Goal: Find specific page/section: Find specific page/section

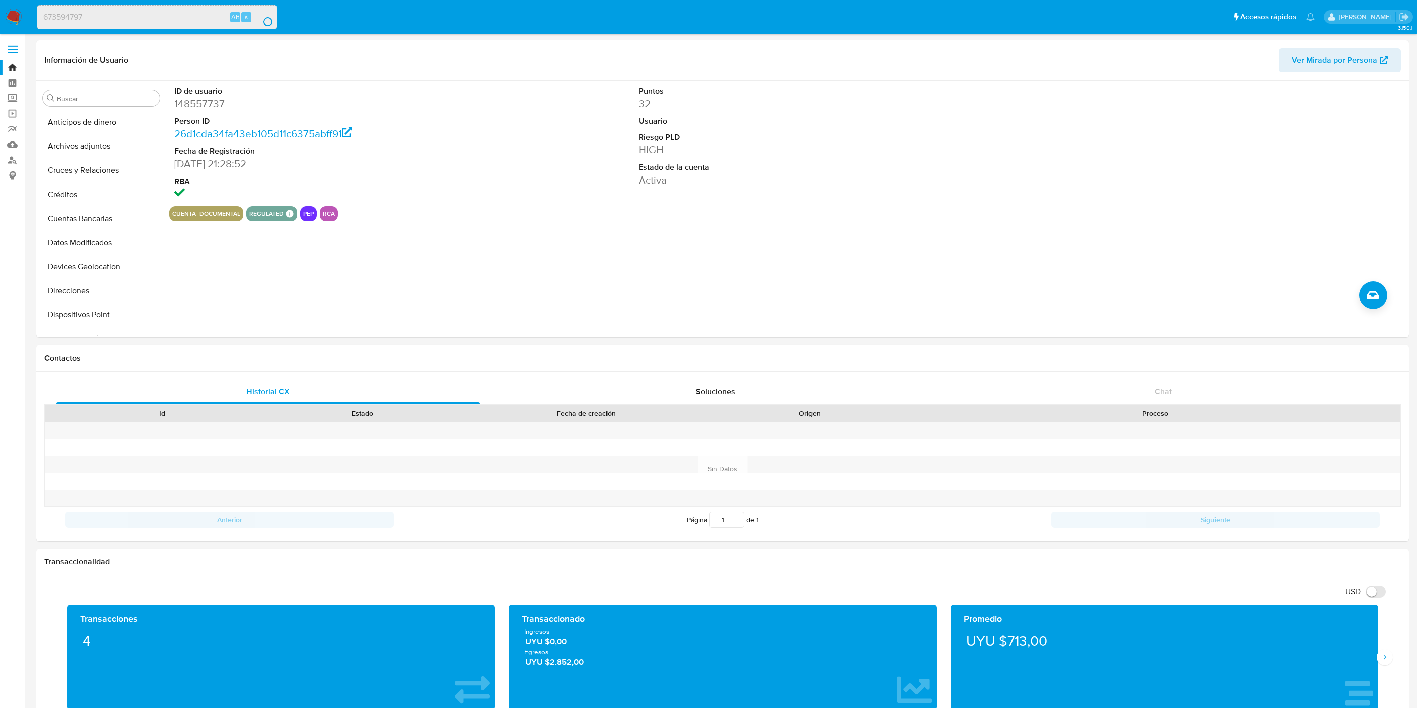
select select "10"
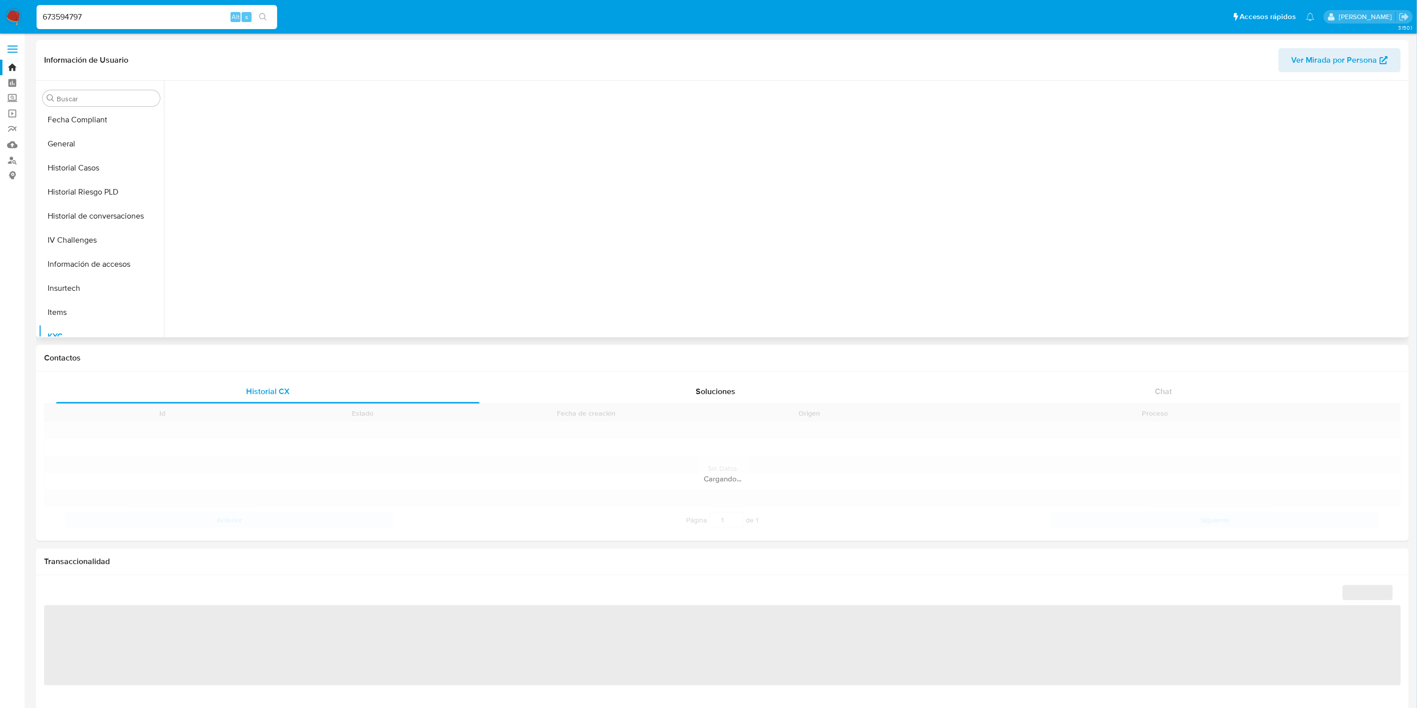
scroll to position [423, 0]
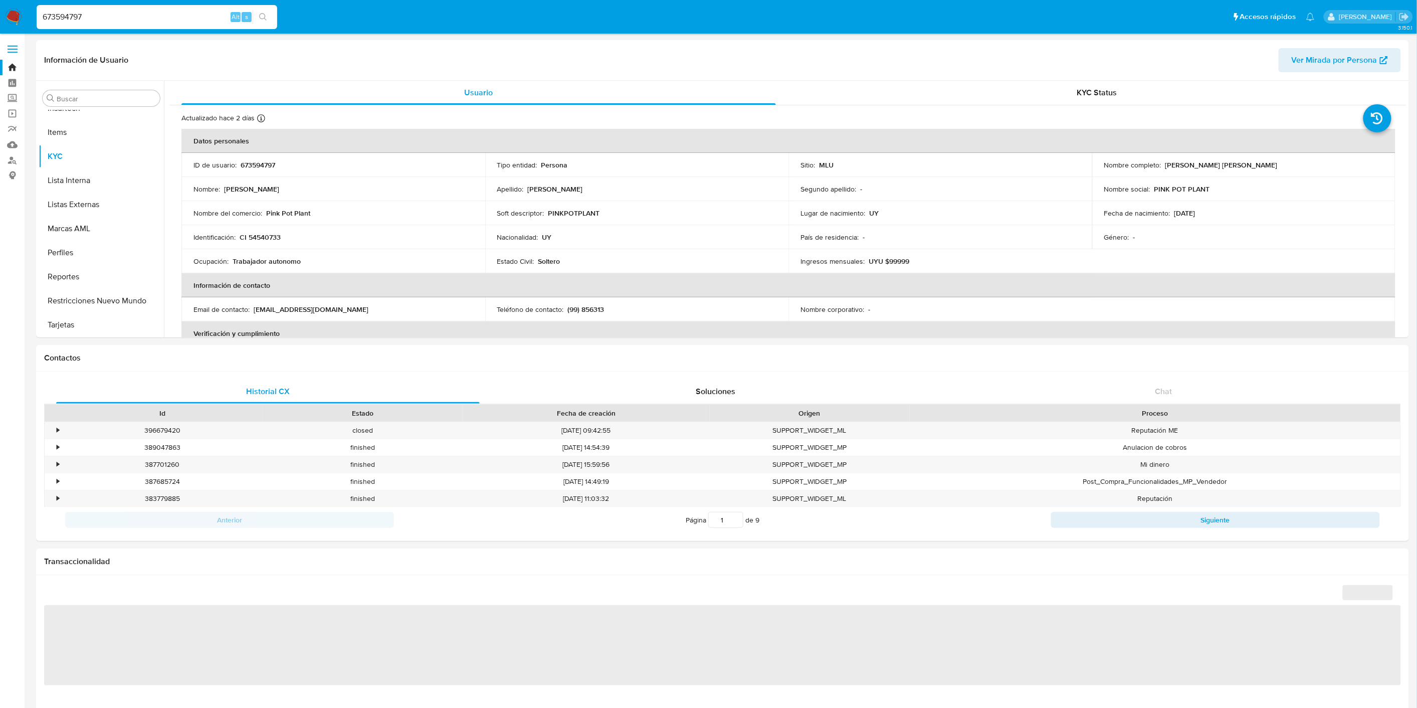
select select "10"
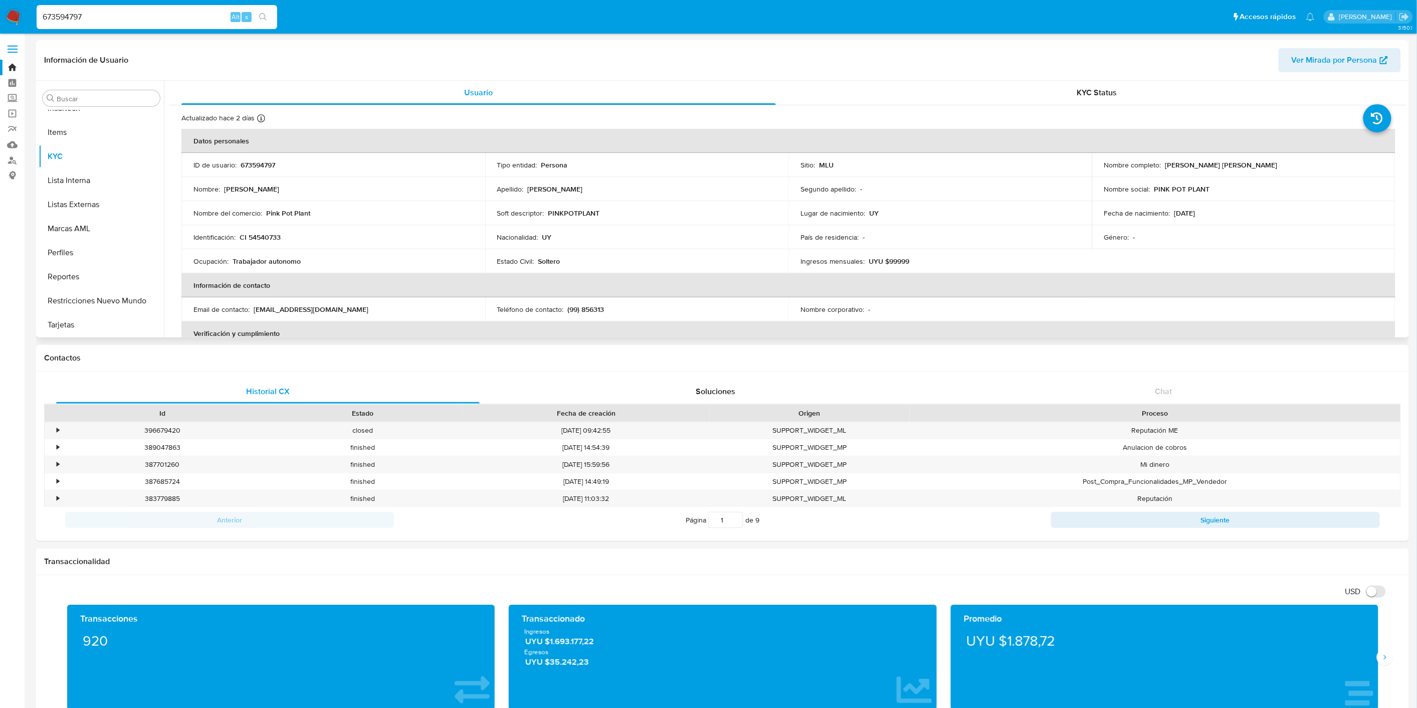
drag, startPoint x: 192, startPoint y: 164, endPoint x: 331, endPoint y: 185, distance: 140.4
click at [331, 185] on tbody "ID de usuario : 673594797 Tipo entidad : Persona Sitio : MLU Nombre completo : …" at bounding box center [788, 213] width 1214 height 120
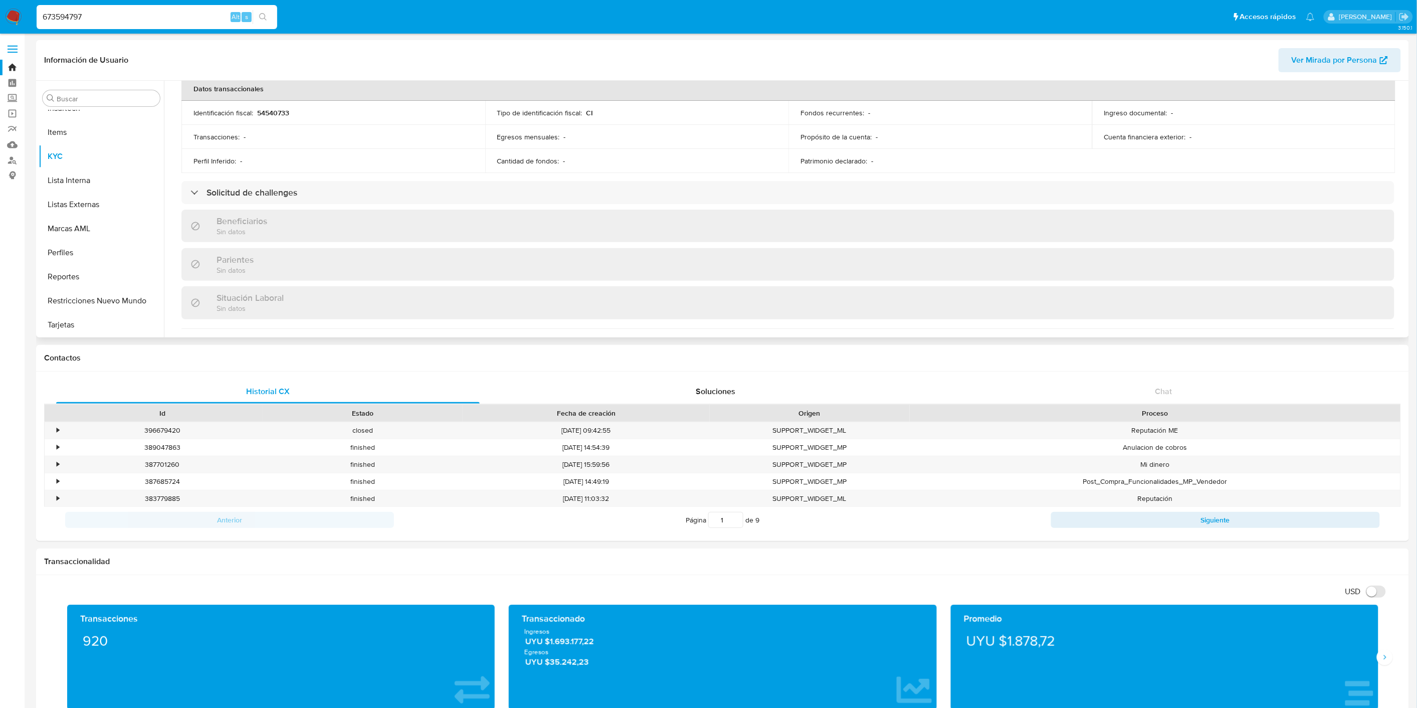
scroll to position [0, 0]
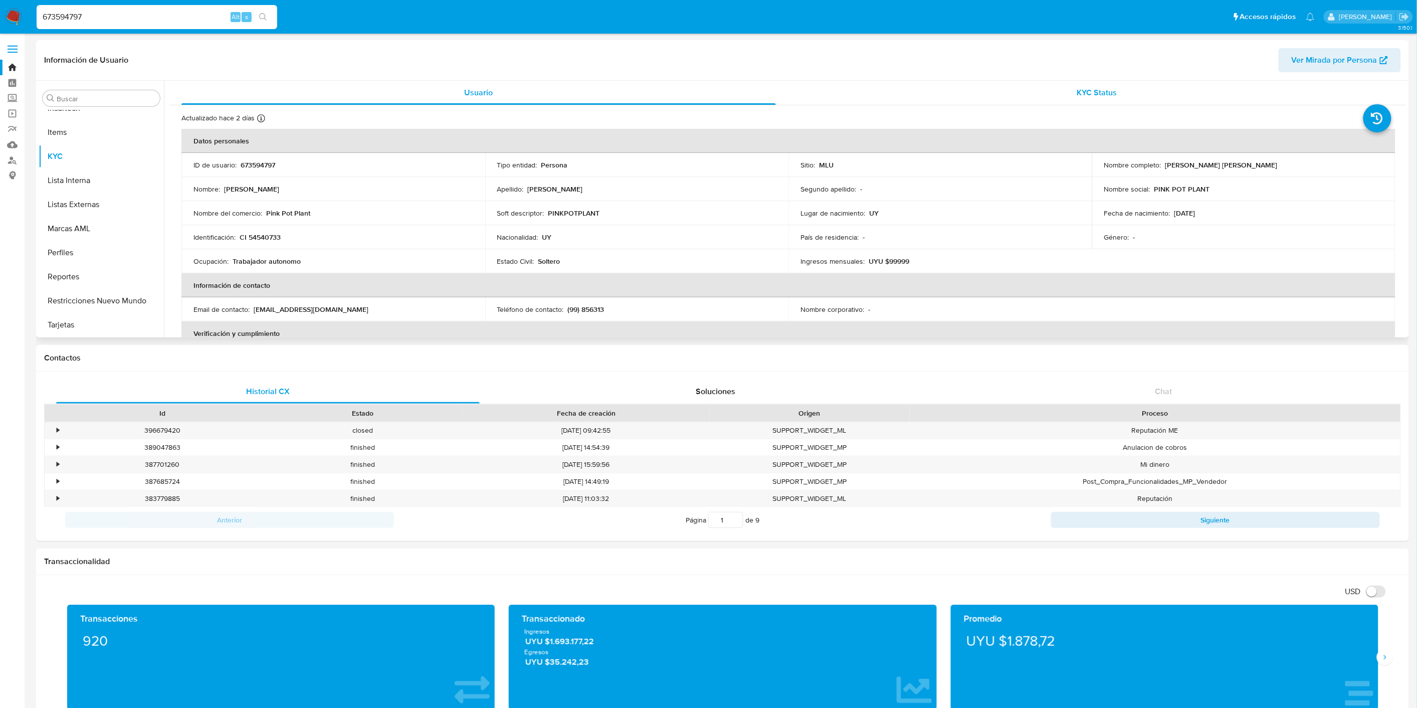
click at [1169, 97] on div "KYC Status" at bounding box center [1097, 93] width 594 height 24
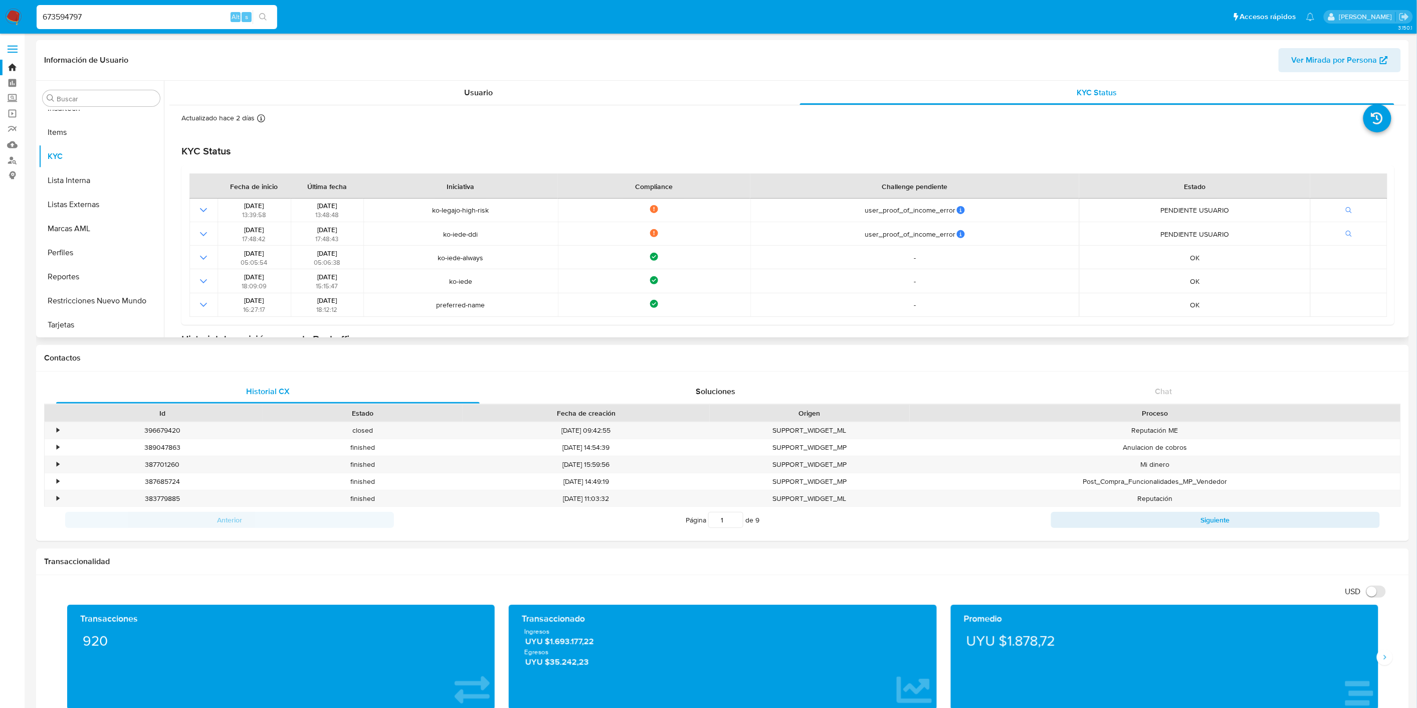
click at [514, 111] on div "Actualizado hace 2 [PERSON_NAME] Creado: [DATE] 09:30:18 Actualizado: [DATE] 14…" at bounding box center [787, 277] width 1237 height 344
click at [524, 94] on div "Usuario" at bounding box center [478, 93] width 594 height 24
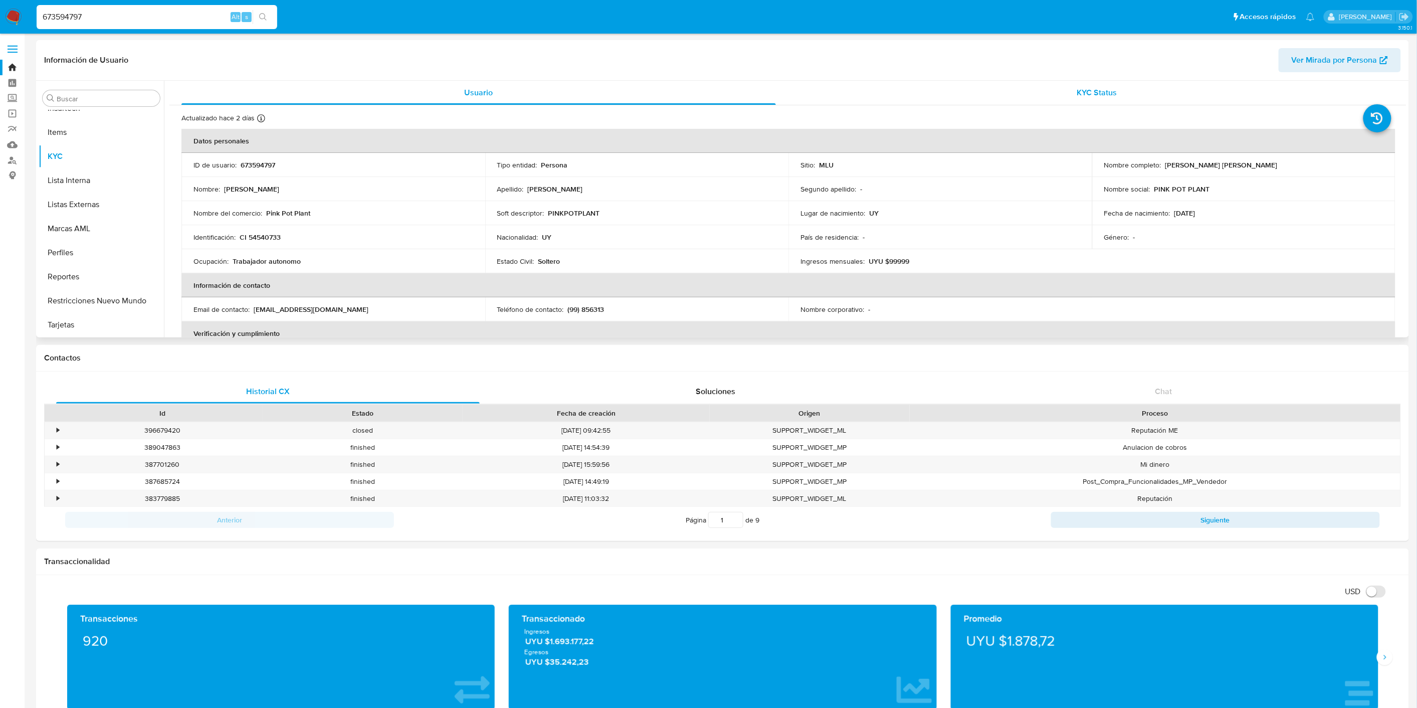
click at [1076, 99] on div "KYC Status" at bounding box center [1097, 93] width 594 height 24
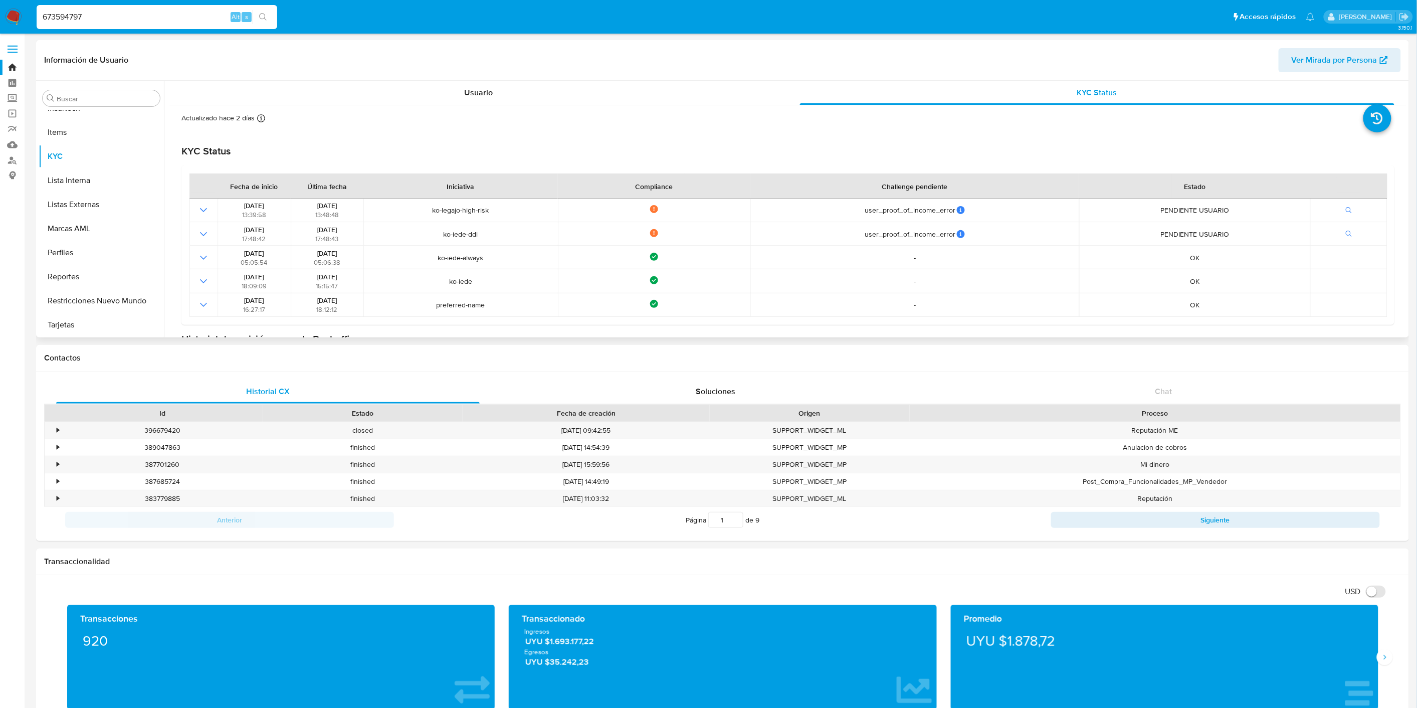
click at [535, 116] on div "Actualizado hace 2 [PERSON_NAME] Creado: [DATE] 09:30:18 Actualizado: [DATE] 14…" at bounding box center [775, 119] width 1188 height 13
click at [540, 98] on div "Usuario" at bounding box center [478, 93] width 594 height 24
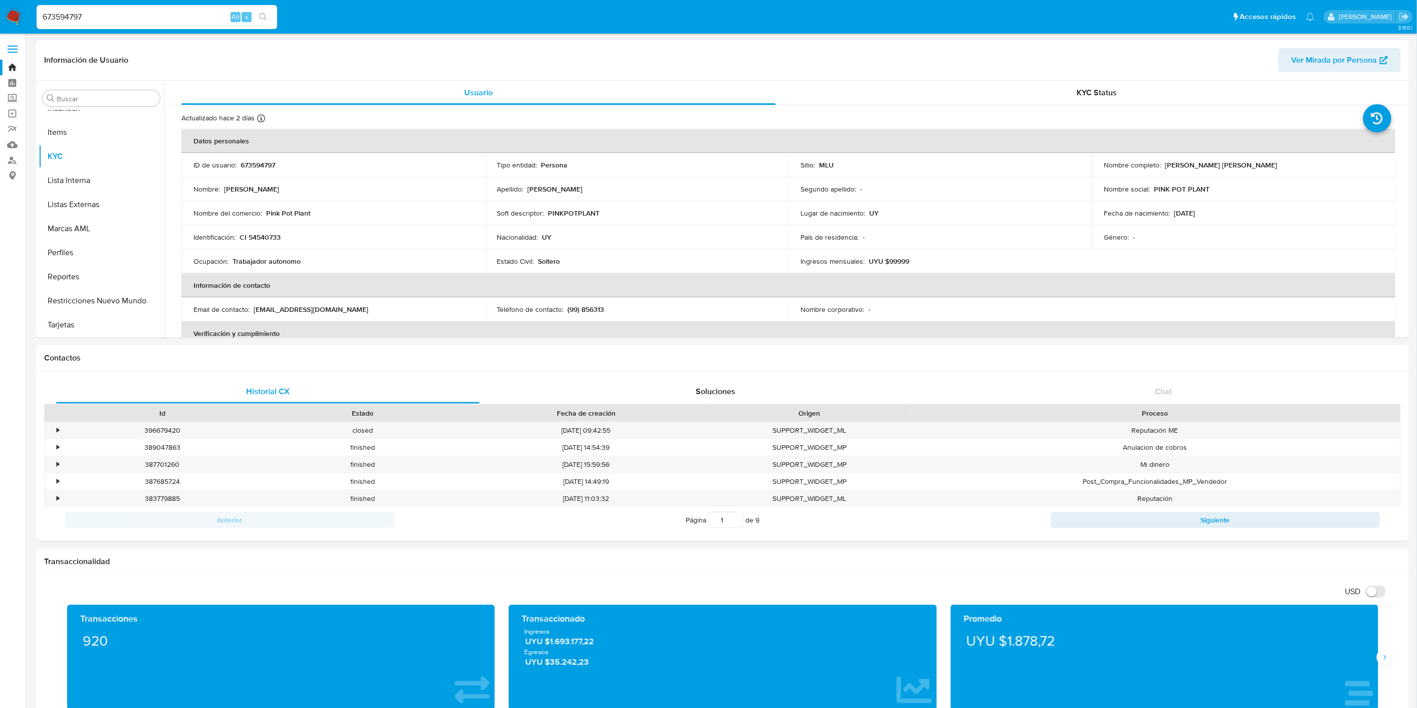
click at [68, 11] on input "673594797" at bounding box center [157, 17] width 241 height 13
click at [102, 241] on button "Documentación" at bounding box center [97, 250] width 117 height 24
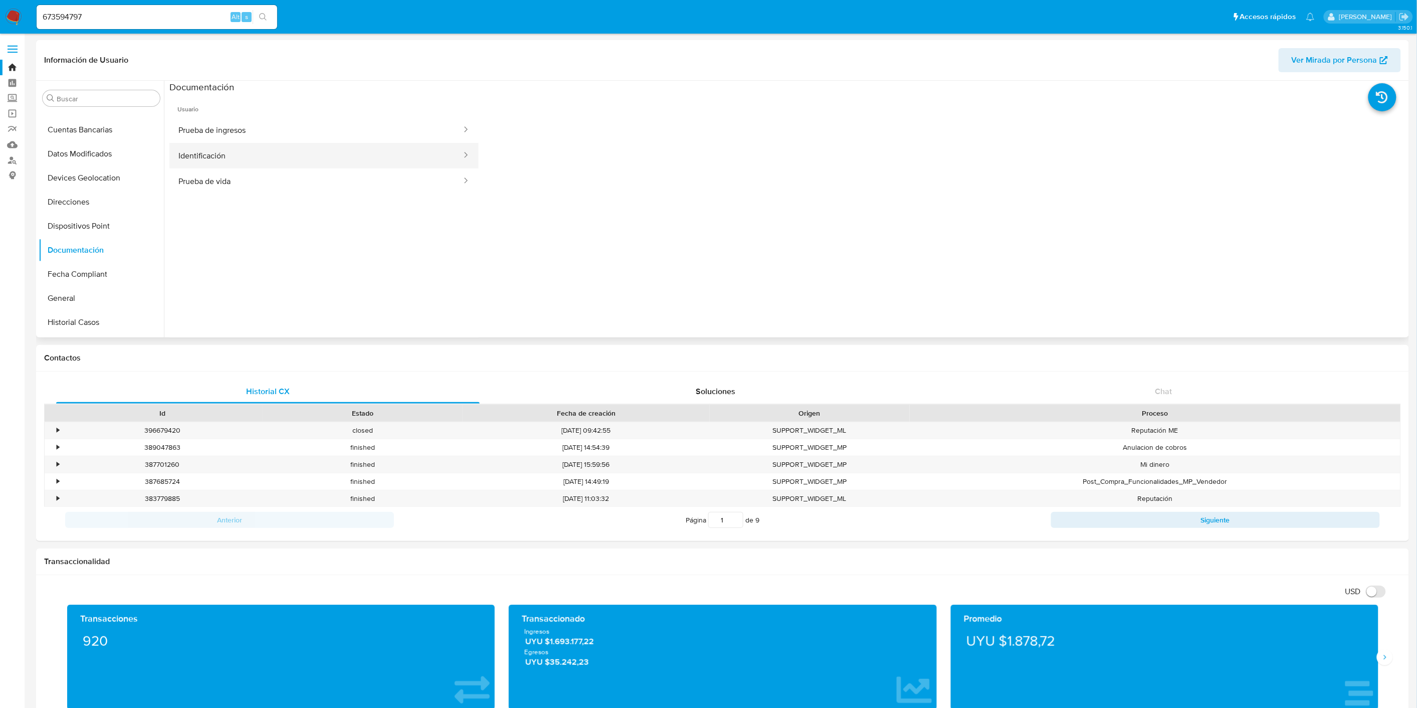
click at [327, 161] on button "Identificación" at bounding box center [315, 156] width 293 height 26
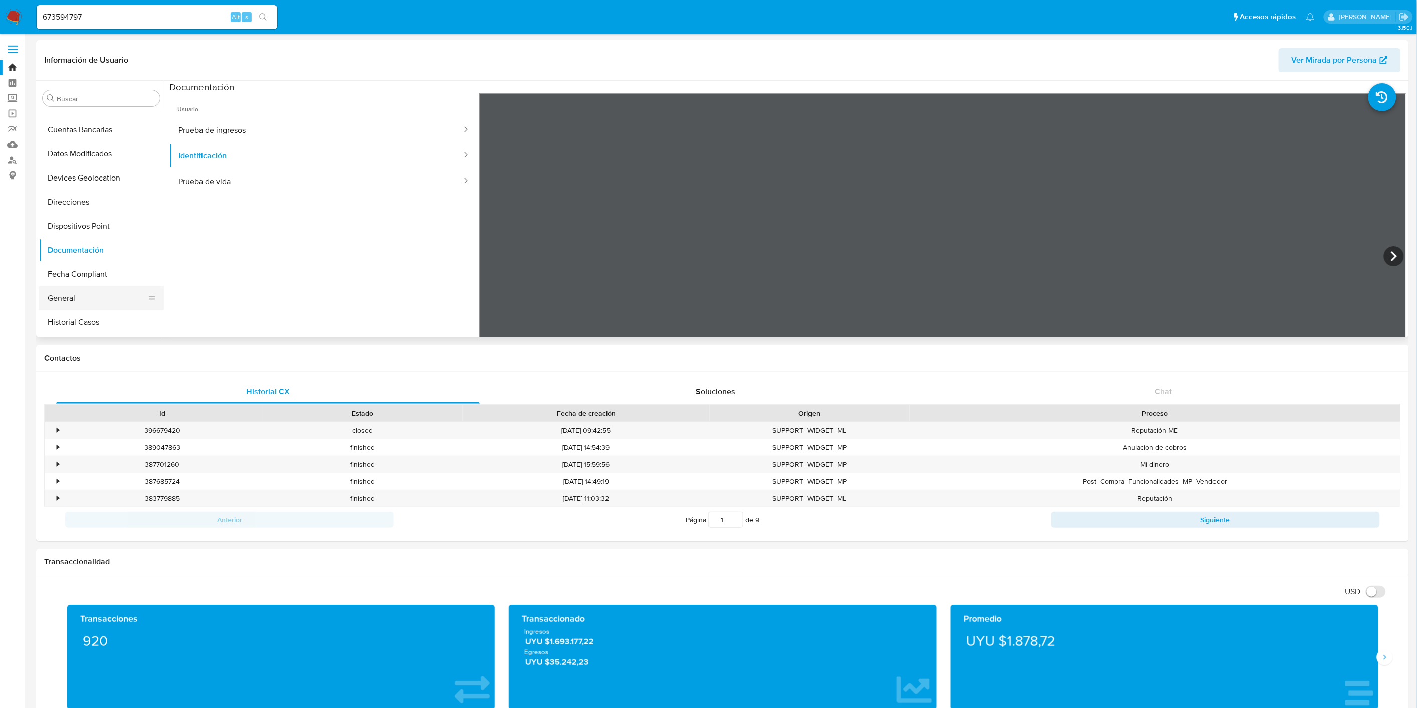
click at [94, 303] on button "General" at bounding box center [97, 298] width 117 height 24
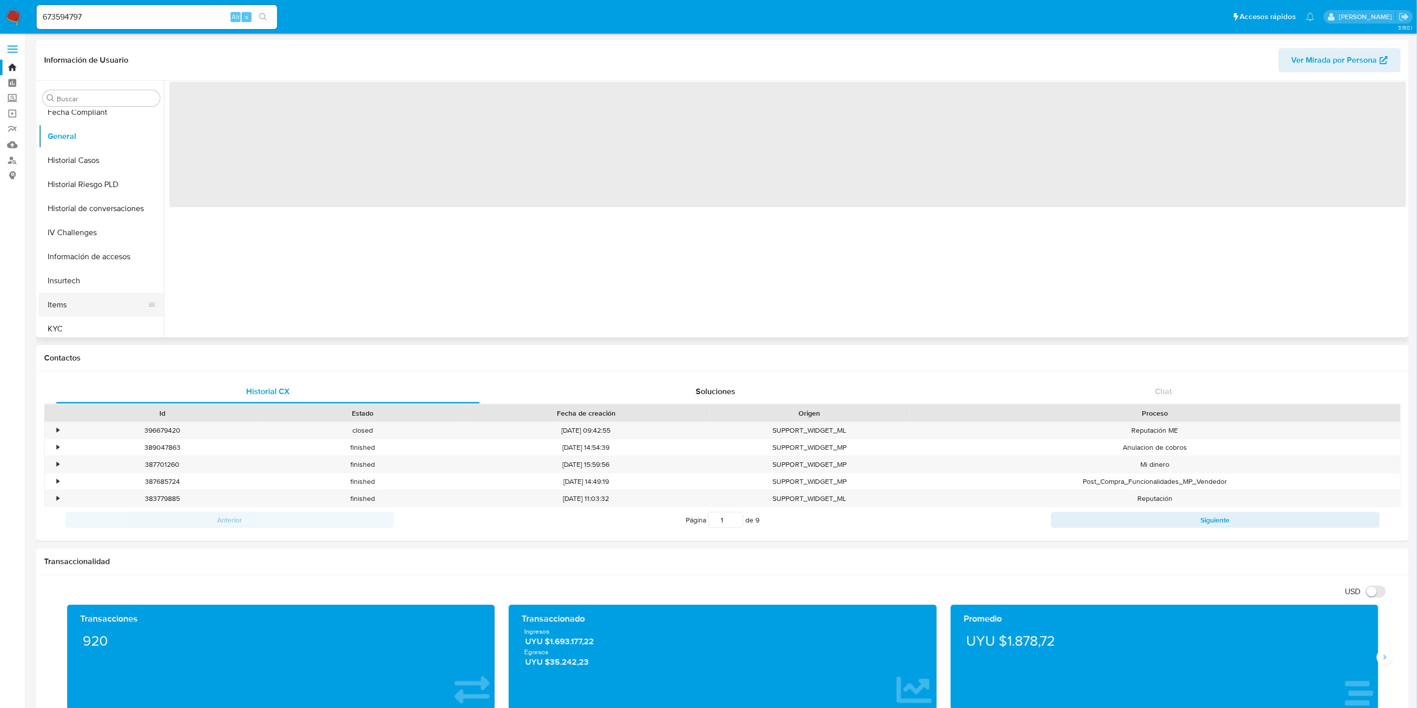
scroll to position [312, 0]
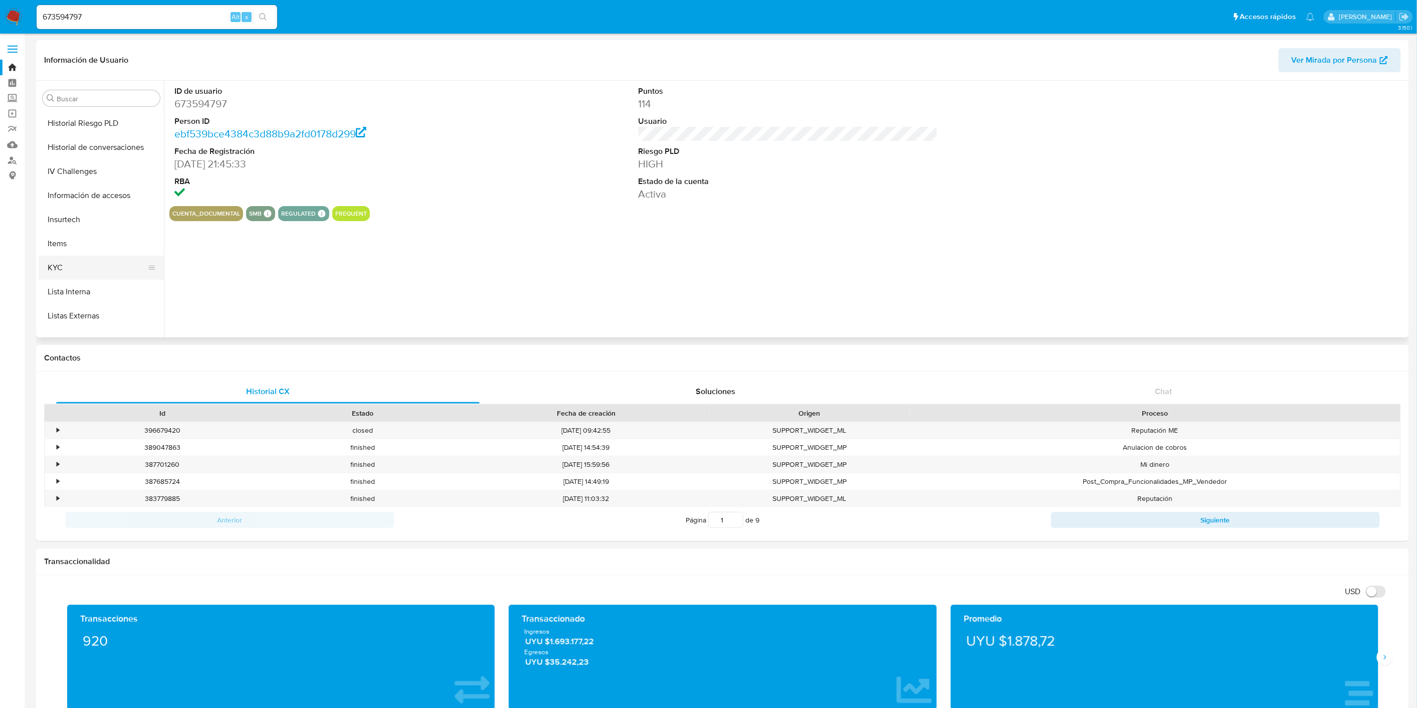
click at [102, 268] on button "KYC" at bounding box center [97, 268] width 117 height 24
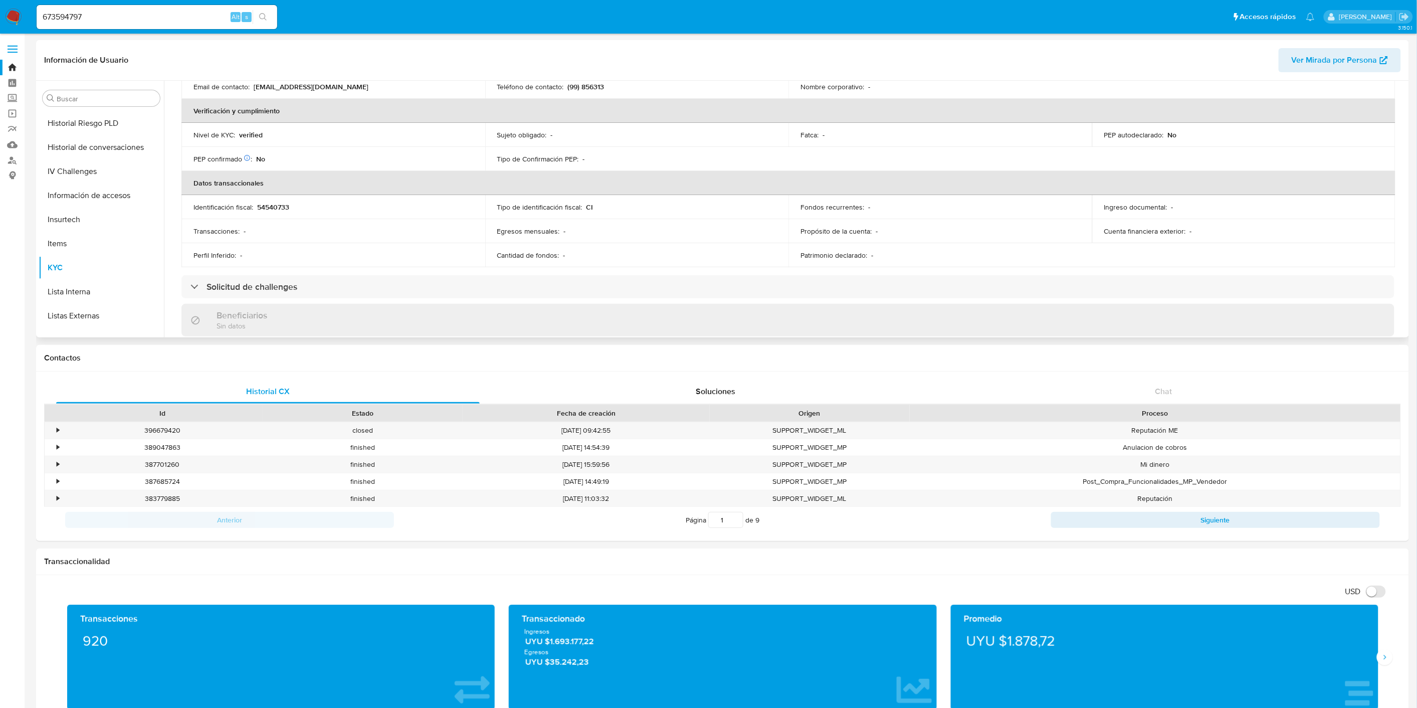
scroll to position [278, 0]
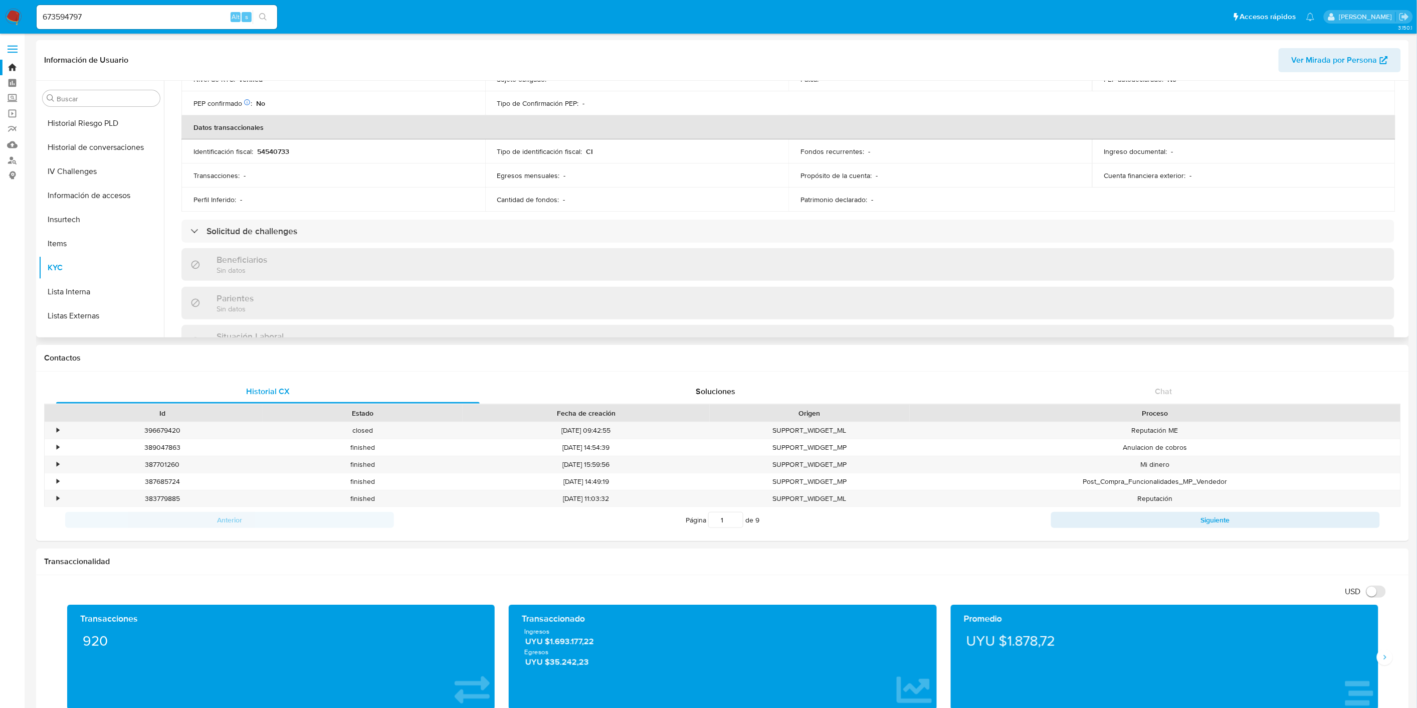
click at [380, 214] on div "Actualizado hace 2 [PERSON_NAME] Creado: [DATE] 09:30:18 Actualizado: [DATE] 14…" at bounding box center [787, 185] width 1237 height 716
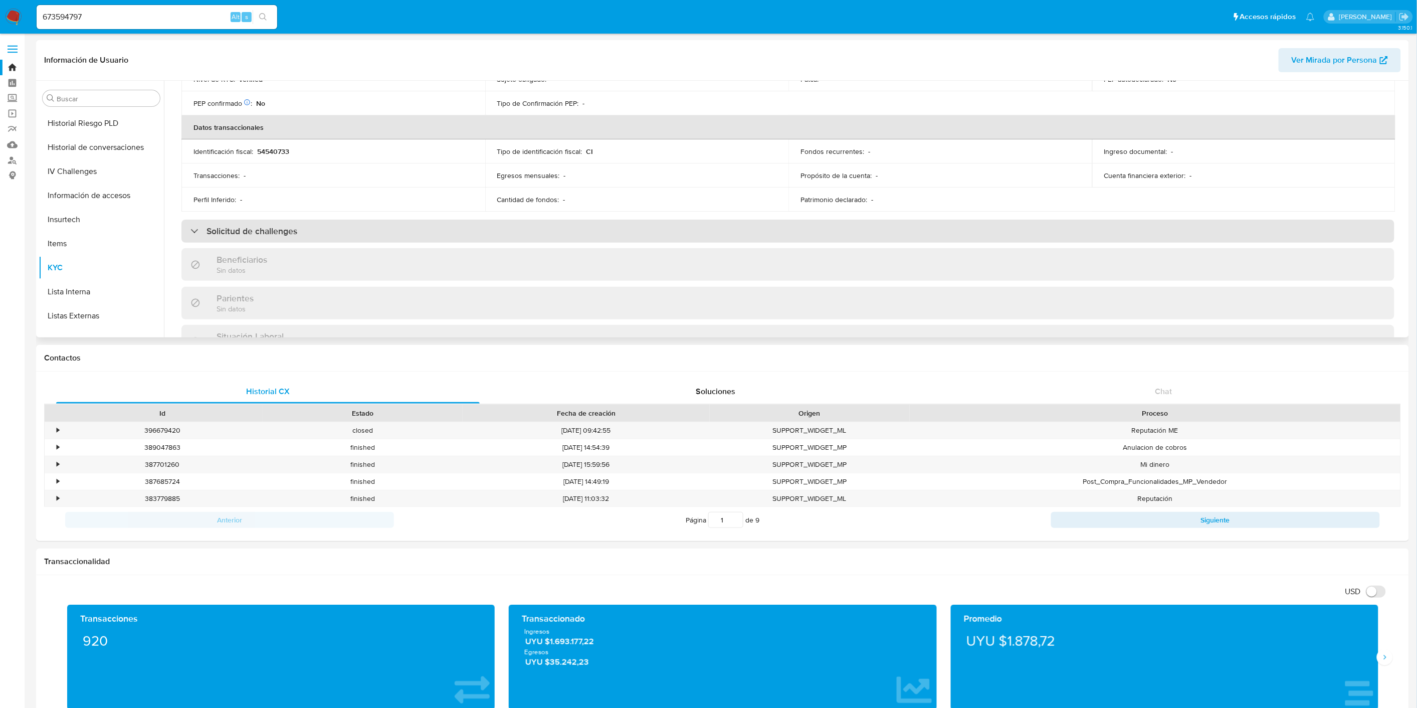
click at [379, 222] on div "Solicitud de challenges" at bounding box center [787, 231] width 1213 height 23
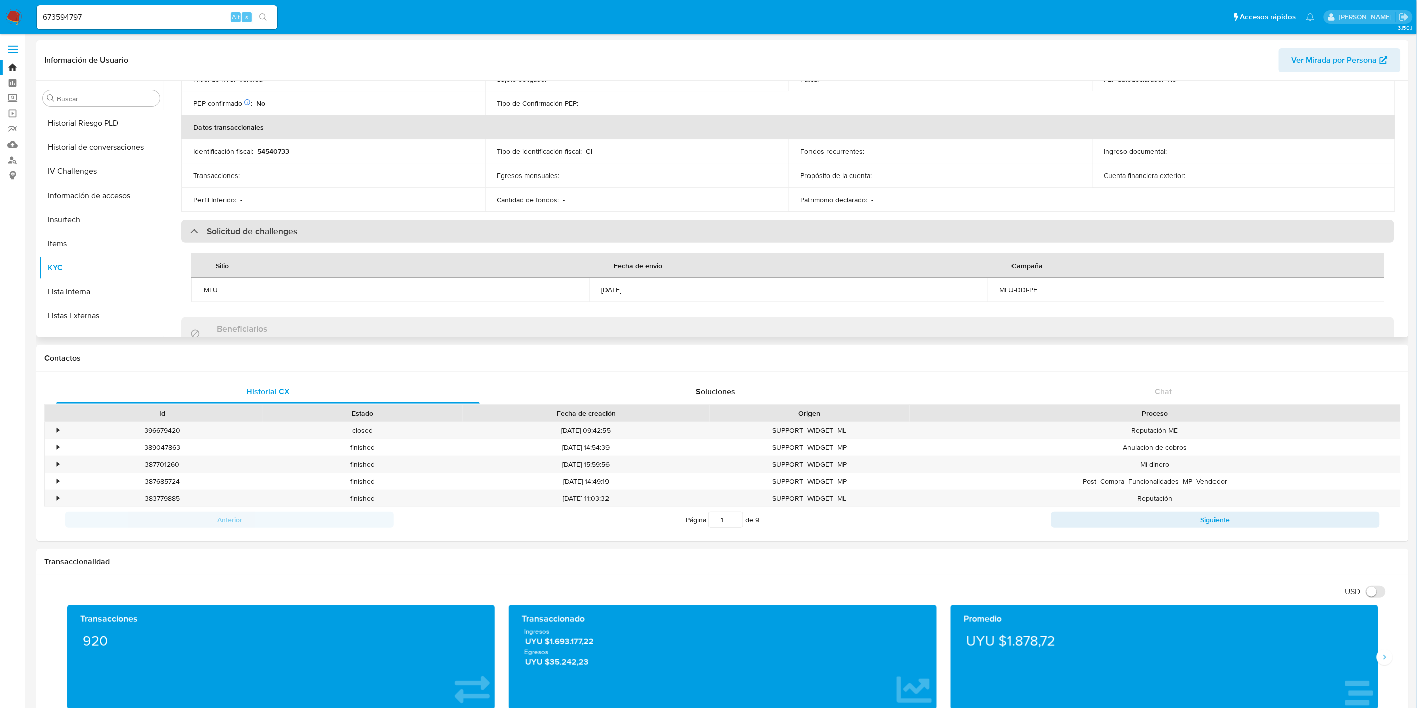
click at [381, 233] on div "Solicitud de challenges" at bounding box center [787, 231] width 1213 height 23
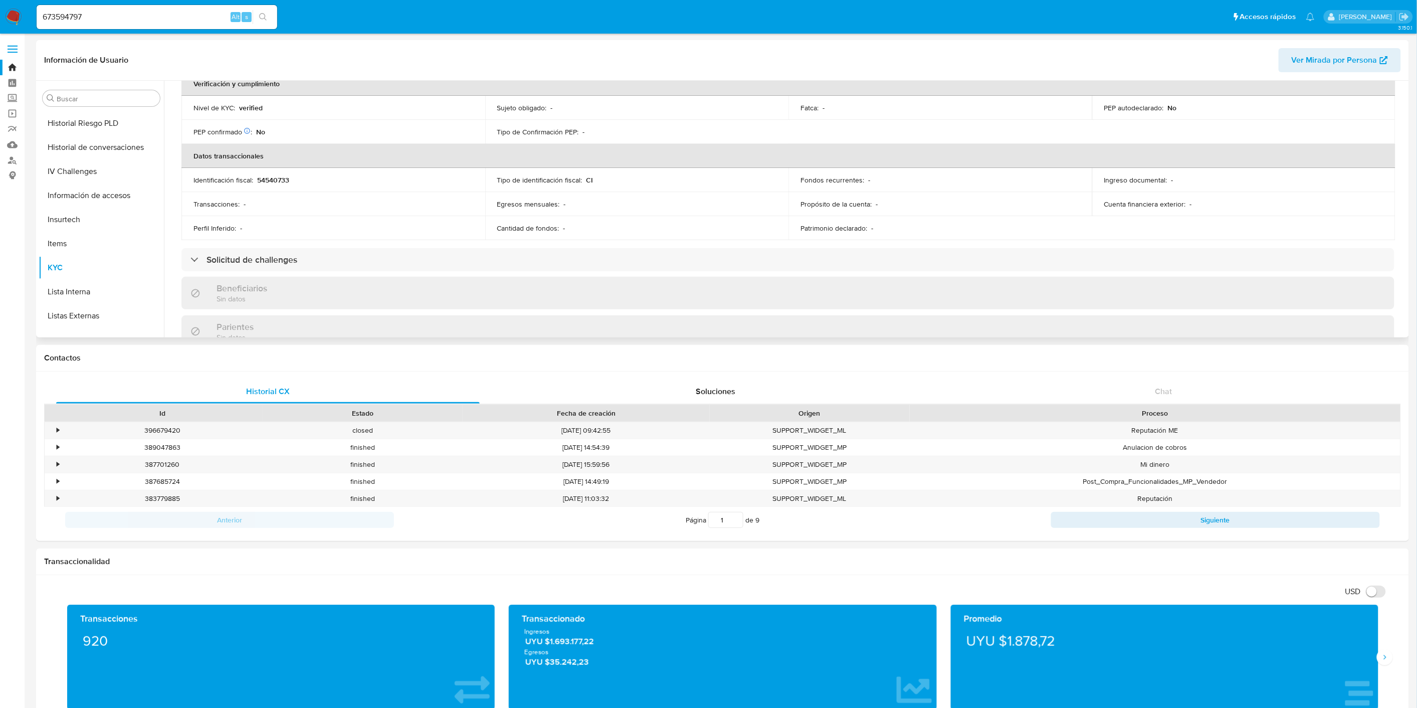
scroll to position [223, 0]
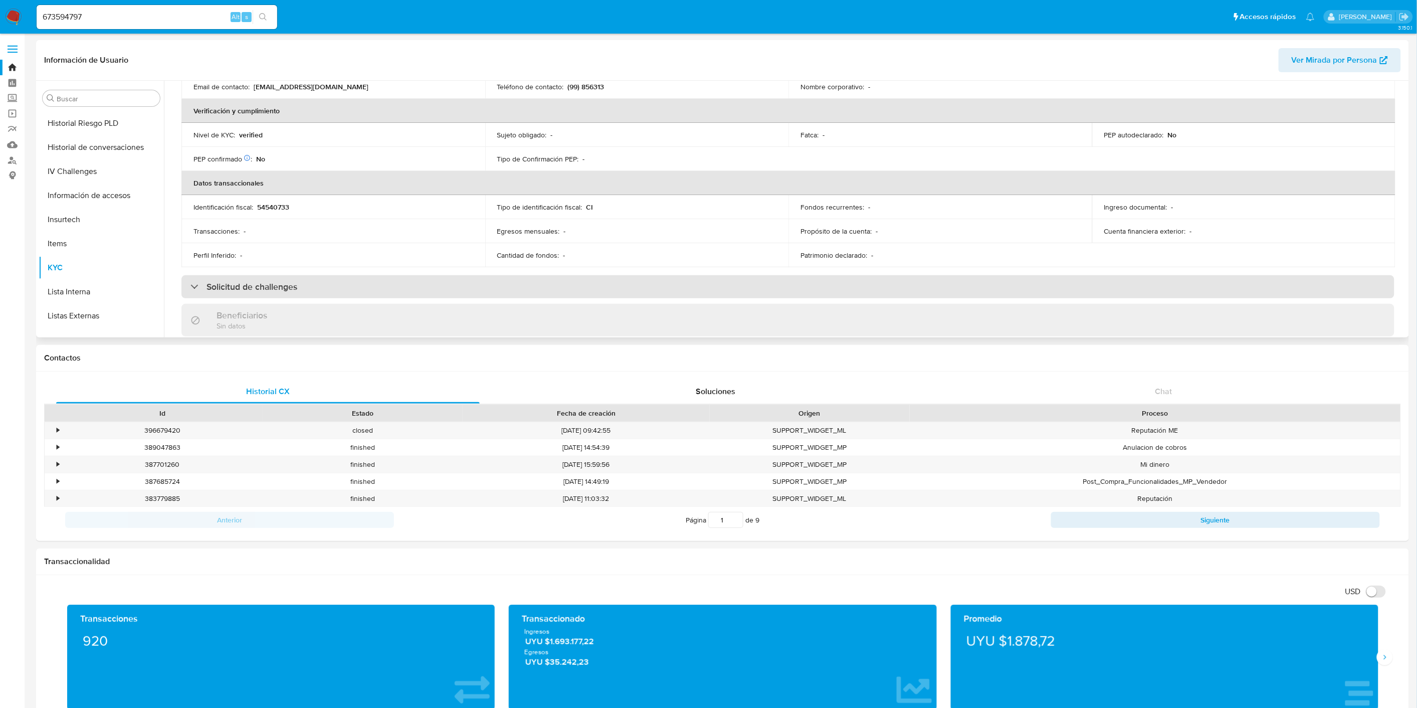
click at [769, 286] on div "Solicitud de challenges" at bounding box center [787, 286] width 1213 height 23
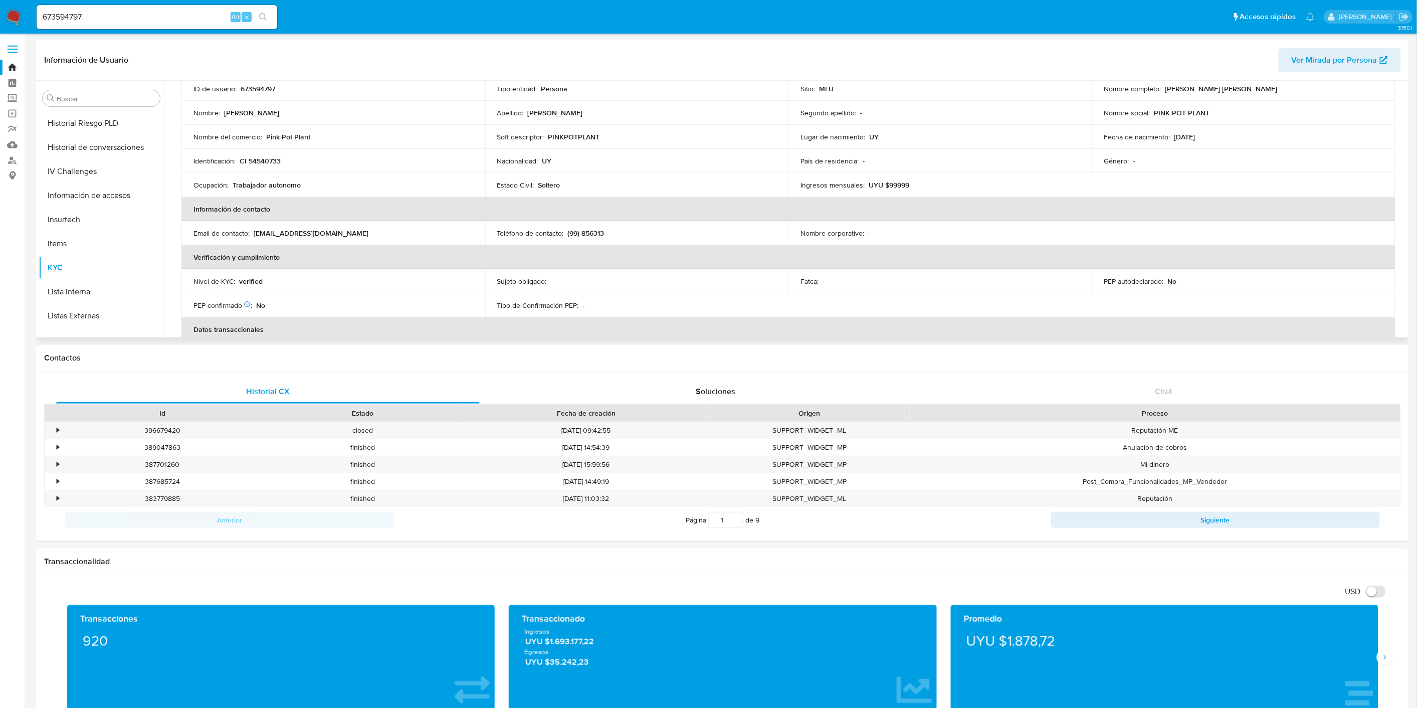
scroll to position [0, 0]
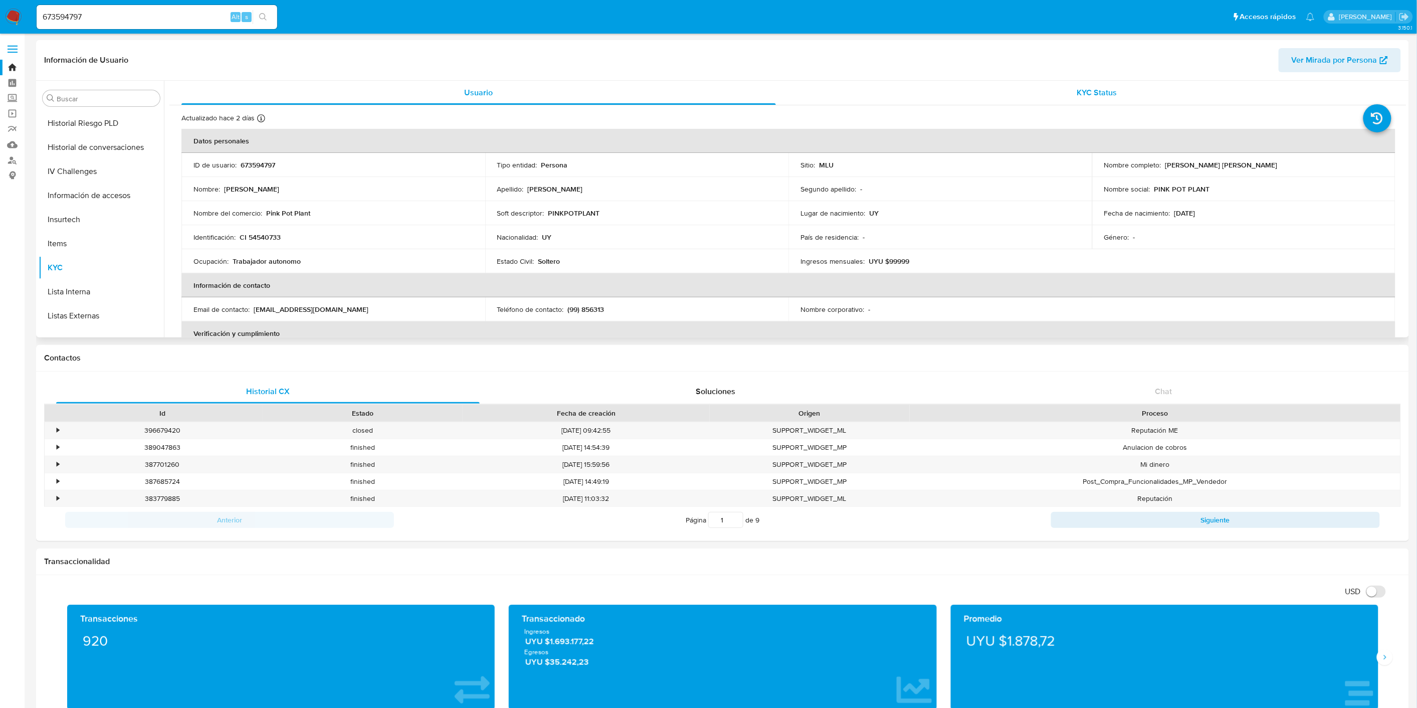
click at [1079, 93] on span "KYC Status" at bounding box center [1097, 93] width 40 height 12
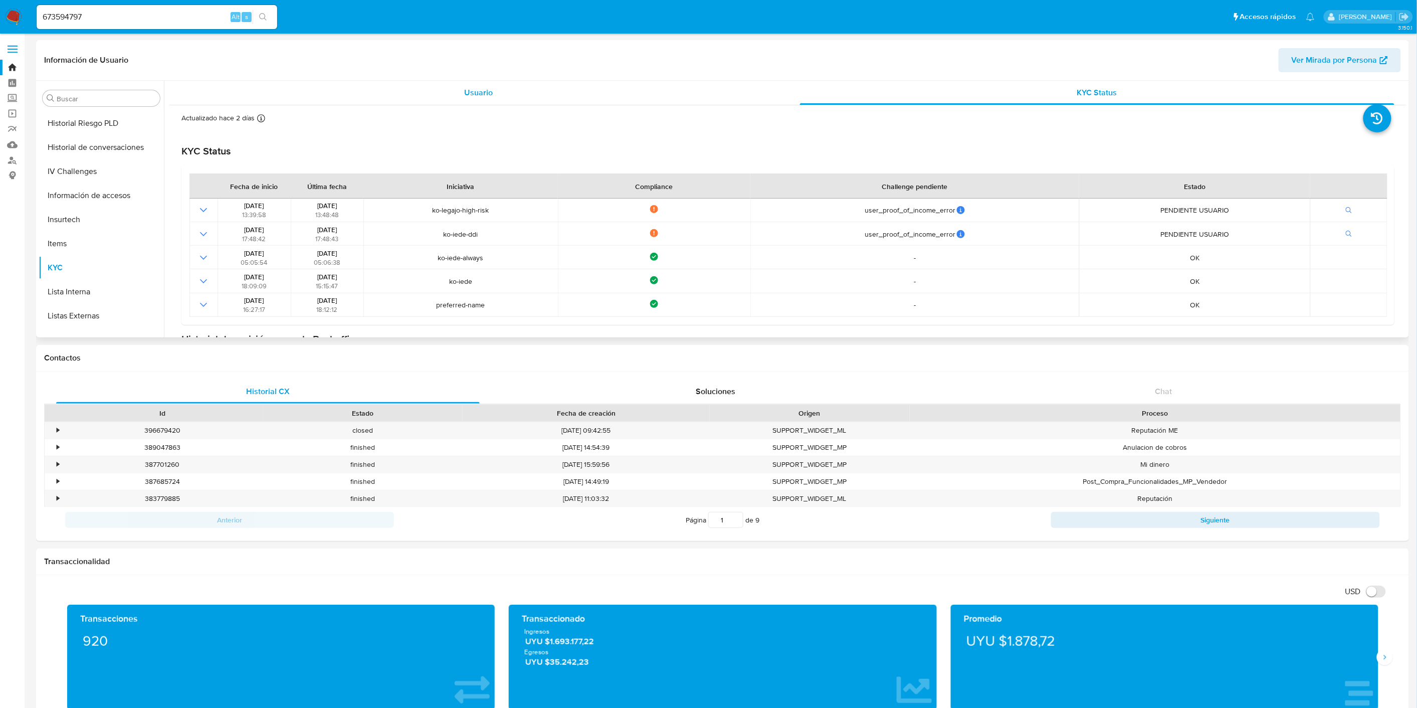
click at [522, 91] on div "Usuario" at bounding box center [478, 93] width 594 height 24
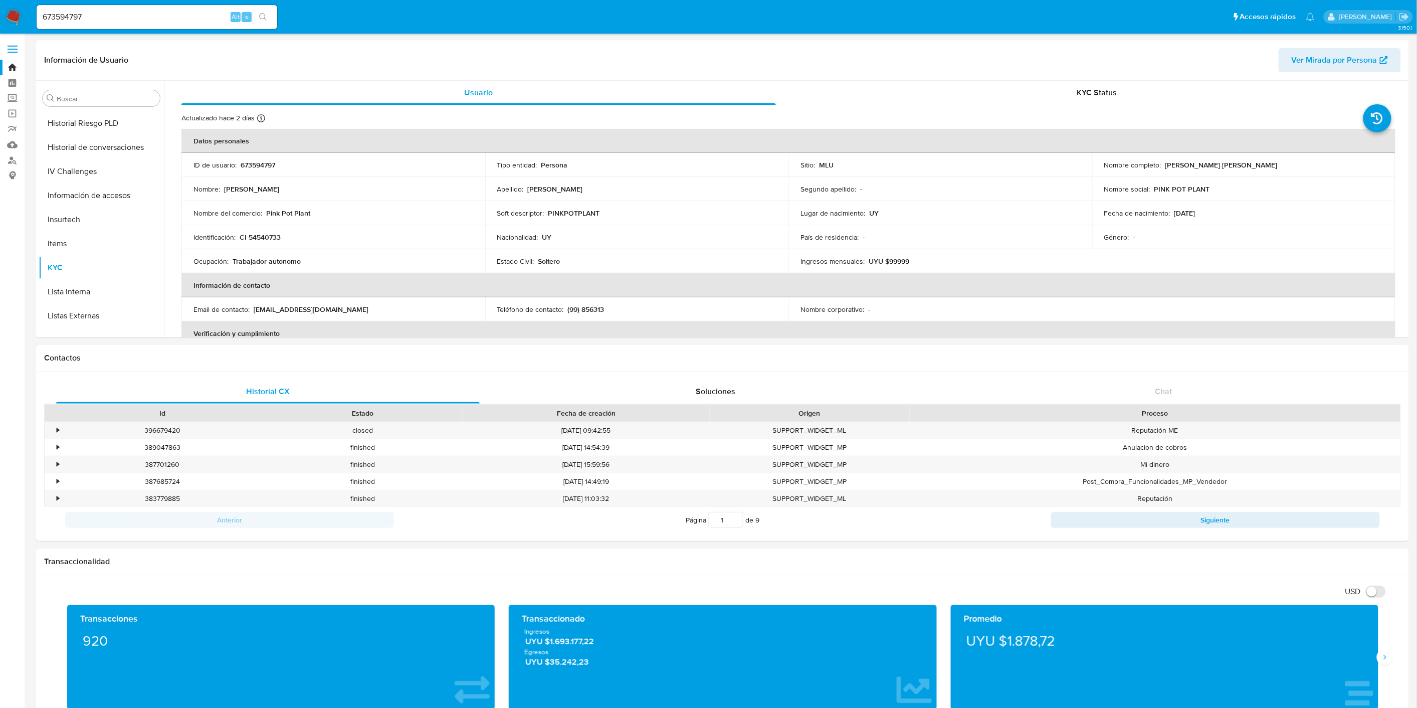
click at [114, 21] on input "673594797" at bounding box center [157, 17] width 241 height 13
click at [1106, 90] on span "KYC Status" at bounding box center [1097, 93] width 40 height 12
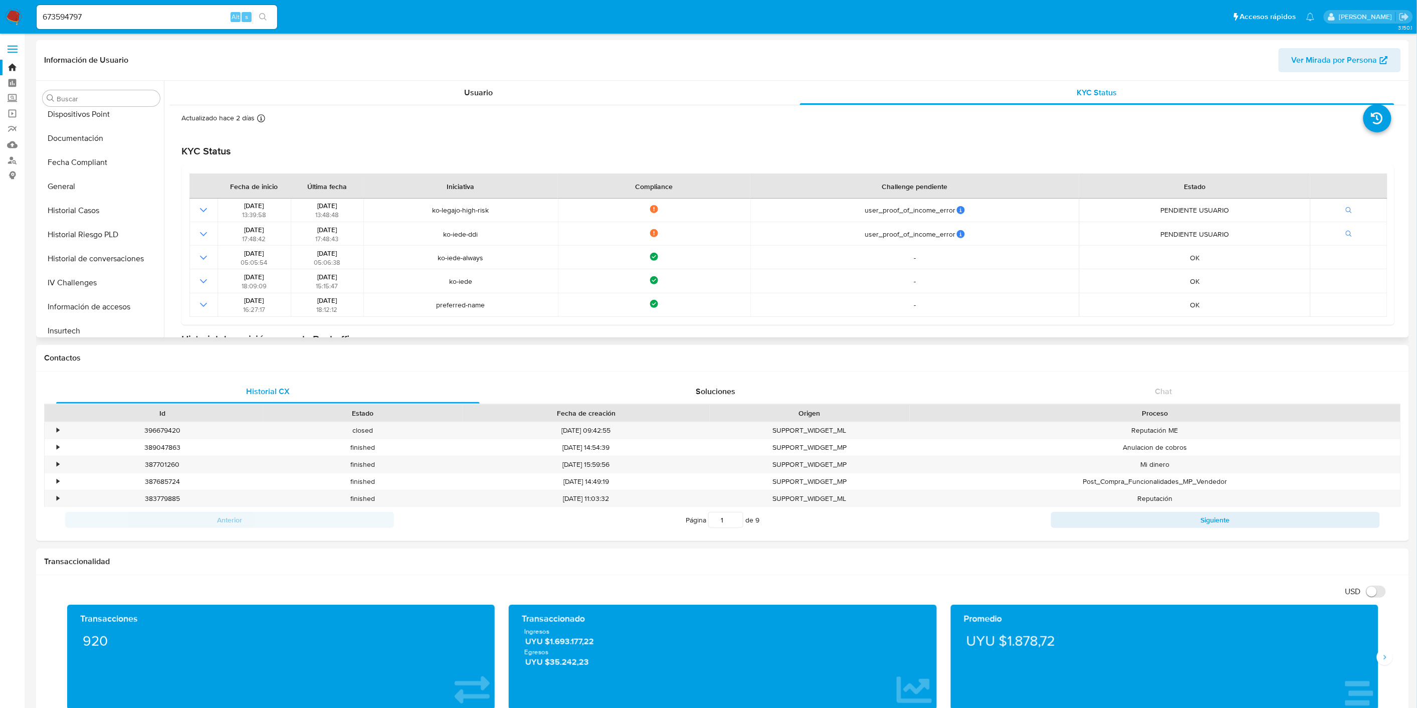
scroll to position [89, 0]
click at [97, 247] on button "Documentación" at bounding box center [97, 250] width 117 height 24
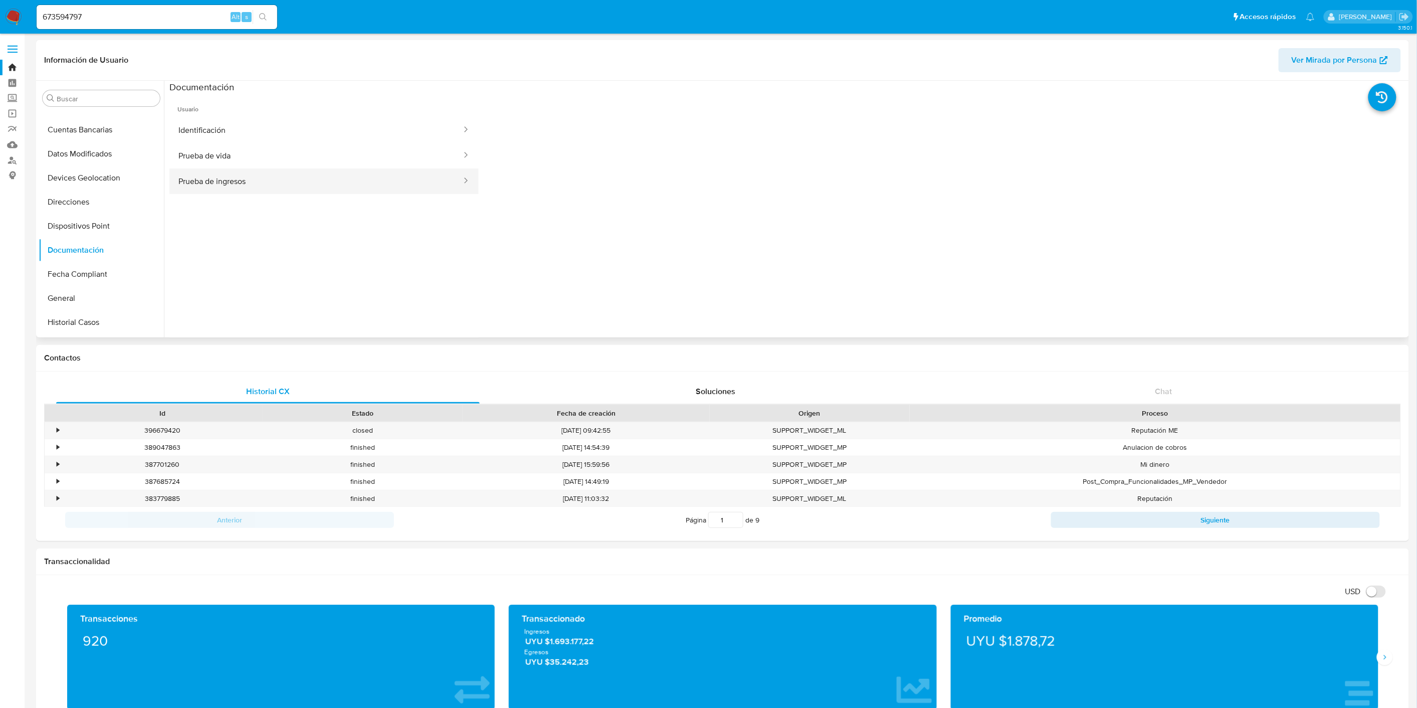
click at [357, 176] on button "Prueba de ingresos" at bounding box center [315, 181] width 293 height 26
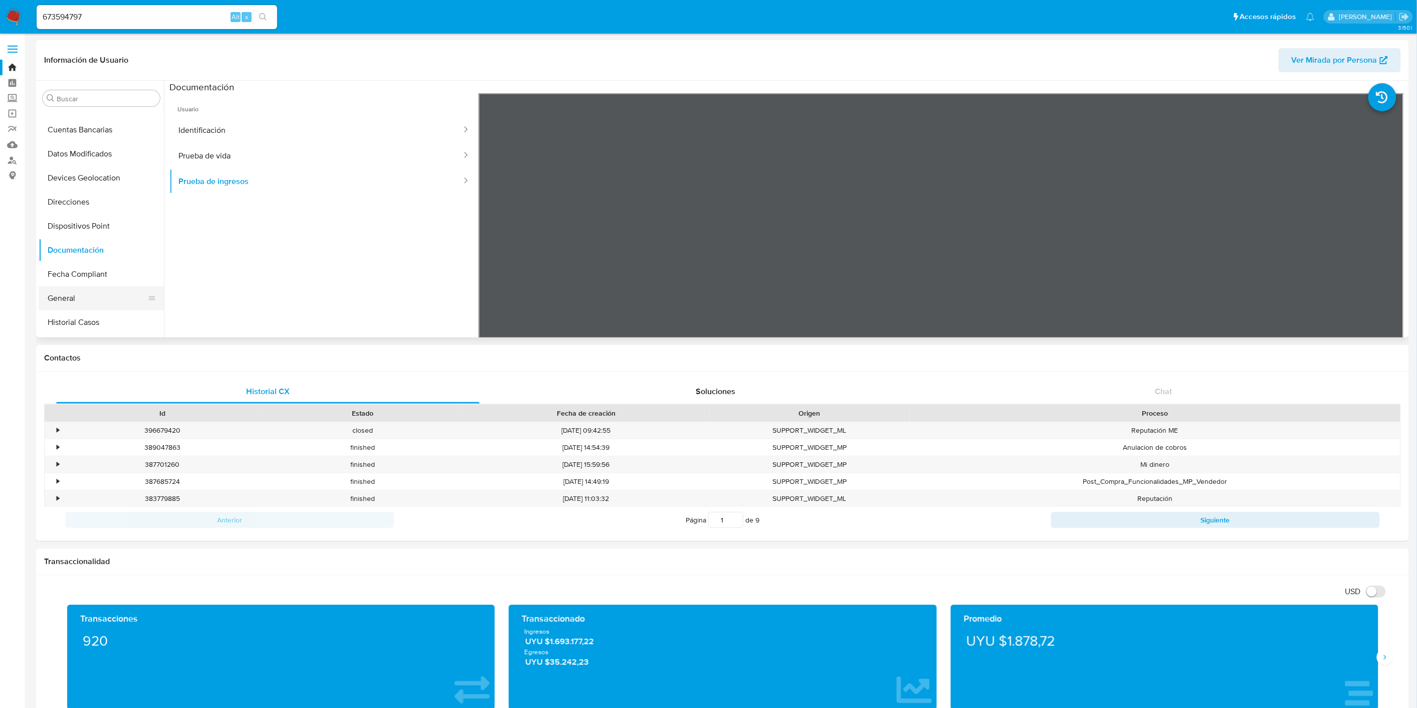
click at [73, 294] on button "General" at bounding box center [97, 298] width 117 height 24
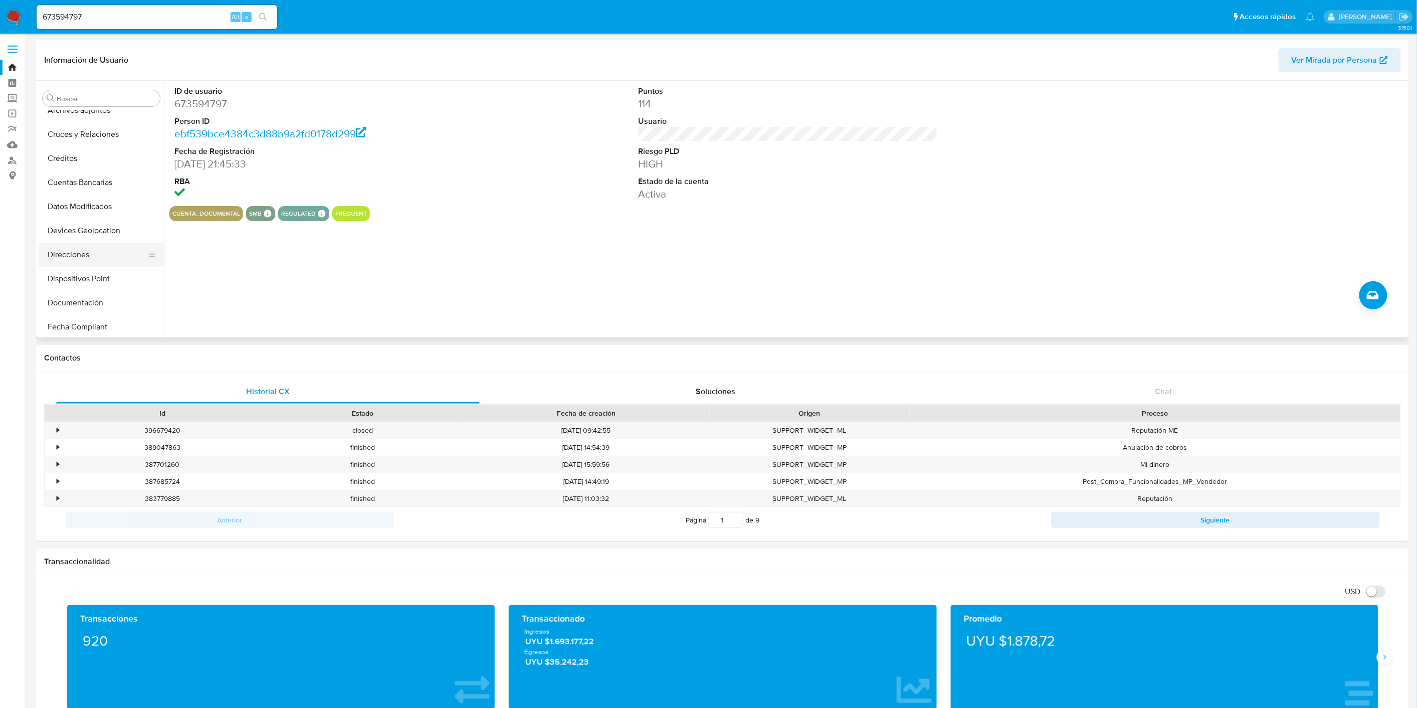
scroll to position [56, 0]
click at [101, 273] on button "Documentación" at bounding box center [97, 283] width 117 height 24
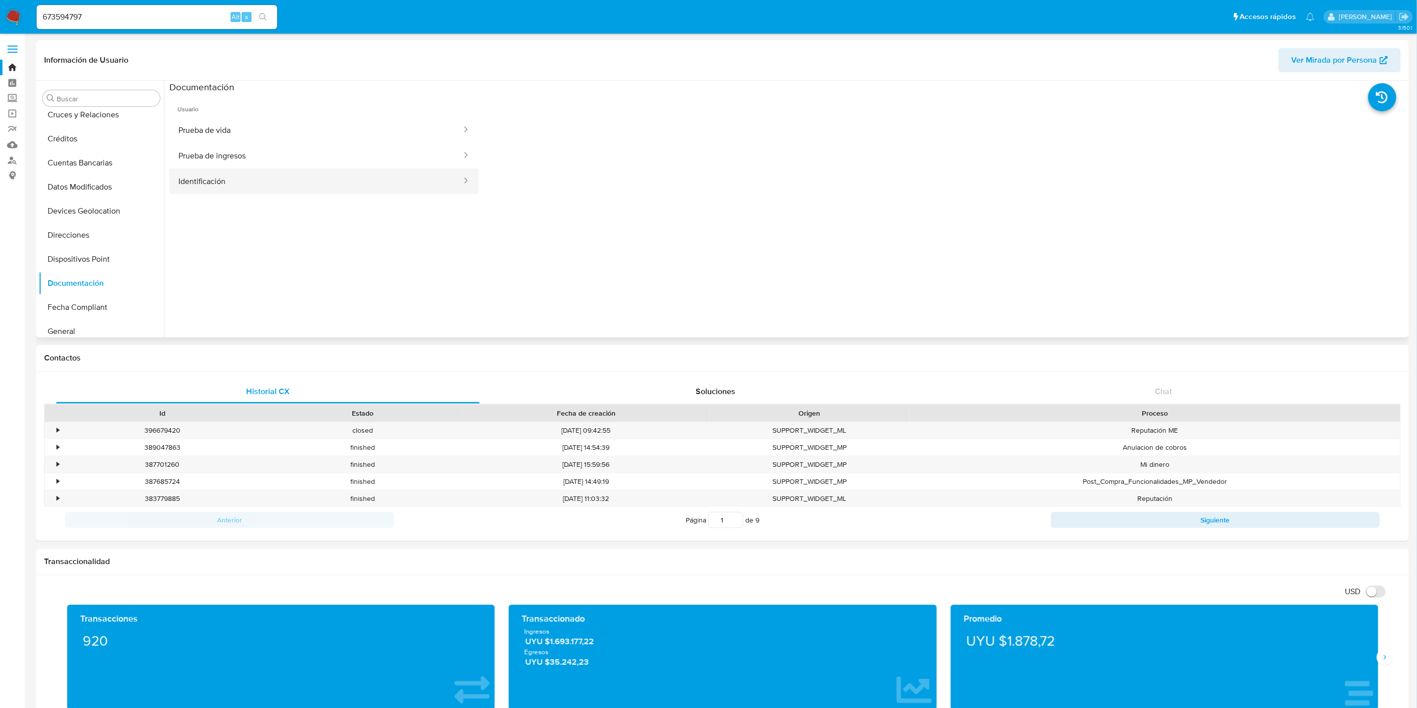
click at [241, 176] on button "Identificación" at bounding box center [315, 181] width 293 height 26
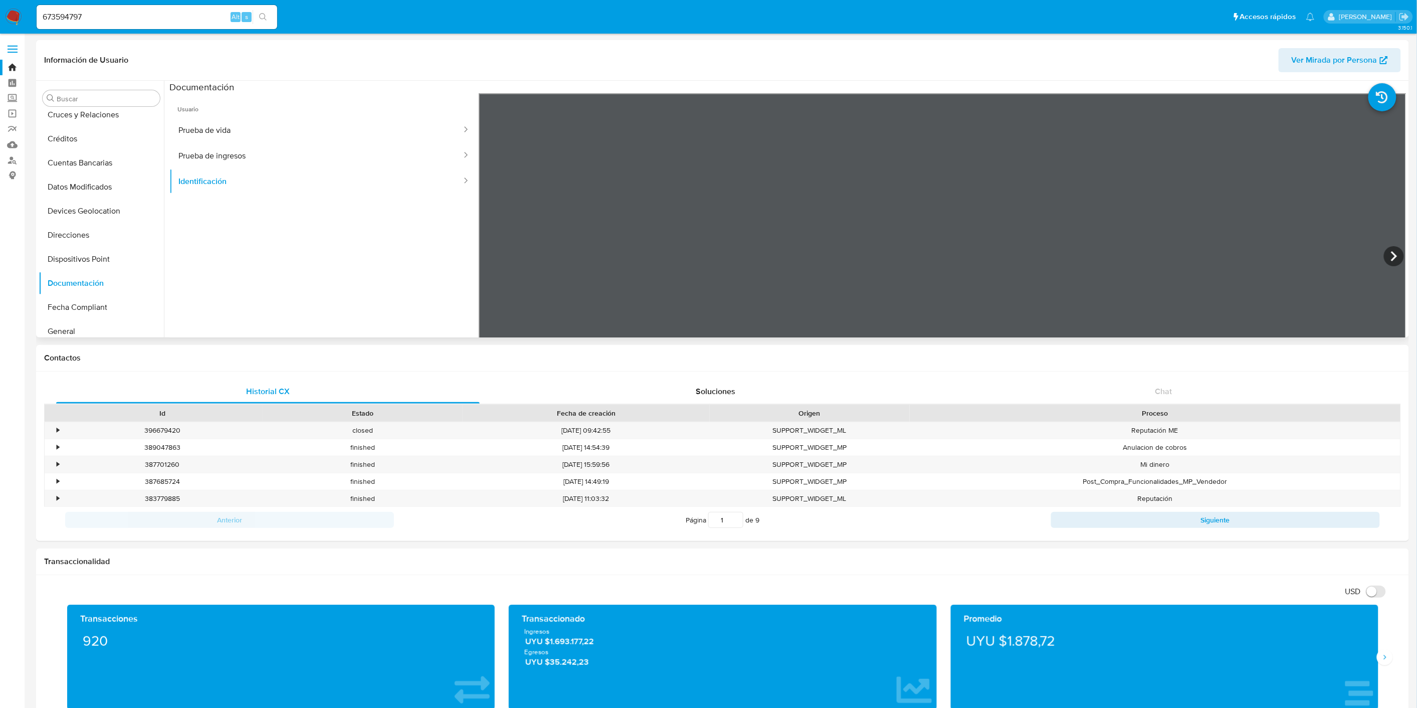
click at [1386, 256] on icon at bounding box center [1394, 256] width 20 height 20
click at [491, 251] on icon at bounding box center [491, 256] width 20 height 20
click at [92, 267] on button "IV Challenges" at bounding box center [97, 261] width 117 height 24
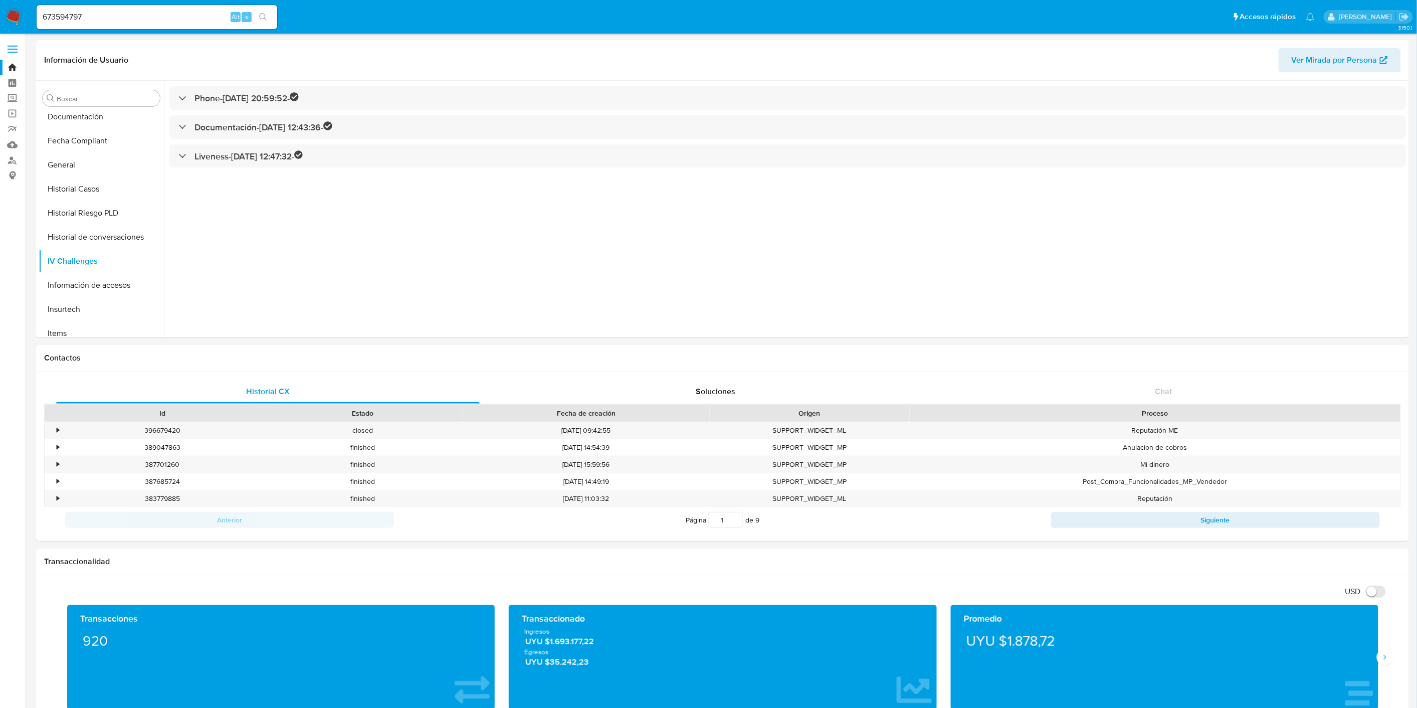
click at [309, 171] on div "Phone - [DATE] 20:59:52 - Documentación - [DATE] 12:43:36 - Liveness - [DATE] 1…" at bounding box center [785, 209] width 1243 height 257
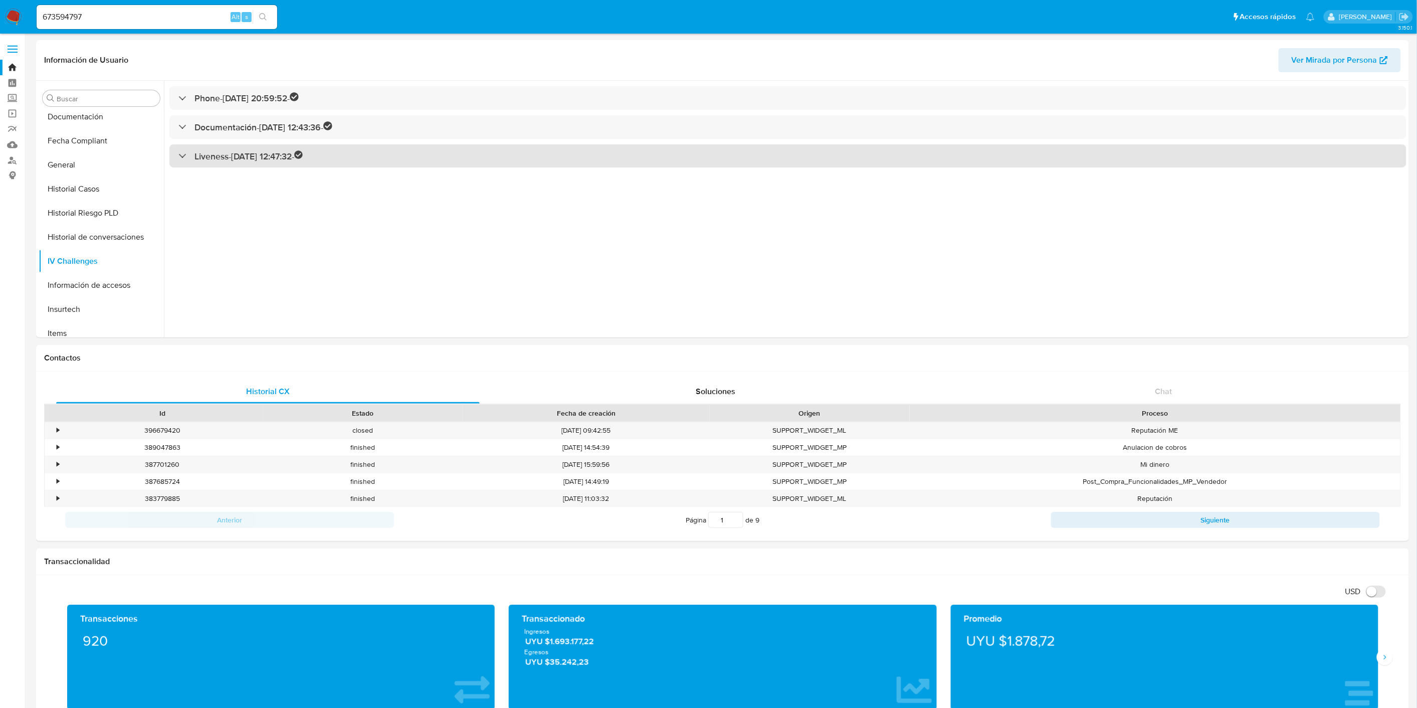
click at [303, 162] on h3 "Liveness - [DATE] 12:47:32 -" at bounding box center [248, 156] width 109 height 12
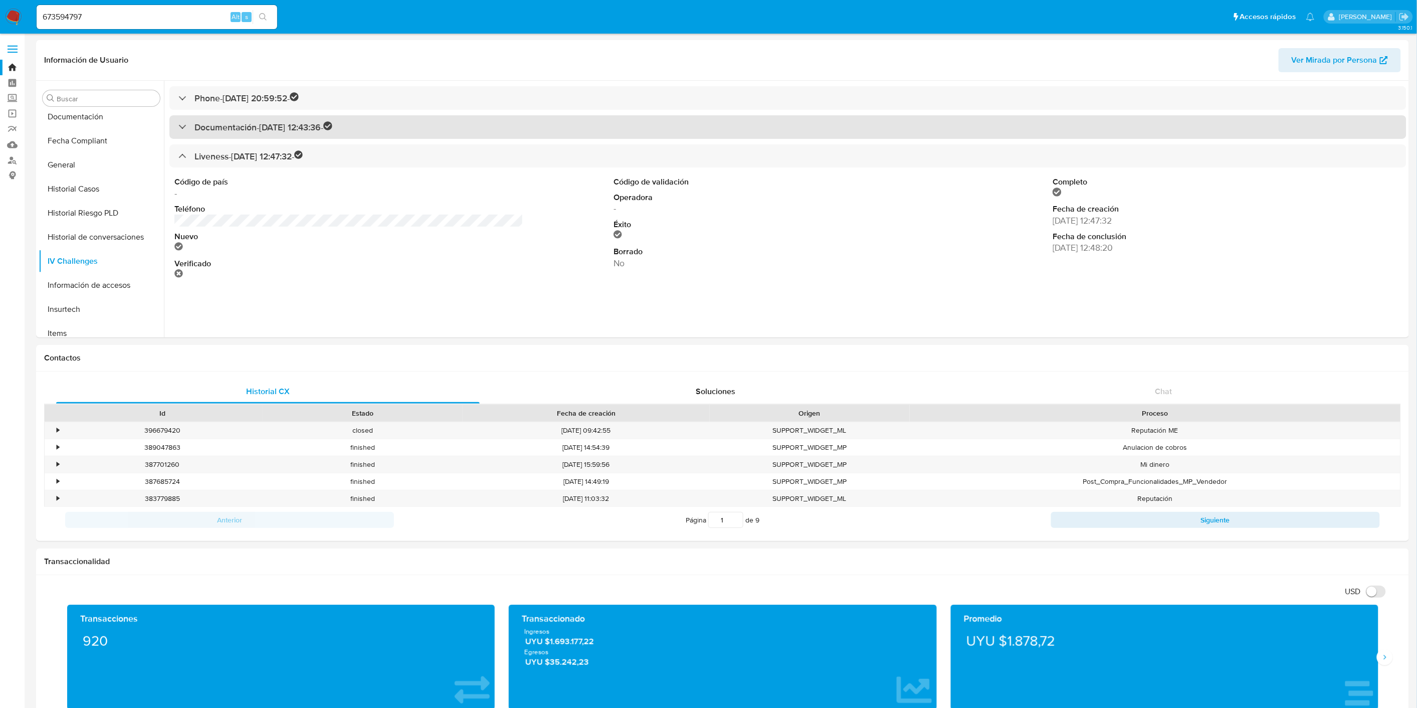
click at [298, 129] on h3 "Documentación - [DATE] 12:43:36 -" at bounding box center [263, 127] width 138 height 12
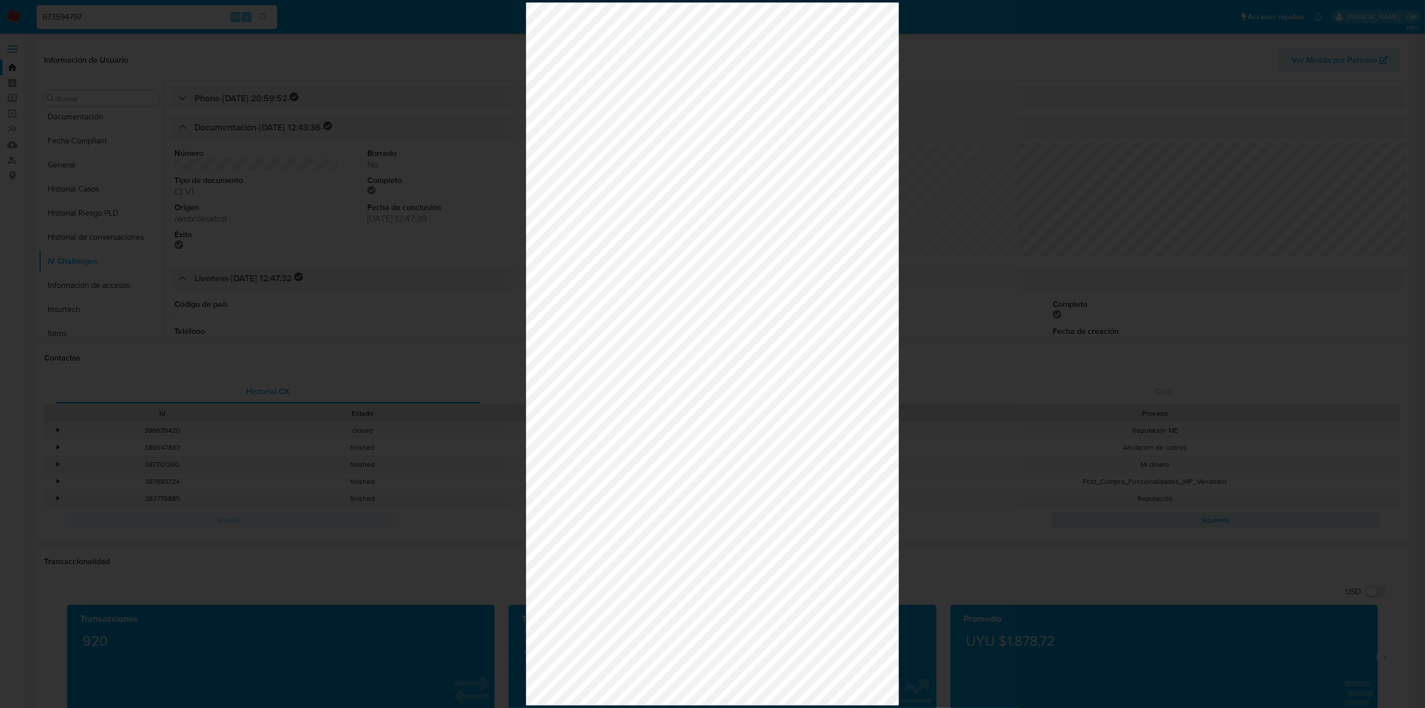
click at [345, 145] on div at bounding box center [712, 354] width 1425 height 708
click at [92, 52] on div at bounding box center [712, 354] width 1425 height 708
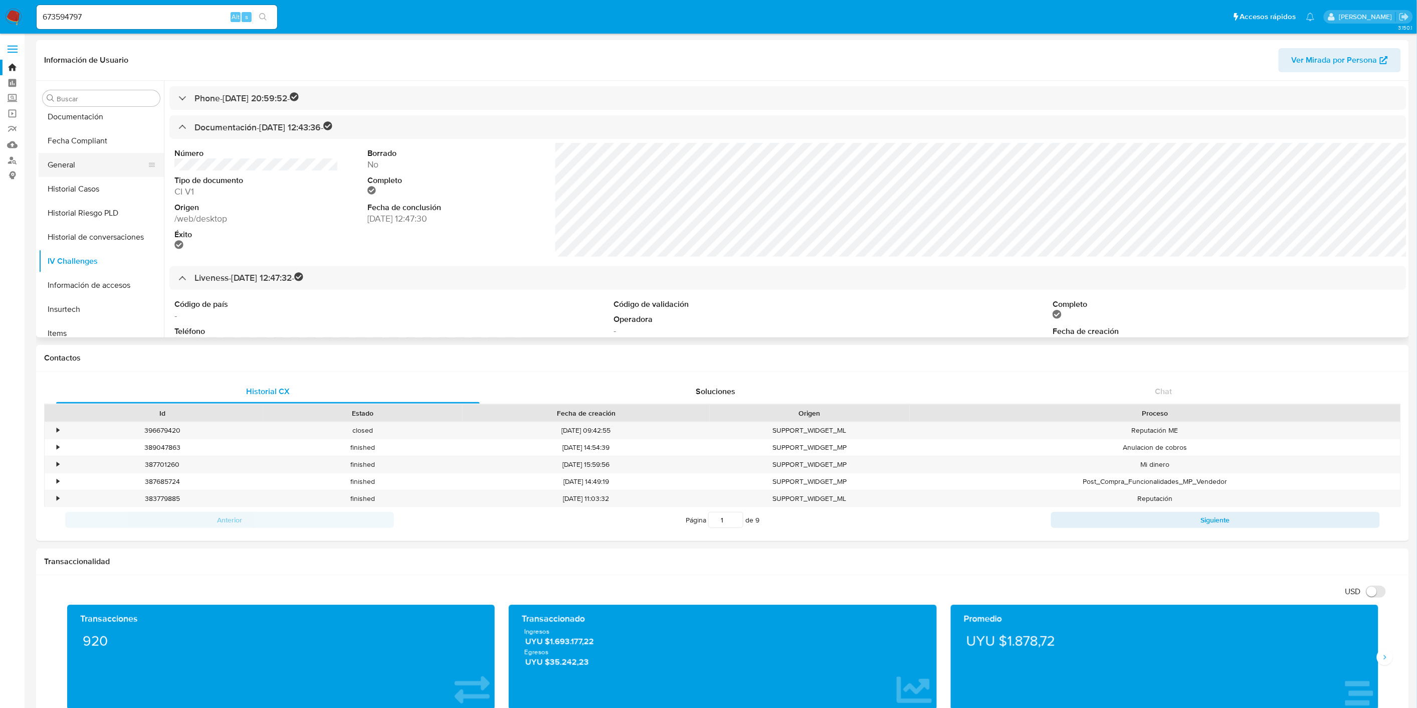
click at [102, 165] on button "General" at bounding box center [97, 165] width 117 height 24
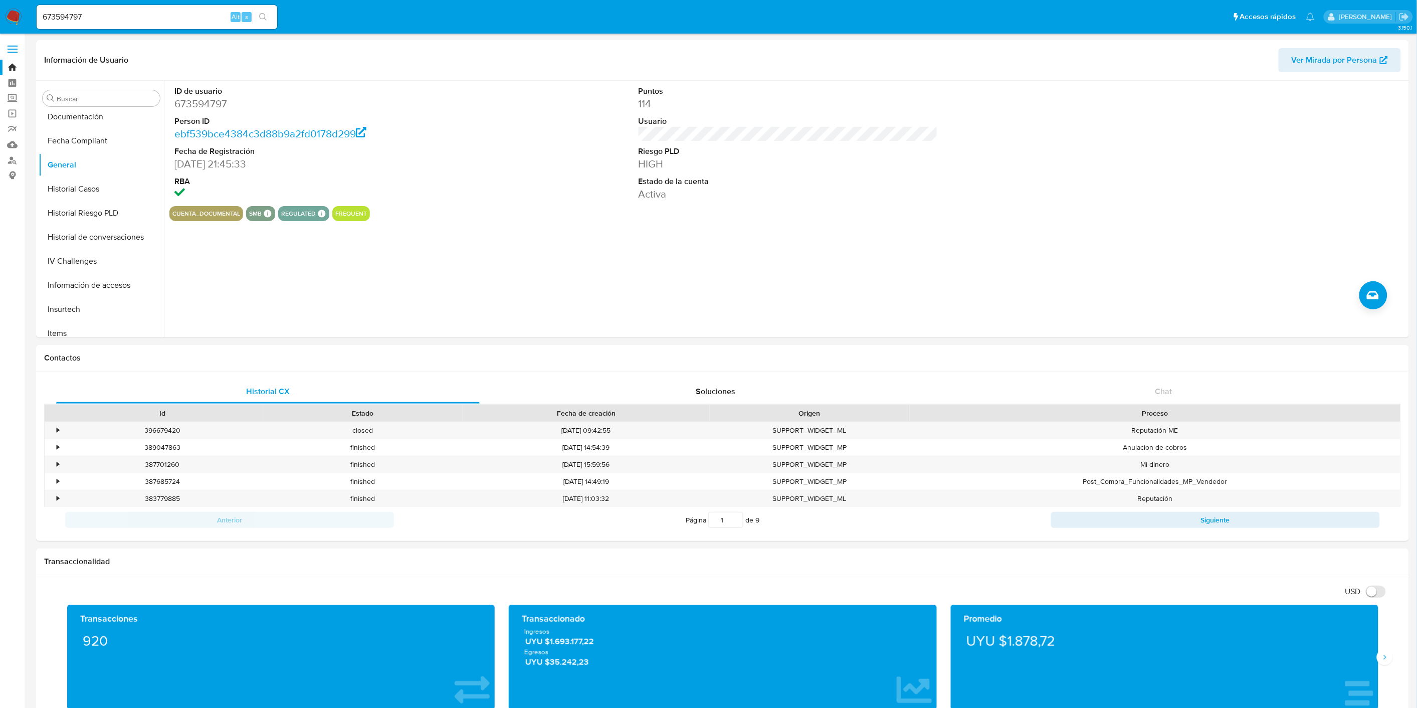
click at [111, 24] on div "673594797 Alt s" at bounding box center [157, 17] width 241 height 24
click at [114, 14] on input "673594797" at bounding box center [157, 17] width 241 height 13
paste input "262201206"
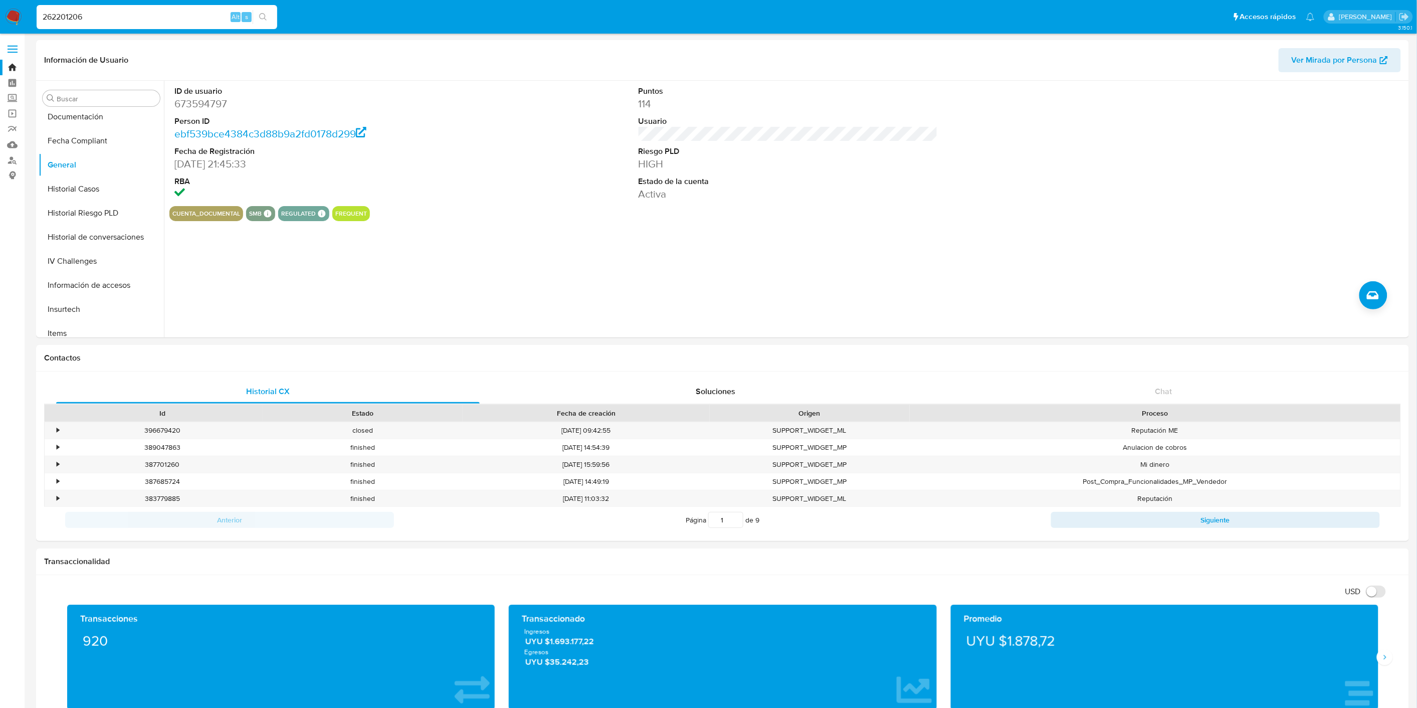
type input "262201206"
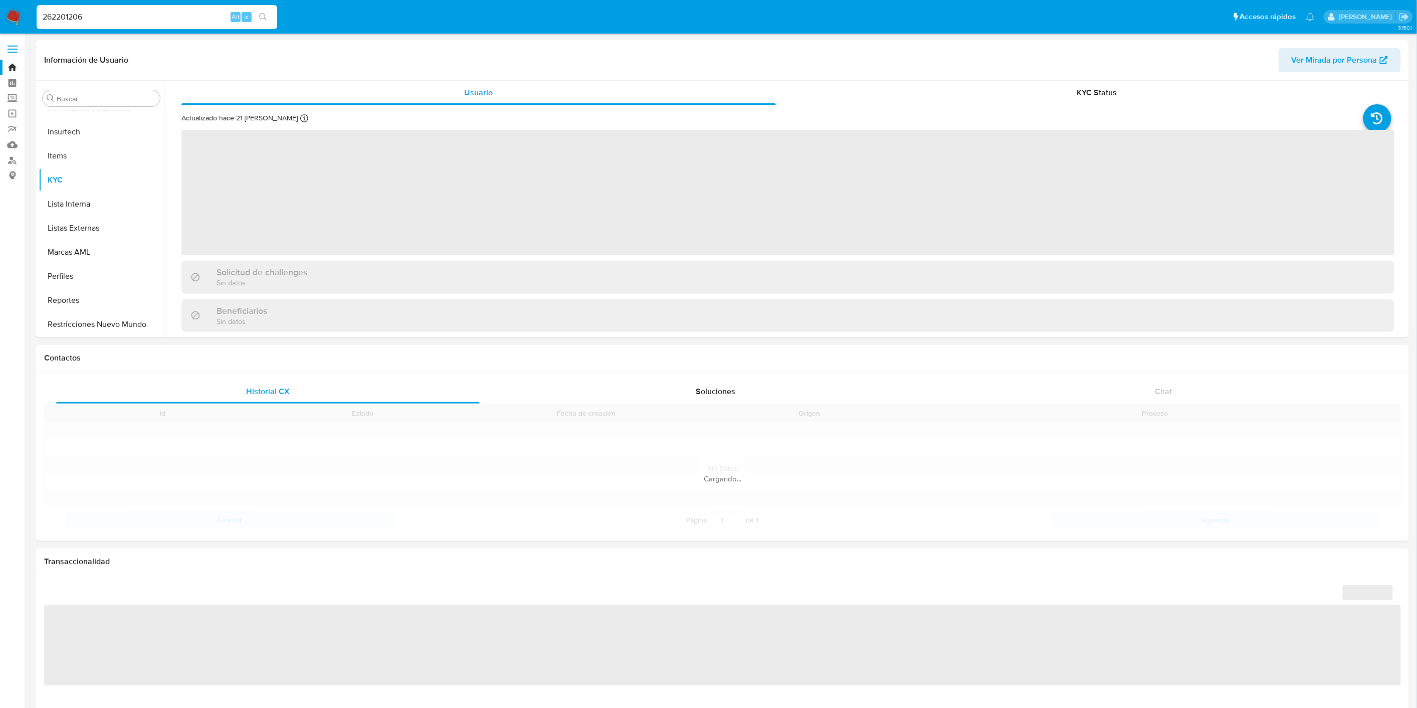
scroll to position [423, 0]
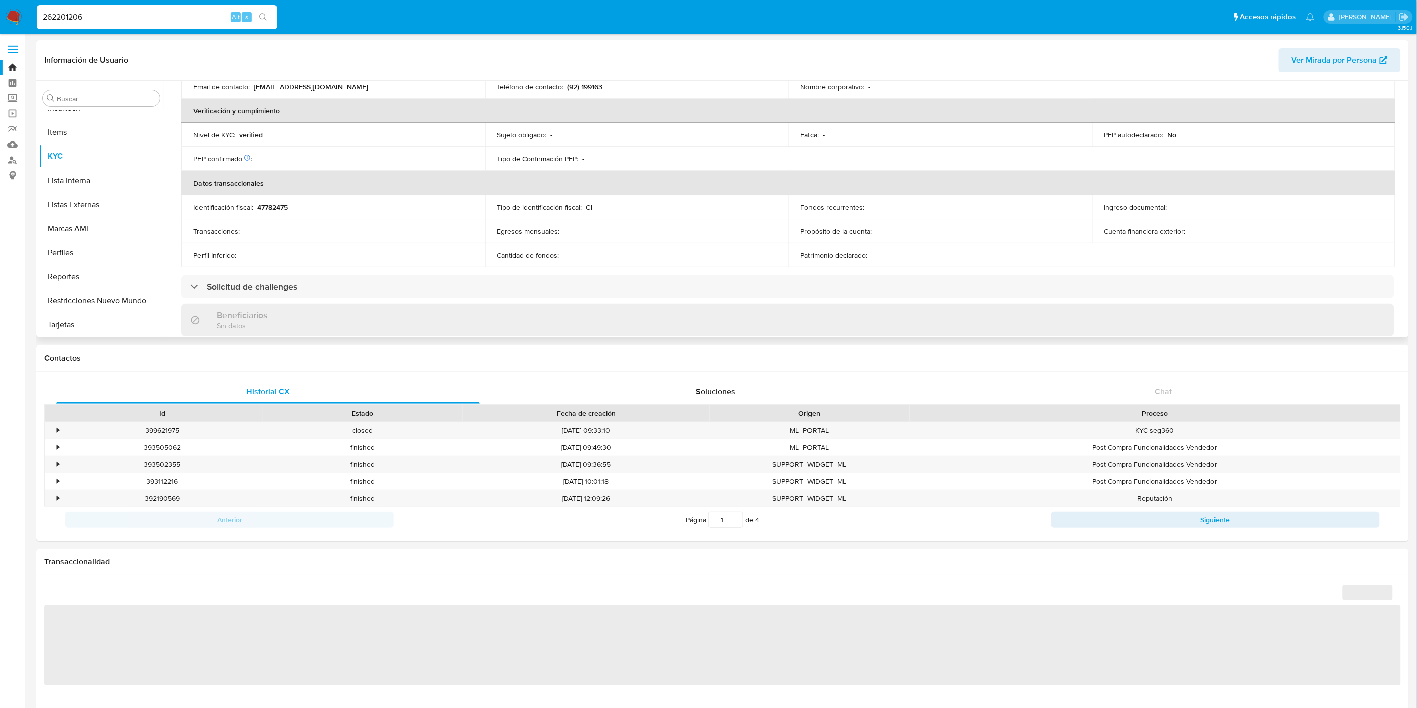
select select "10"
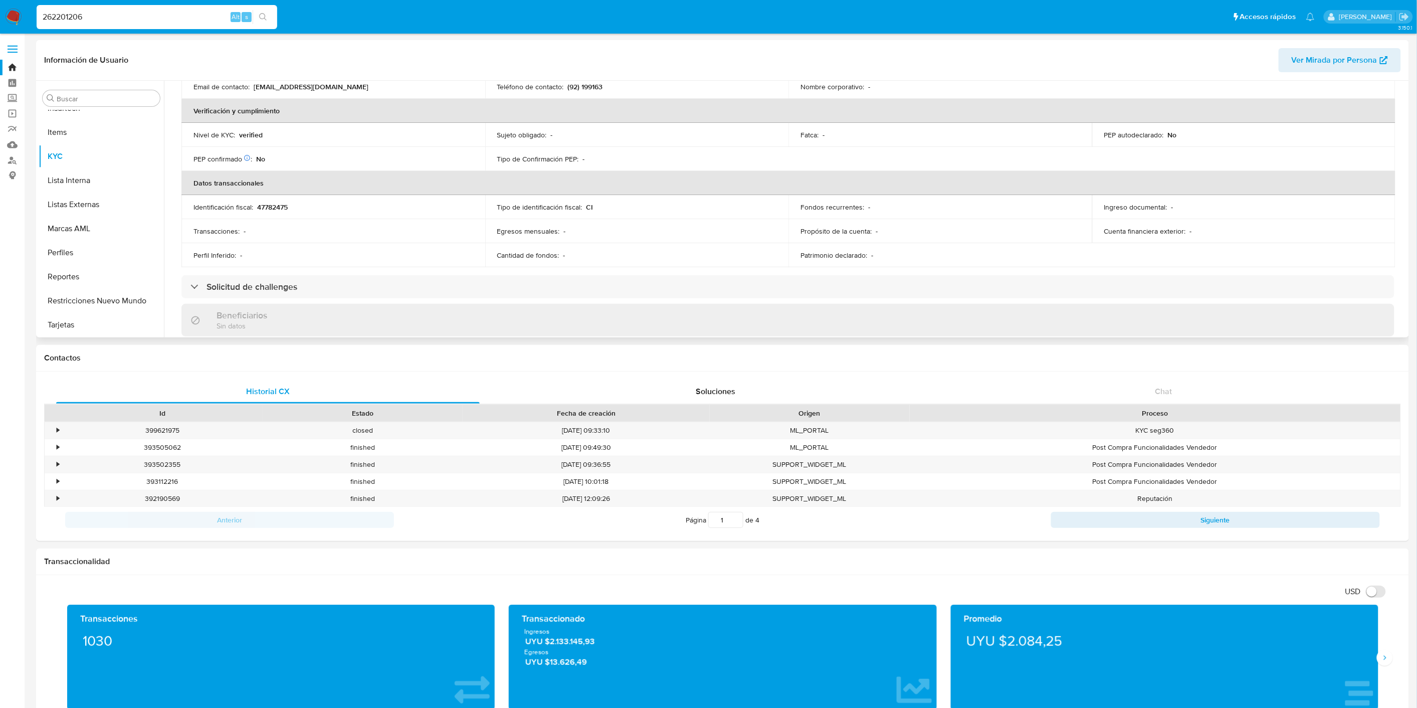
scroll to position [334, 0]
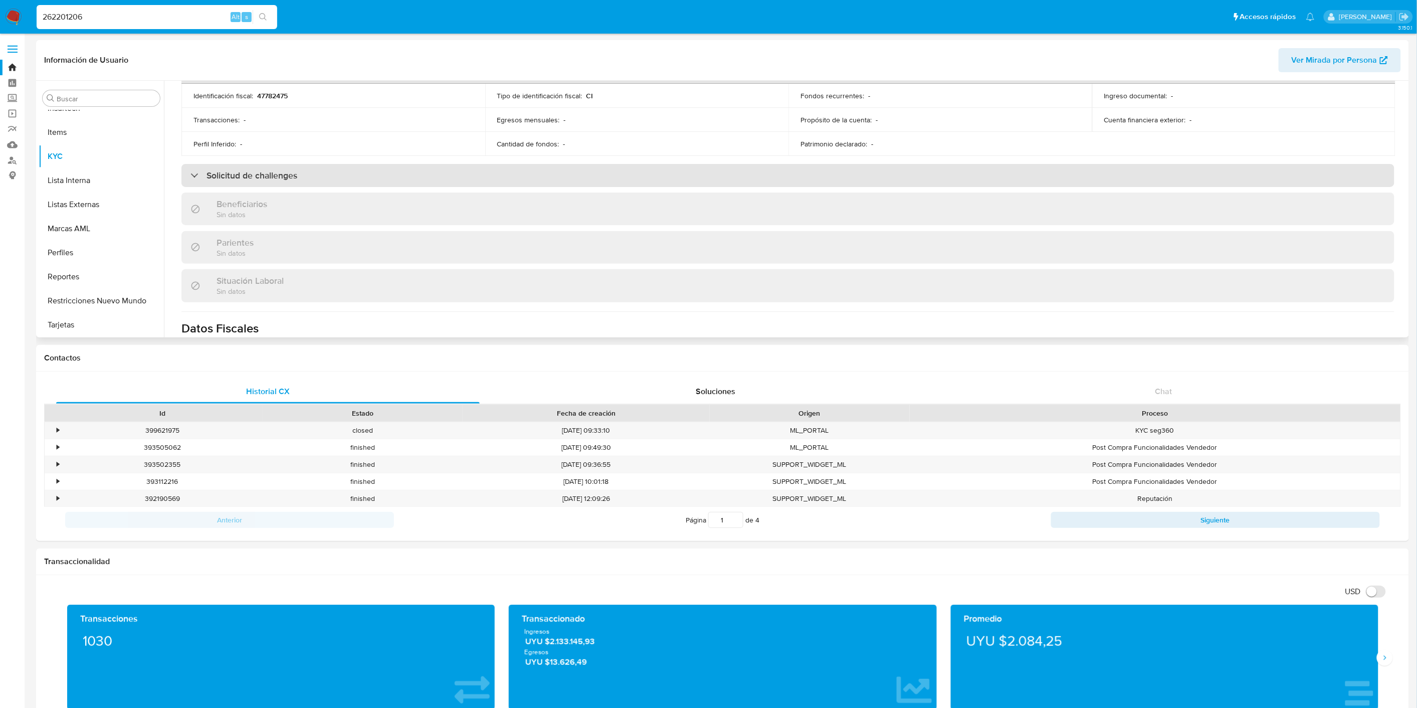
click at [544, 178] on div "Solicitud de challenges" at bounding box center [787, 175] width 1213 height 23
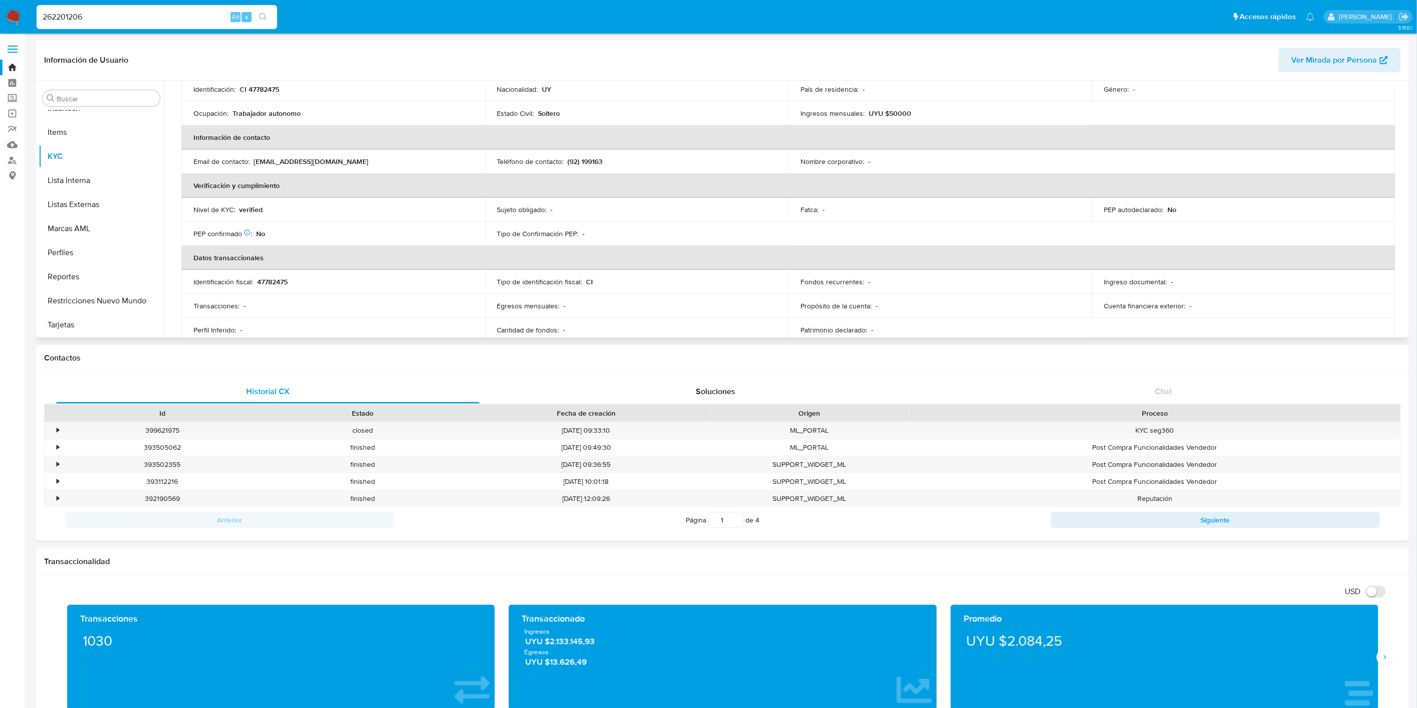
scroll to position [0, 0]
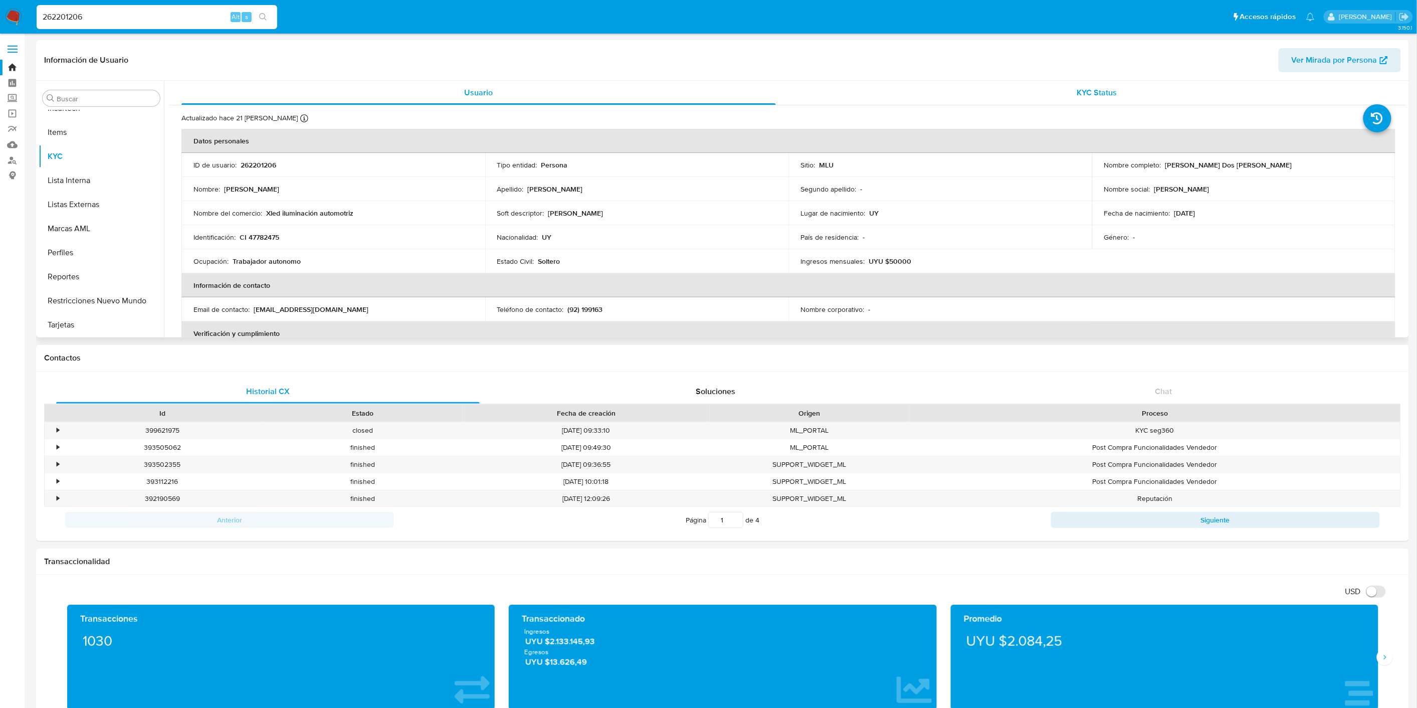
click at [1036, 97] on div "KYC Status" at bounding box center [1097, 93] width 594 height 24
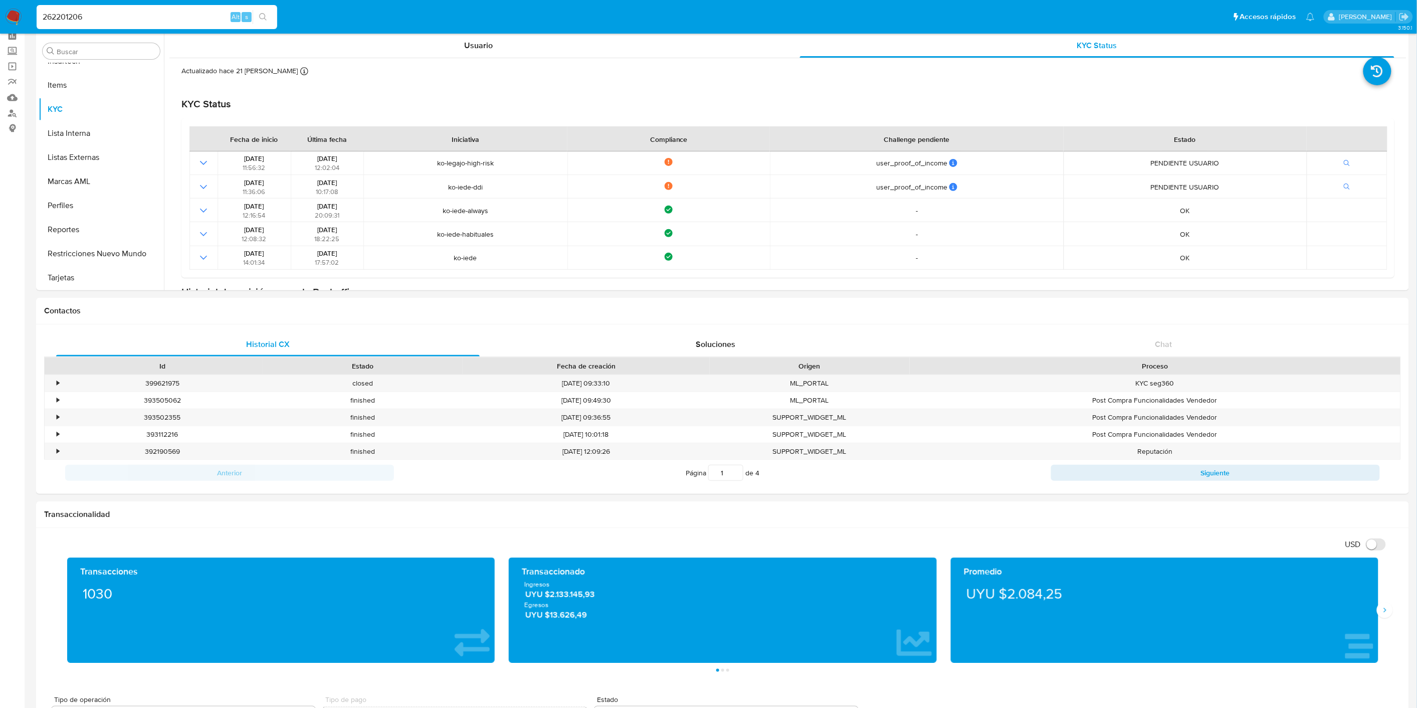
click at [80, 11] on input "262201206" at bounding box center [157, 17] width 241 height 13
paste input "4383299"
type input "243832996"
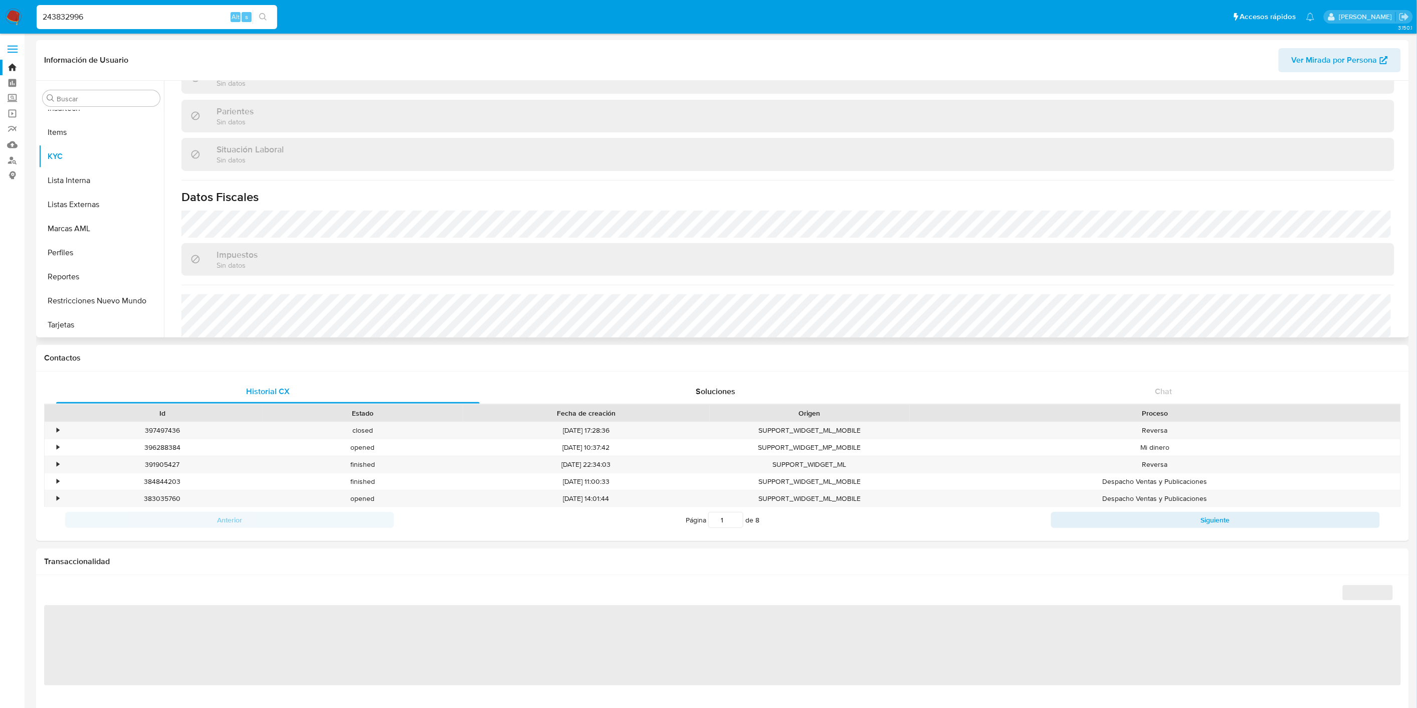
scroll to position [484, 0]
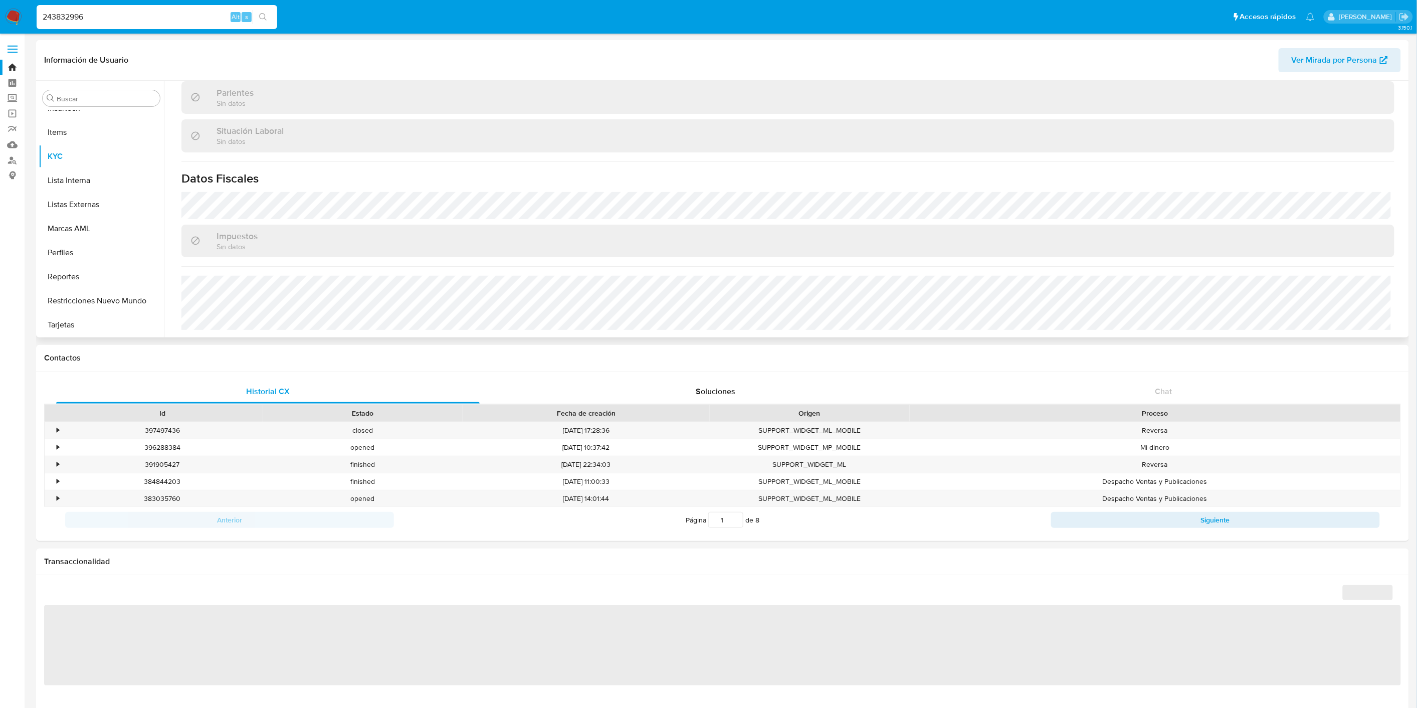
select select "10"
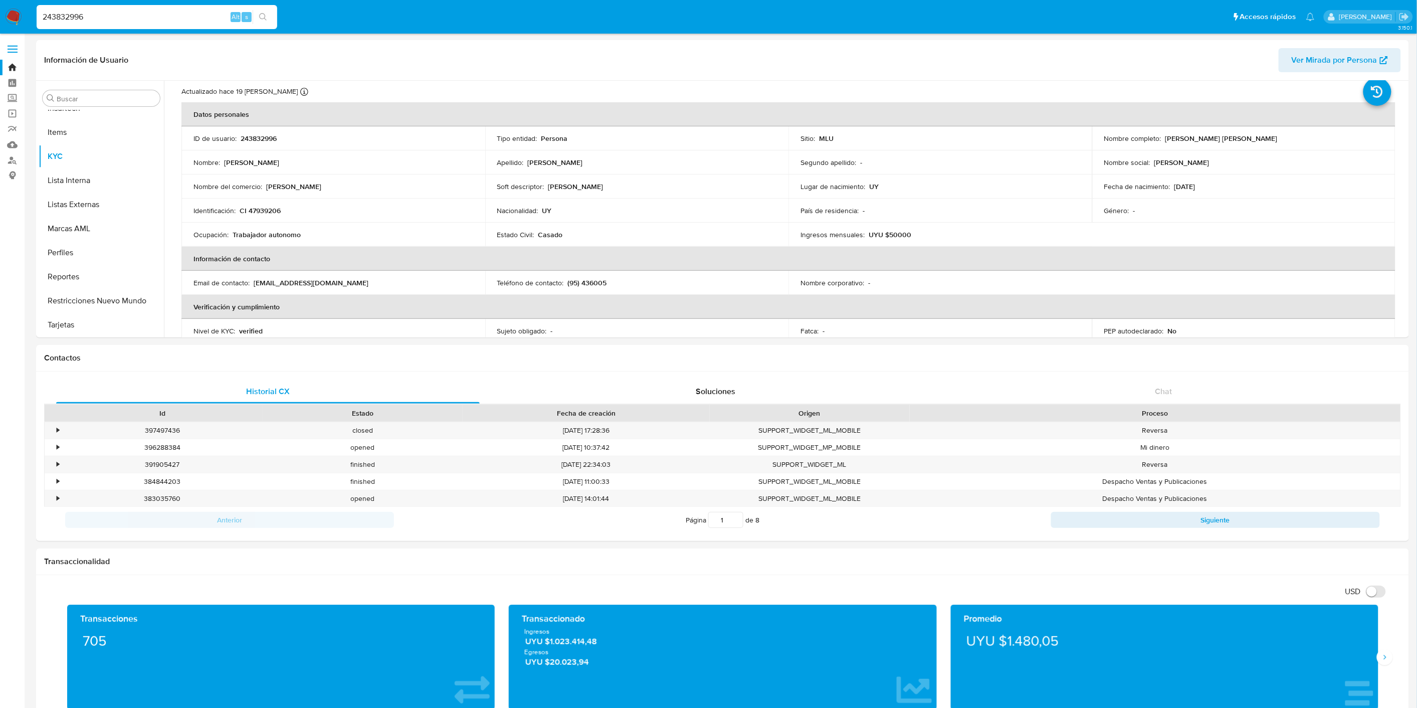
scroll to position [0, 0]
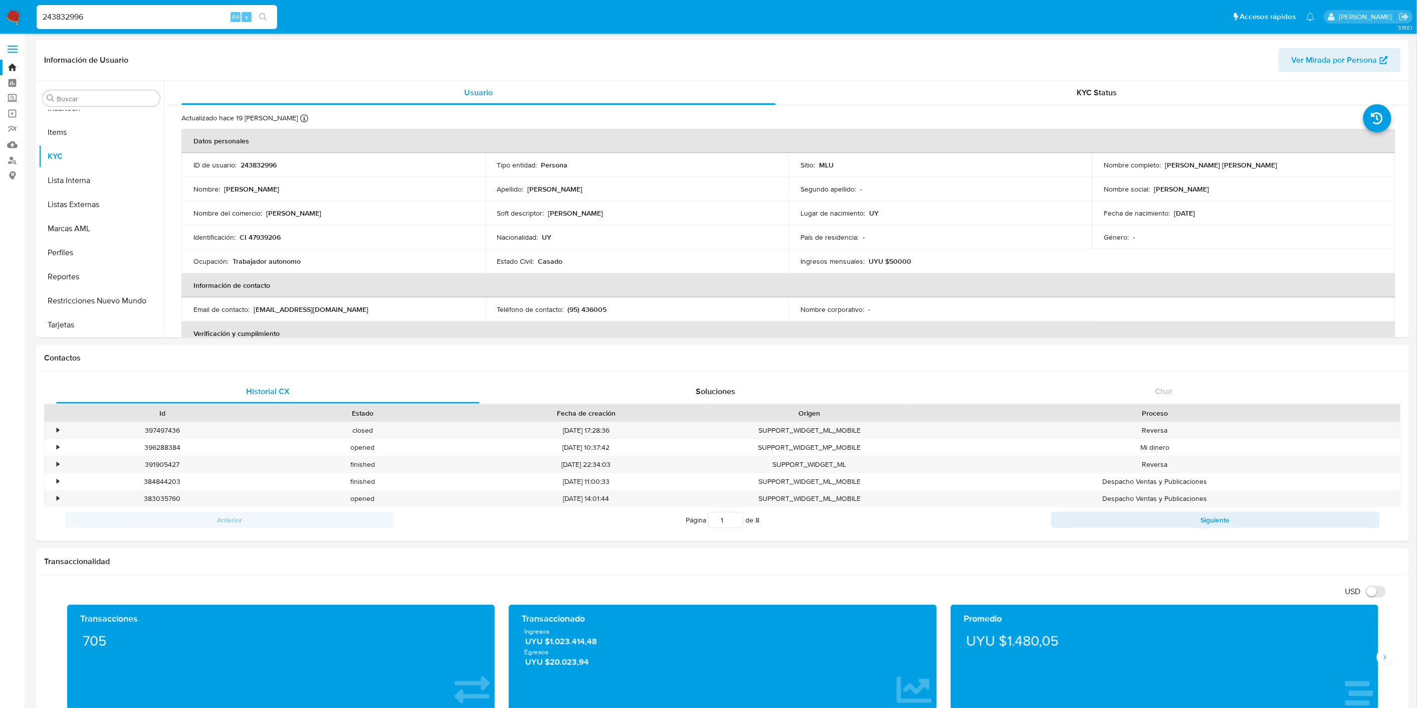
click at [83, 18] on input "243832996" at bounding box center [157, 17] width 241 height 13
paste input "806702"
type input "24806702"
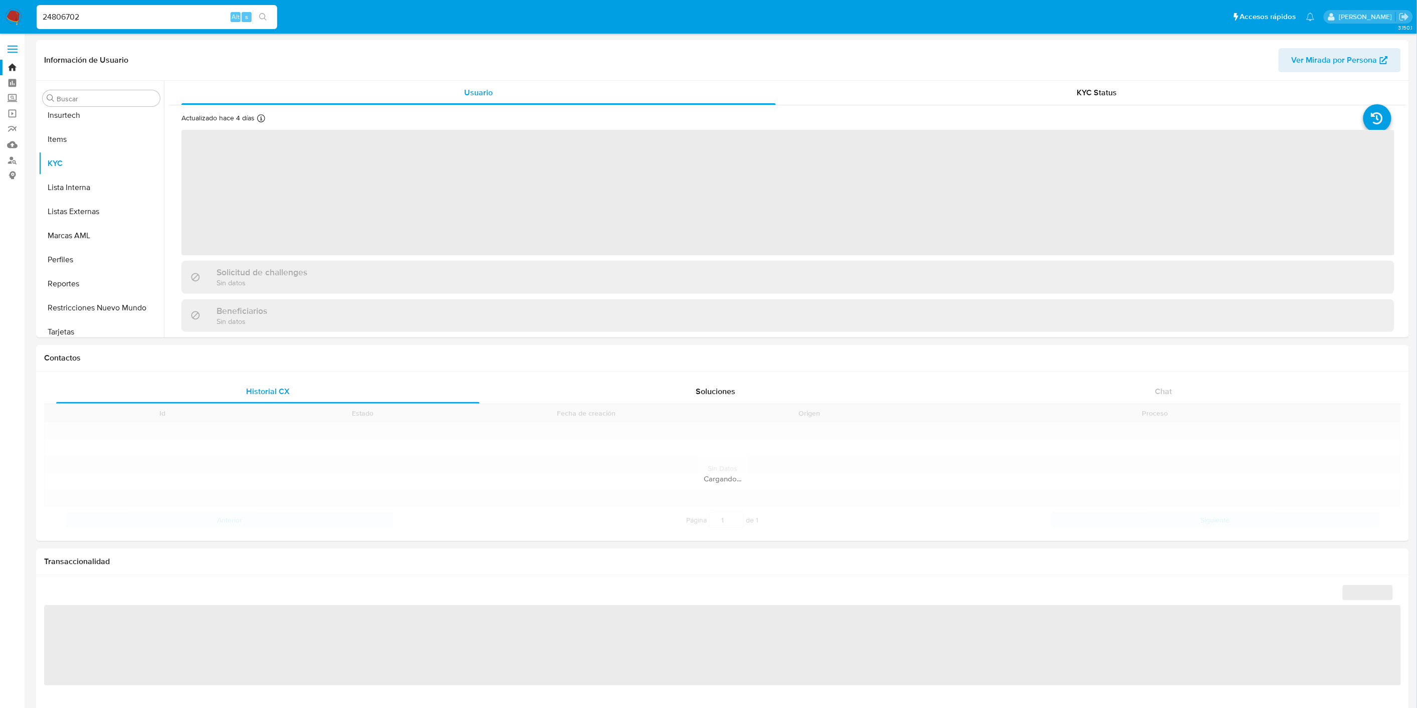
scroll to position [423, 0]
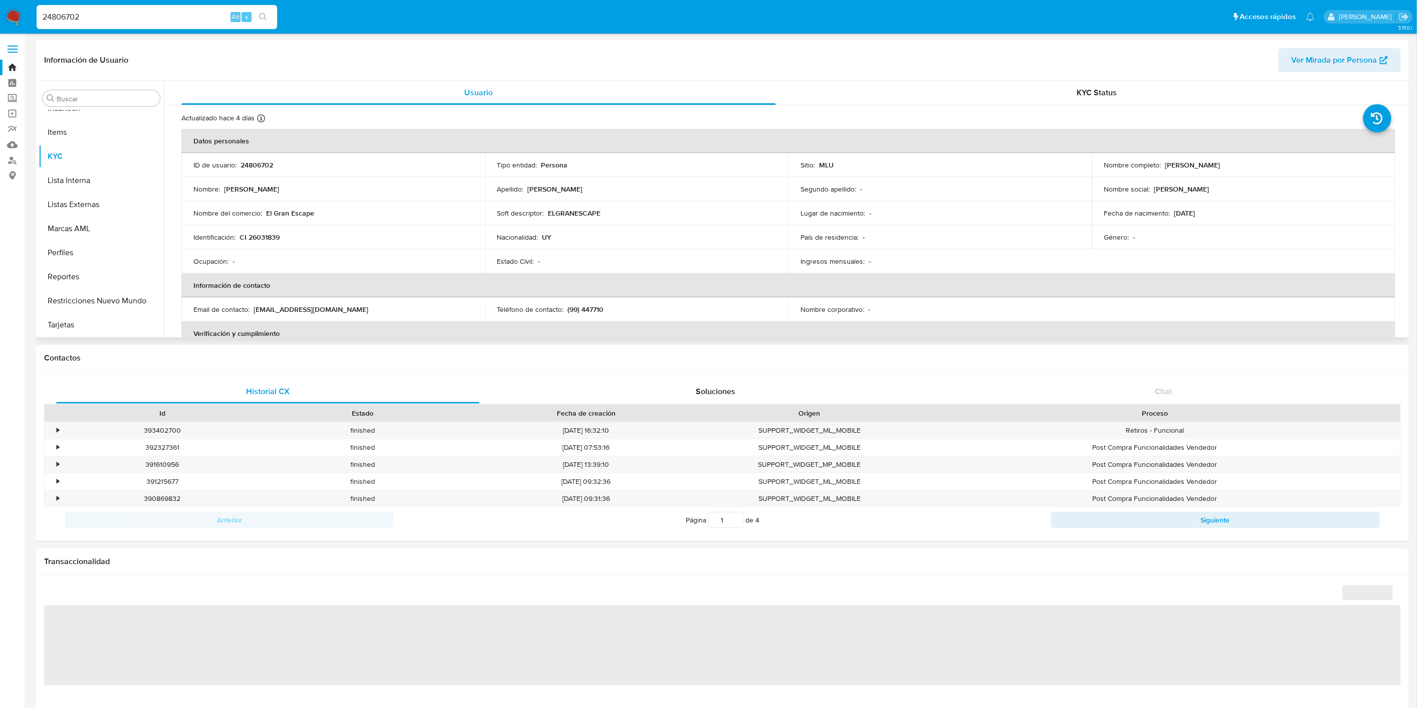
click at [340, 272] on td "Ocupación : -" at bounding box center [333, 261] width 304 height 24
select select "10"
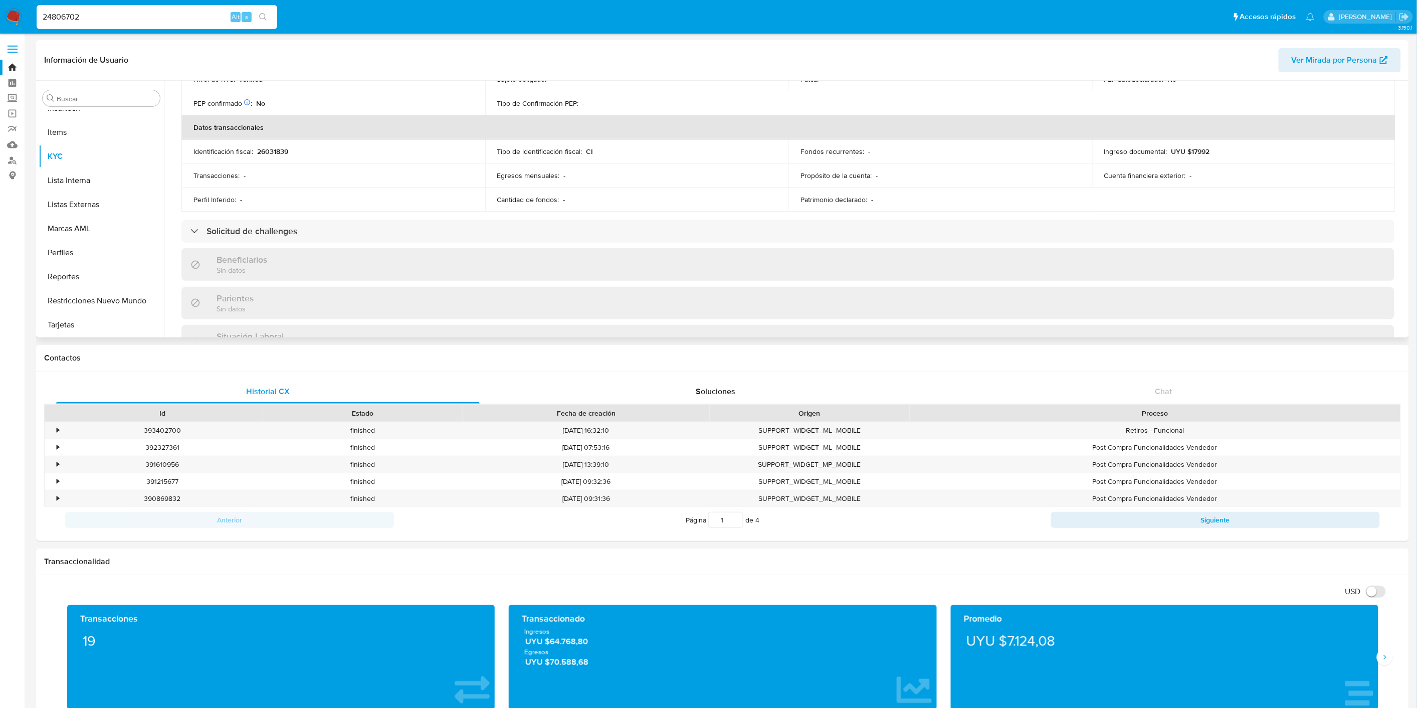
scroll to position [0, 0]
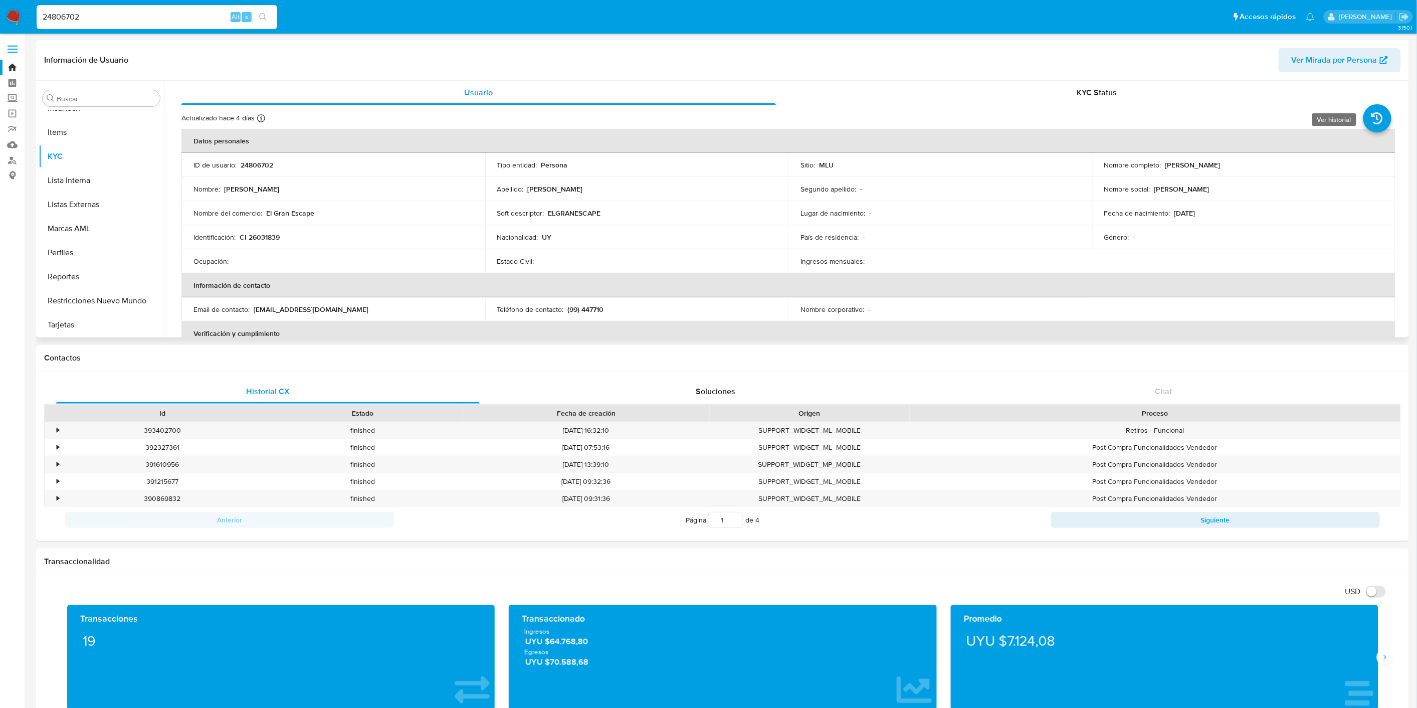
click at [1371, 116] on icon at bounding box center [1377, 118] width 28 height 28
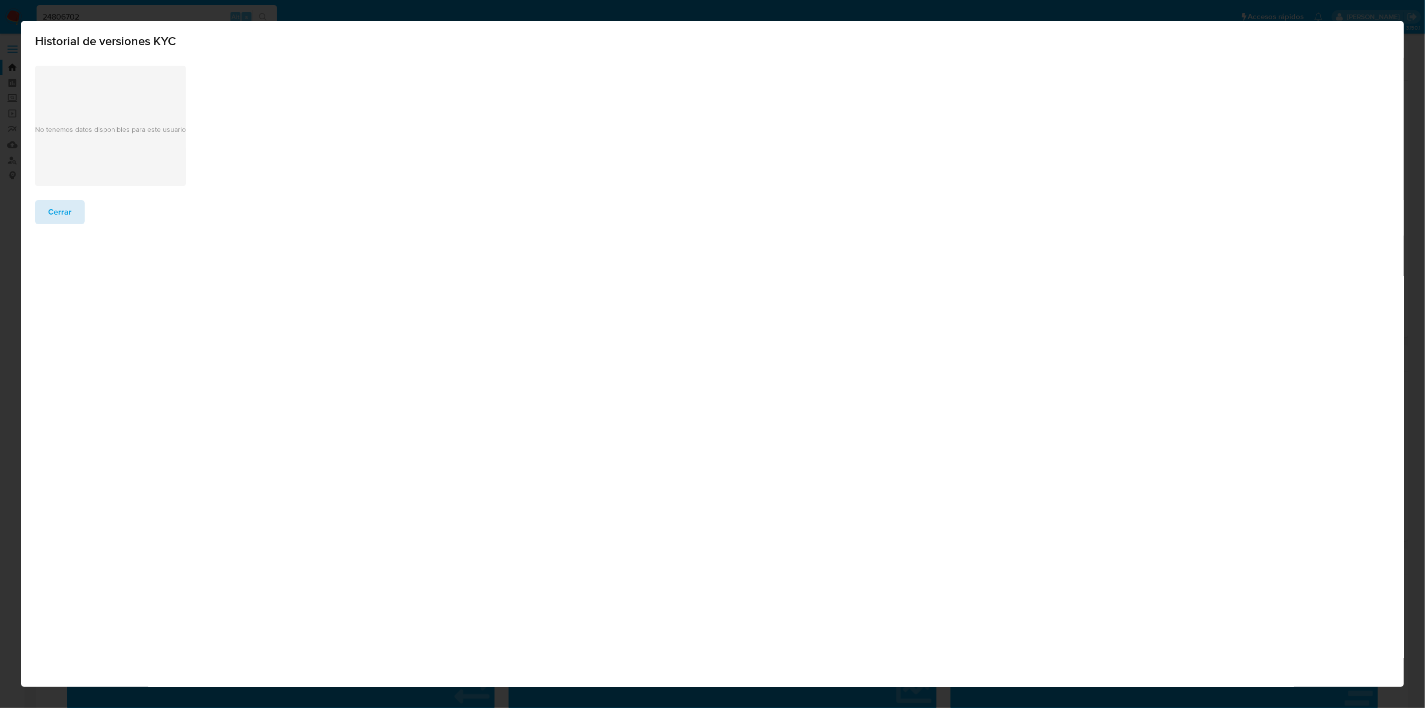
click at [67, 214] on span "Cerrar" at bounding box center [60, 212] width 24 height 22
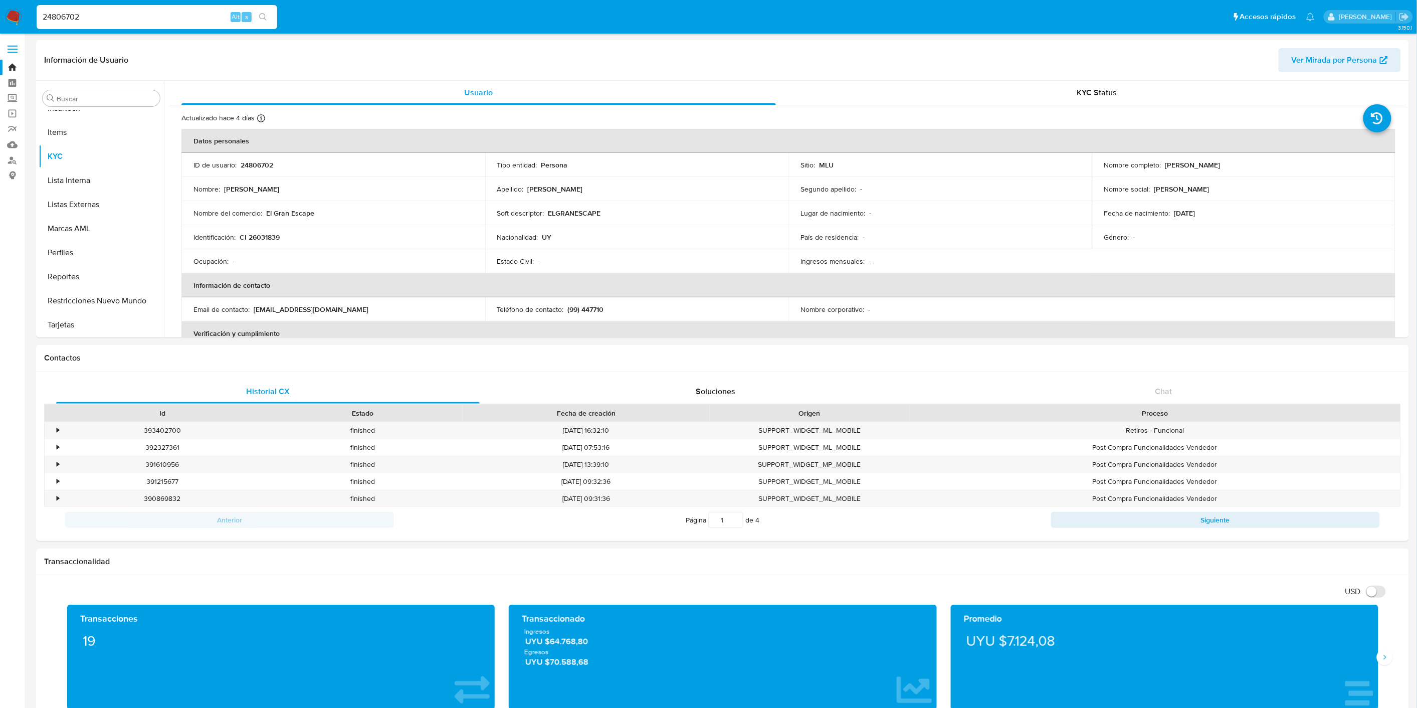
click at [83, 13] on input "24806702" at bounding box center [157, 17] width 241 height 13
paste input "50038074"
type input "50038074"
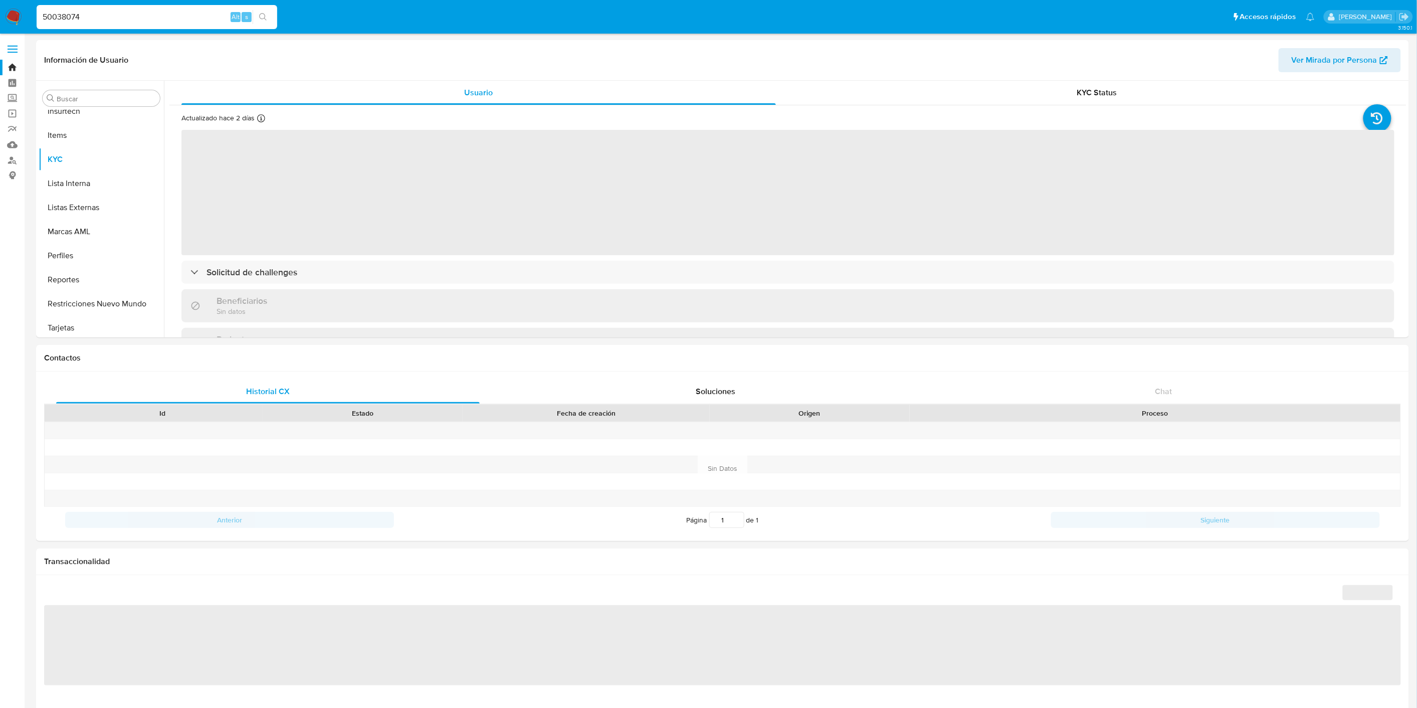
scroll to position [423, 0]
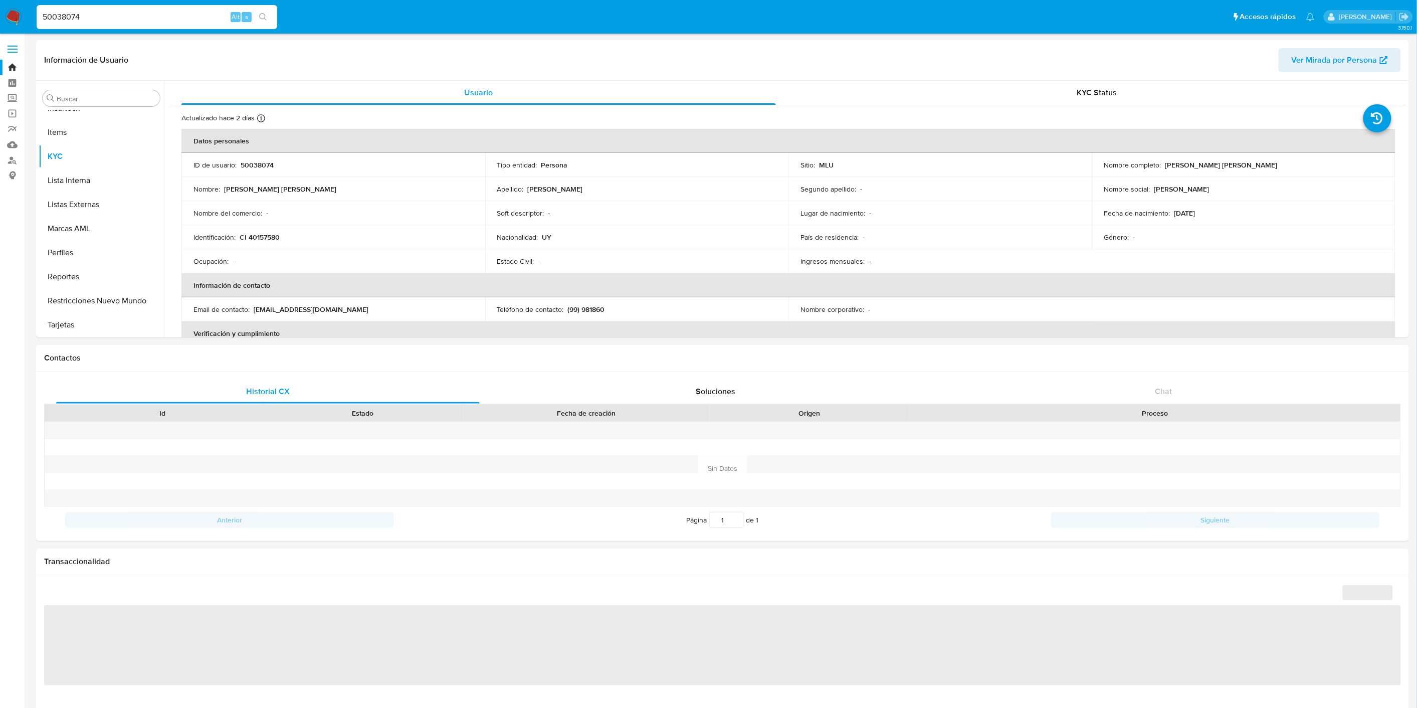
select select "10"
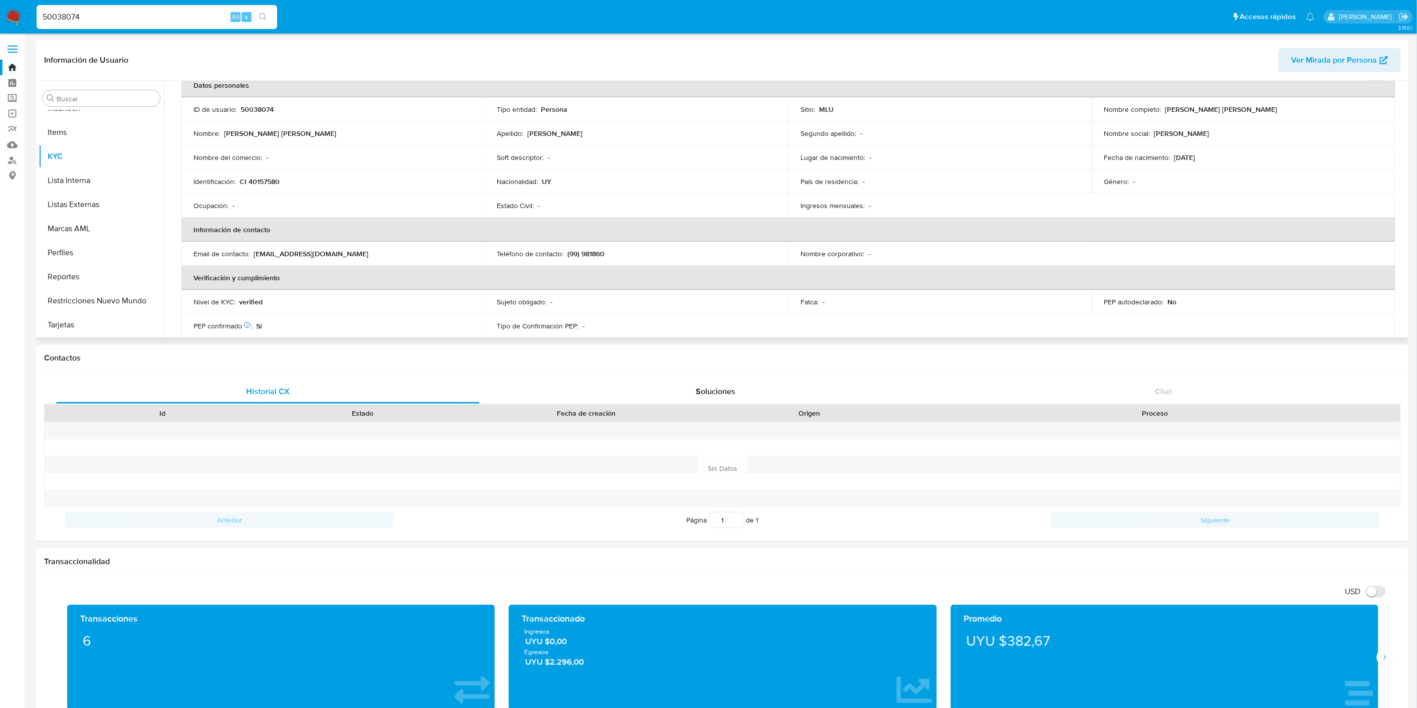
scroll to position [278, 0]
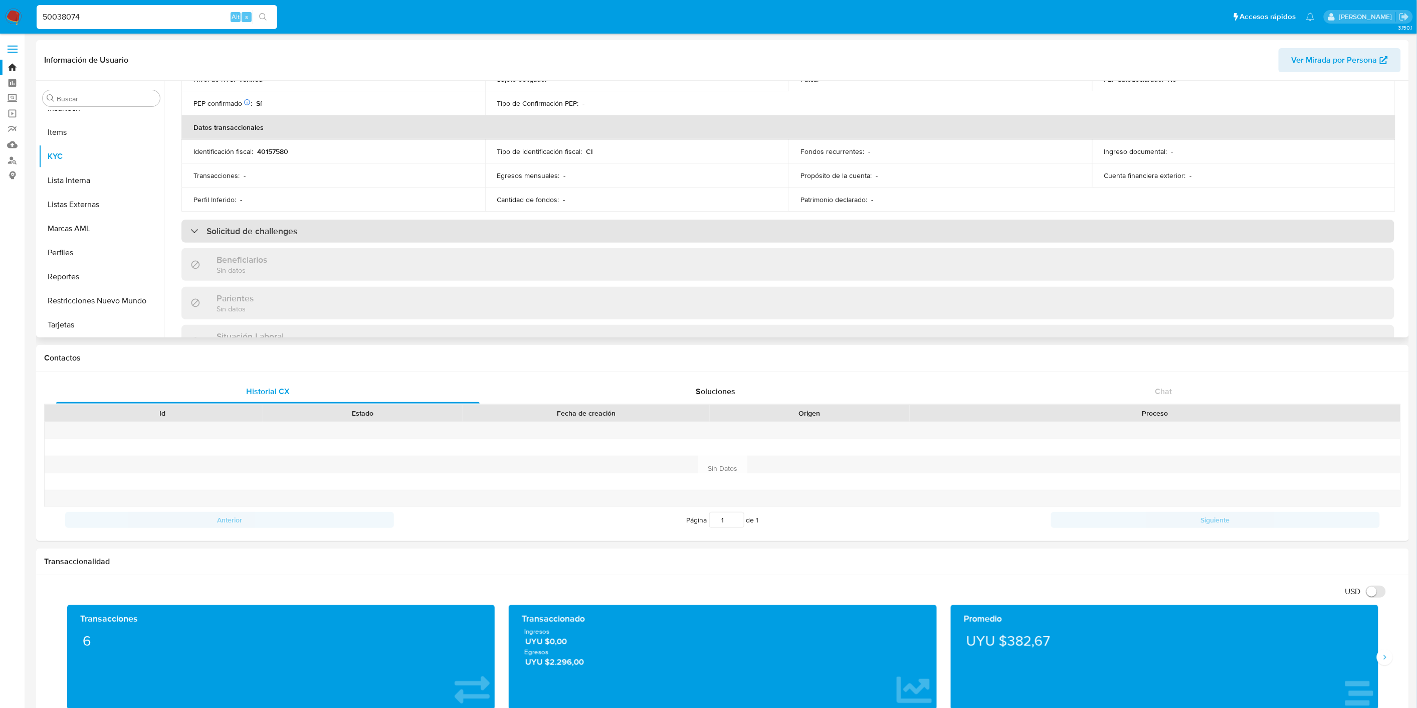
click at [711, 224] on div "Solicitud de challenges" at bounding box center [787, 231] width 1213 height 23
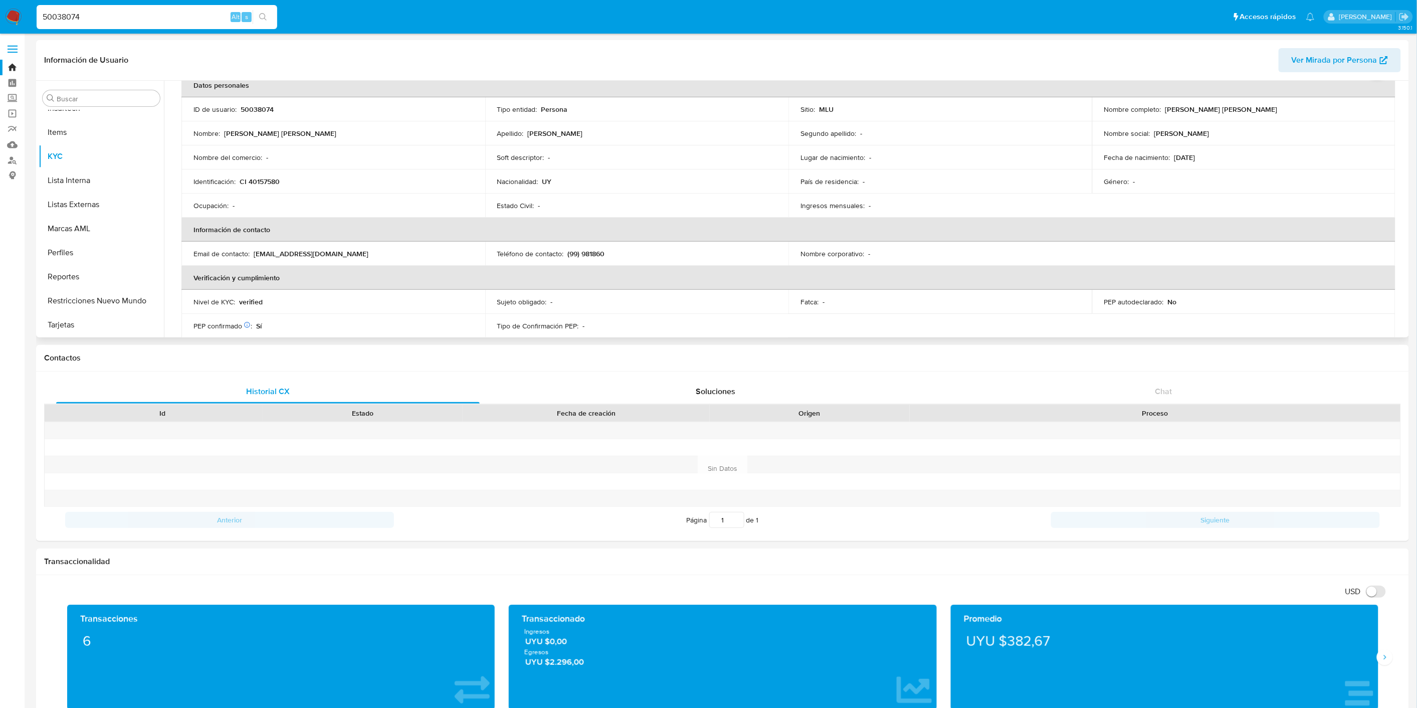
scroll to position [0, 0]
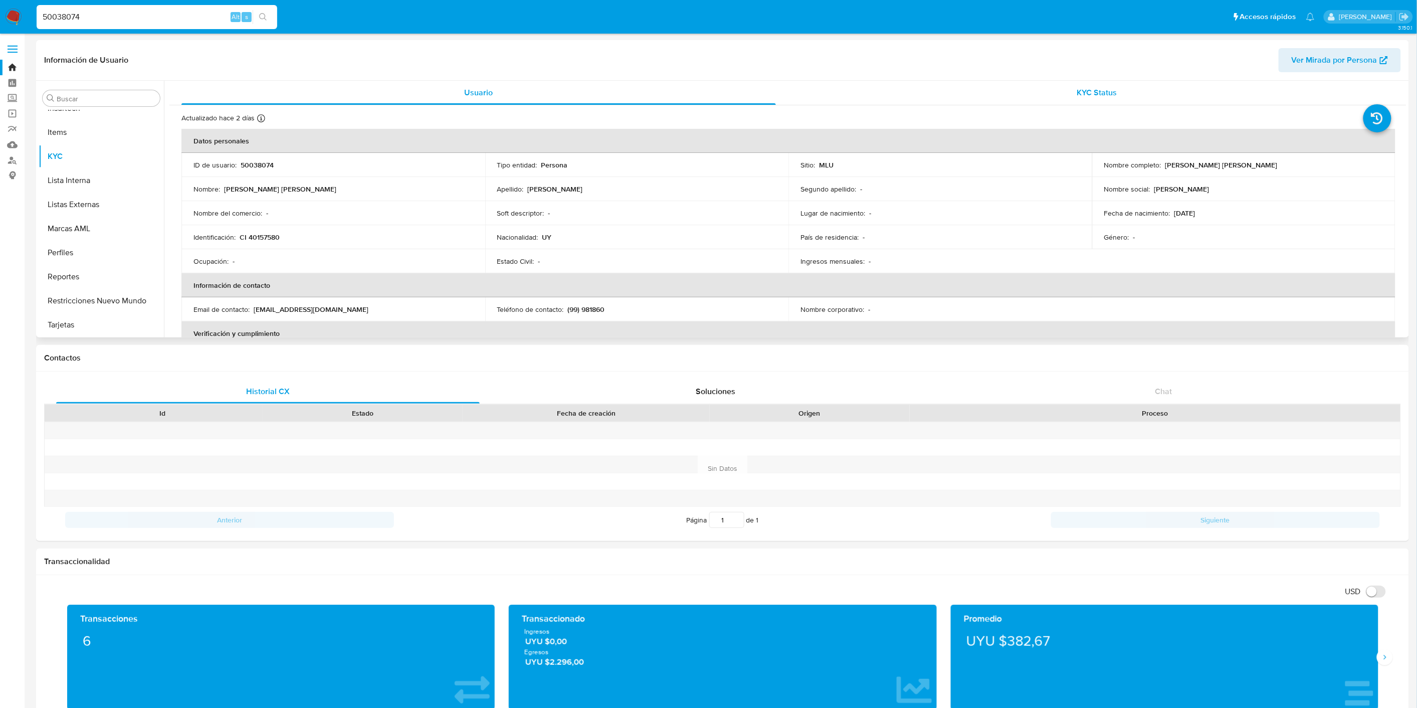
click at [1179, 89] on div "KYC Status" at bounding box center [1097, 93] width 594 height 24
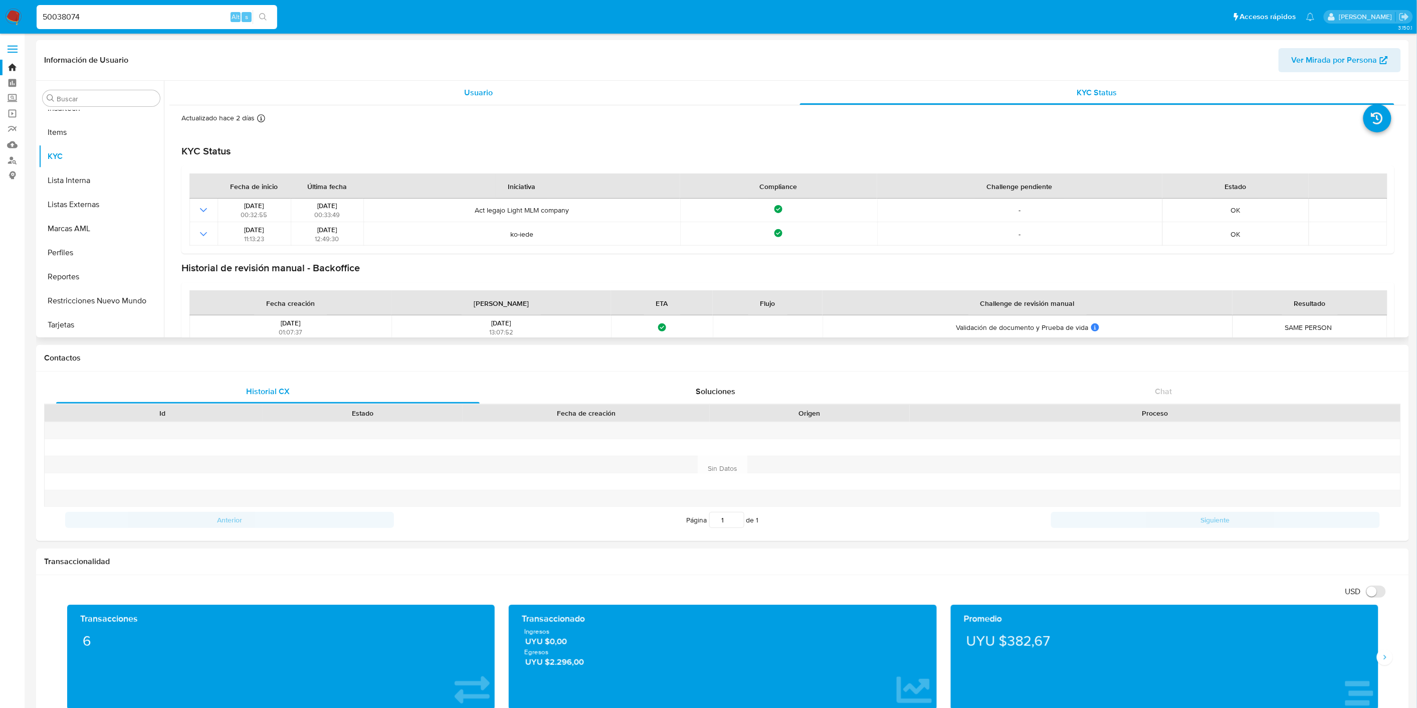
click at [521, 83] on div "Usuario" at bounding box center [478, 93] width 594 height 24
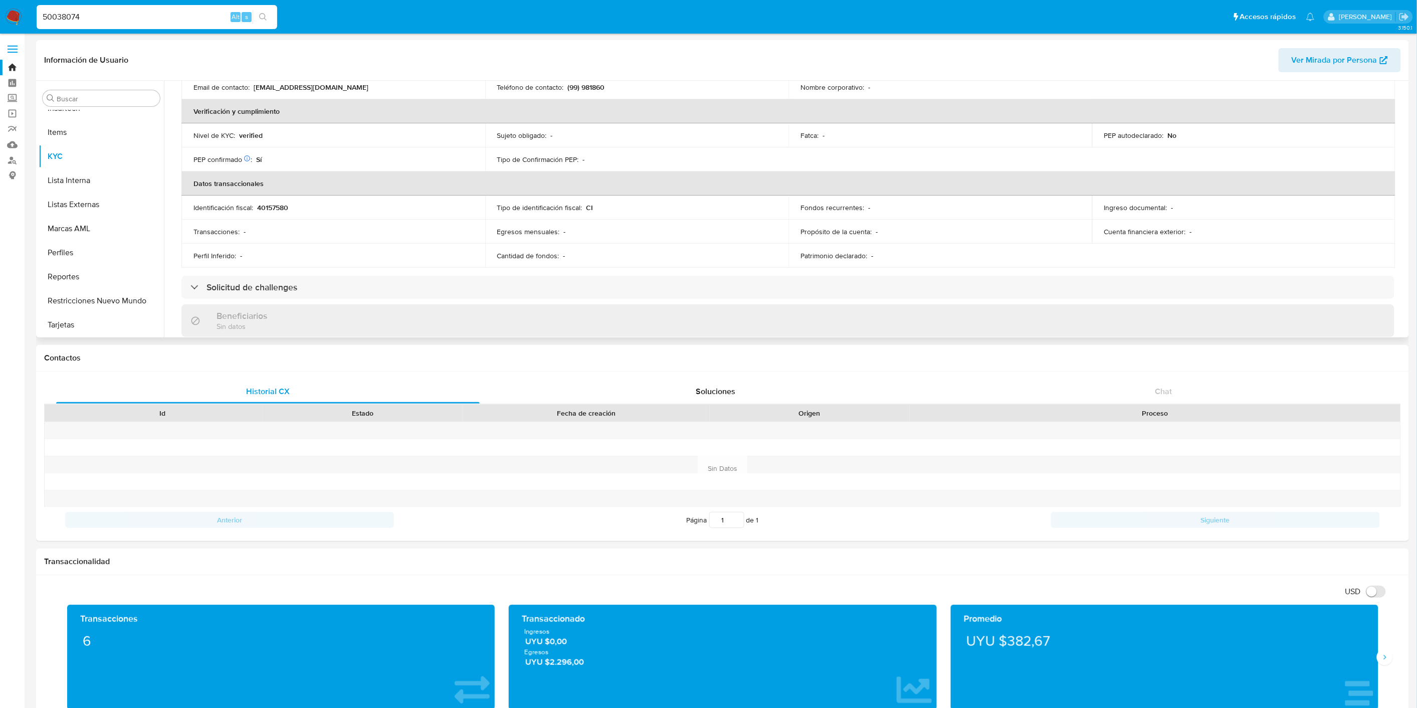
scroll to position [223, 0]
click at [743, 299] on div "Actualizado hace 2 [PERSON_NAME] Creado: [DATE] 01:32:16 Actualizado: [DATE] 00…" at bounding box center [787, 236] width 1237 height 707
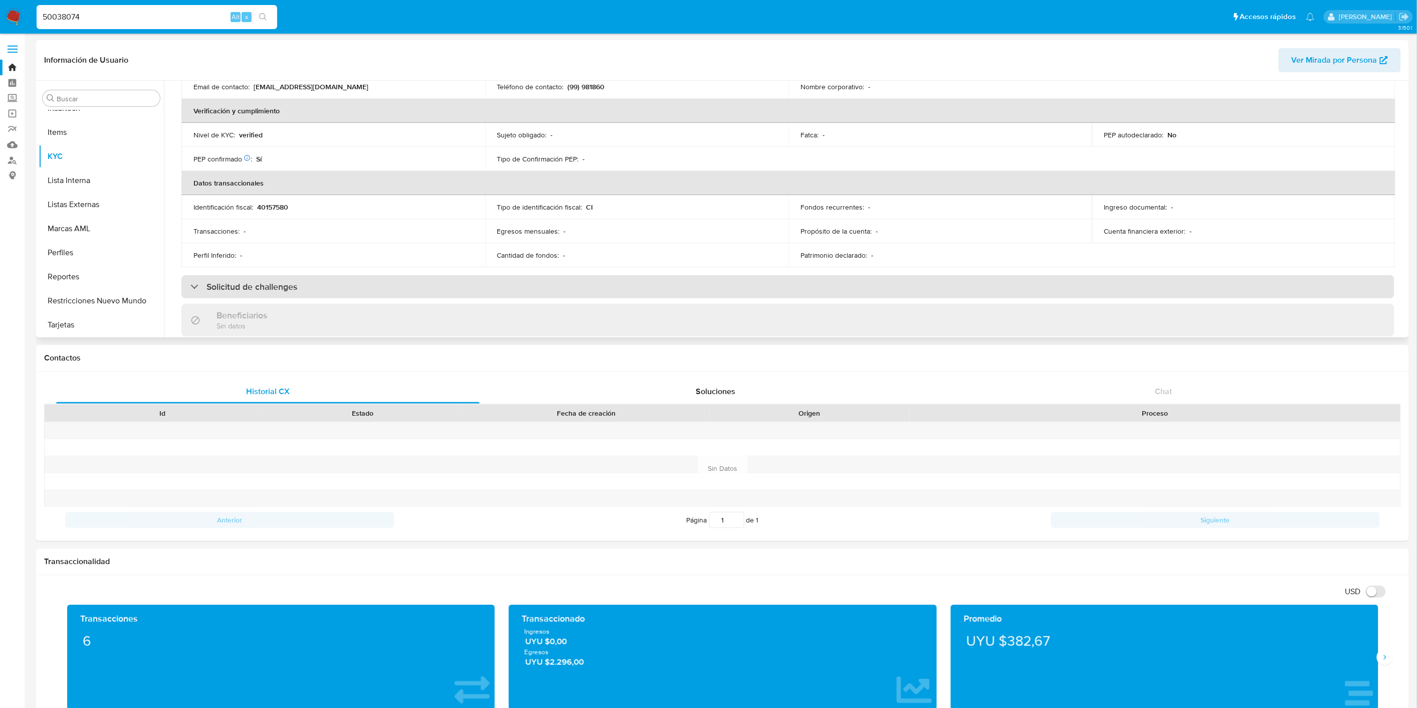
click at [744, 284] on div "Solicitud de challenges" at bounding box center [787, 286] width 1213 height 23
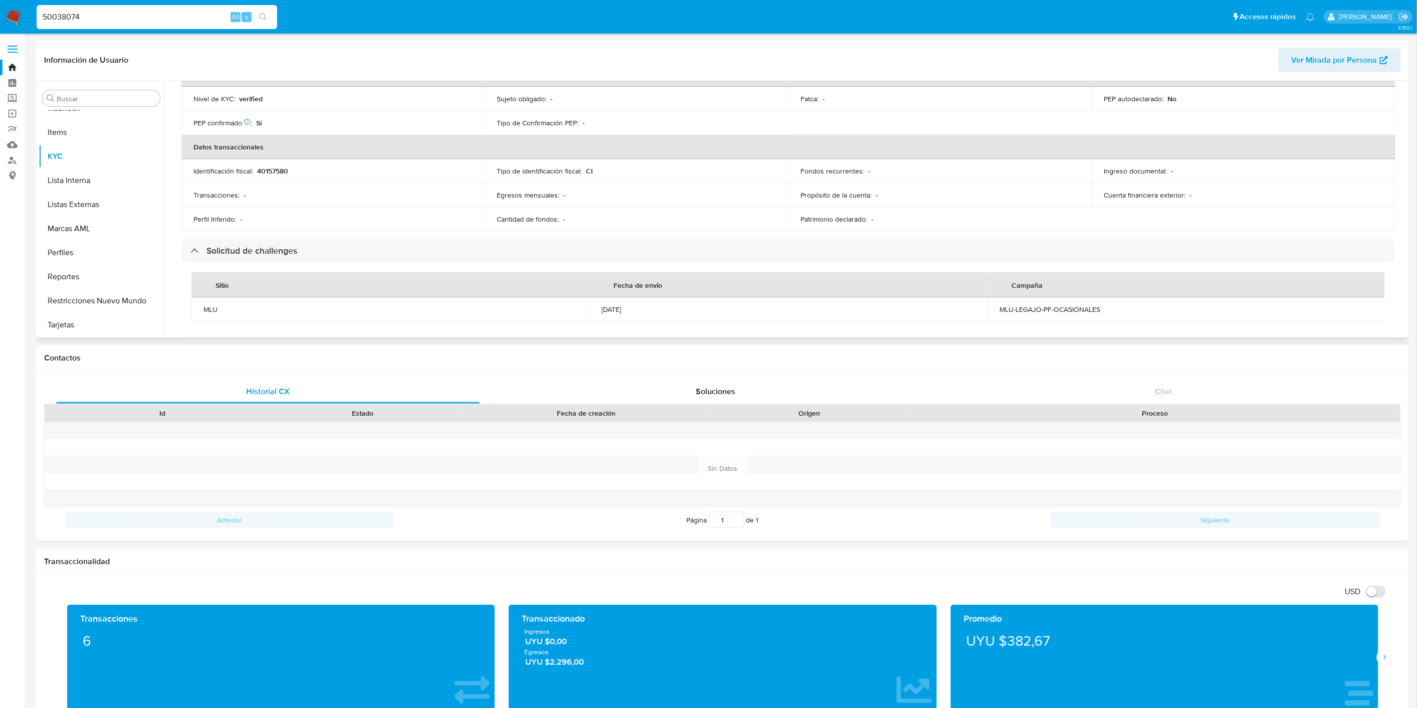
scroll to position [278, 0]
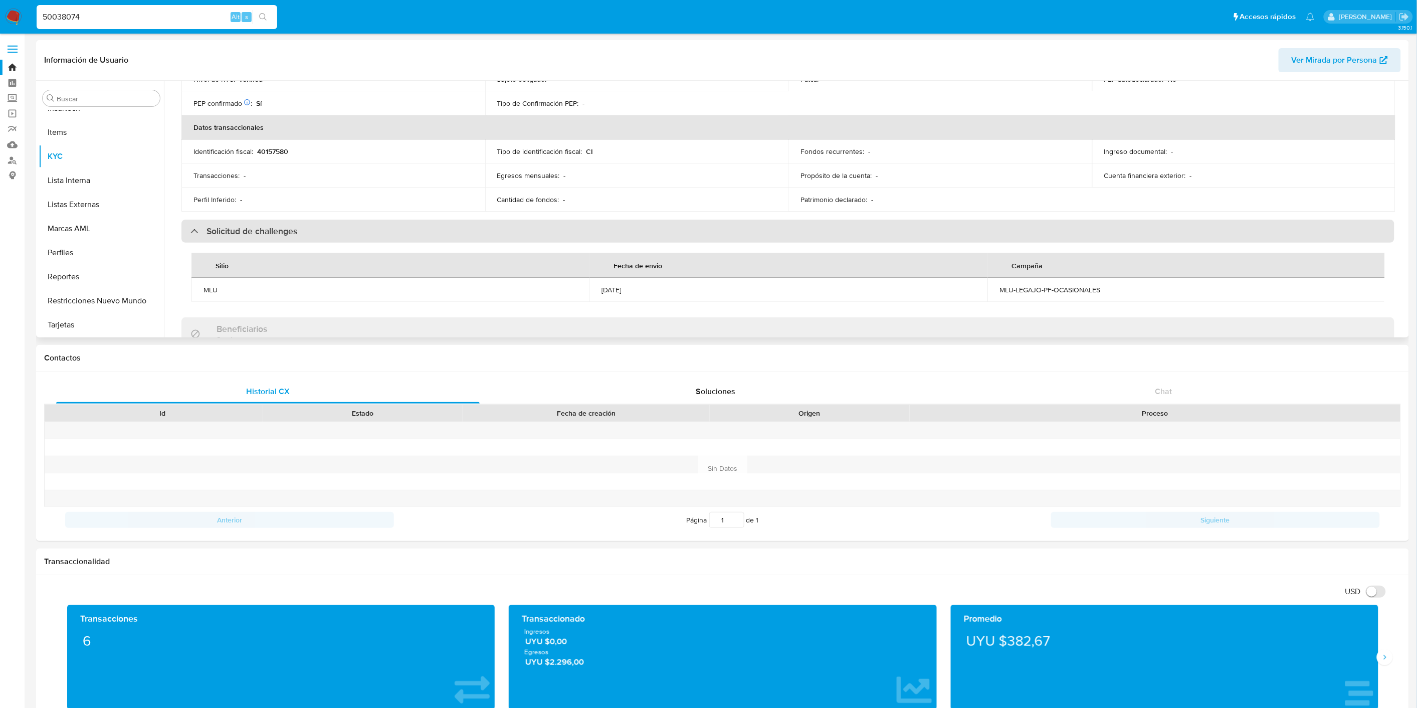
click at [754, 226] on div "Solicitud de challenges" at bounding box center [787, 231] width 1213 height 23
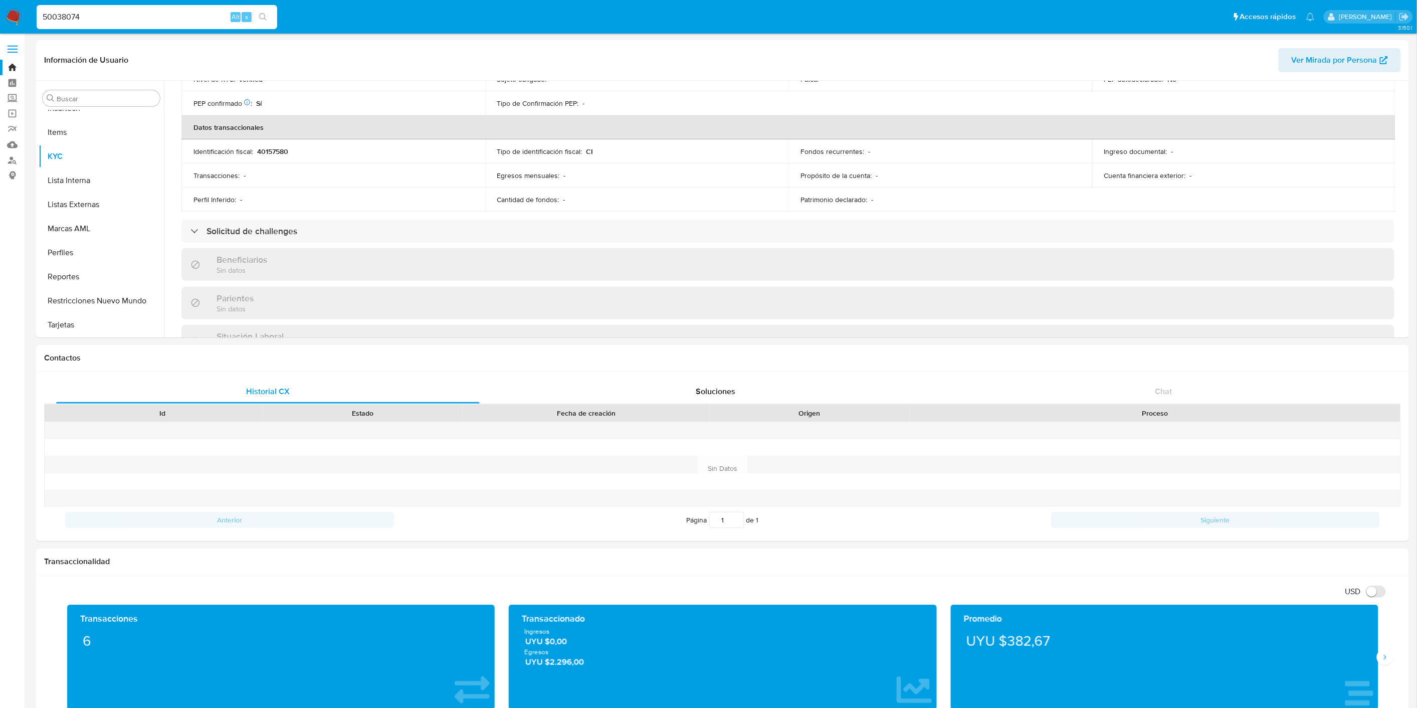
click at [81, 11] on input "50038074" at bounding box center [157, 17] width 241 height 13
paste input "347149450"
type input "347149450"
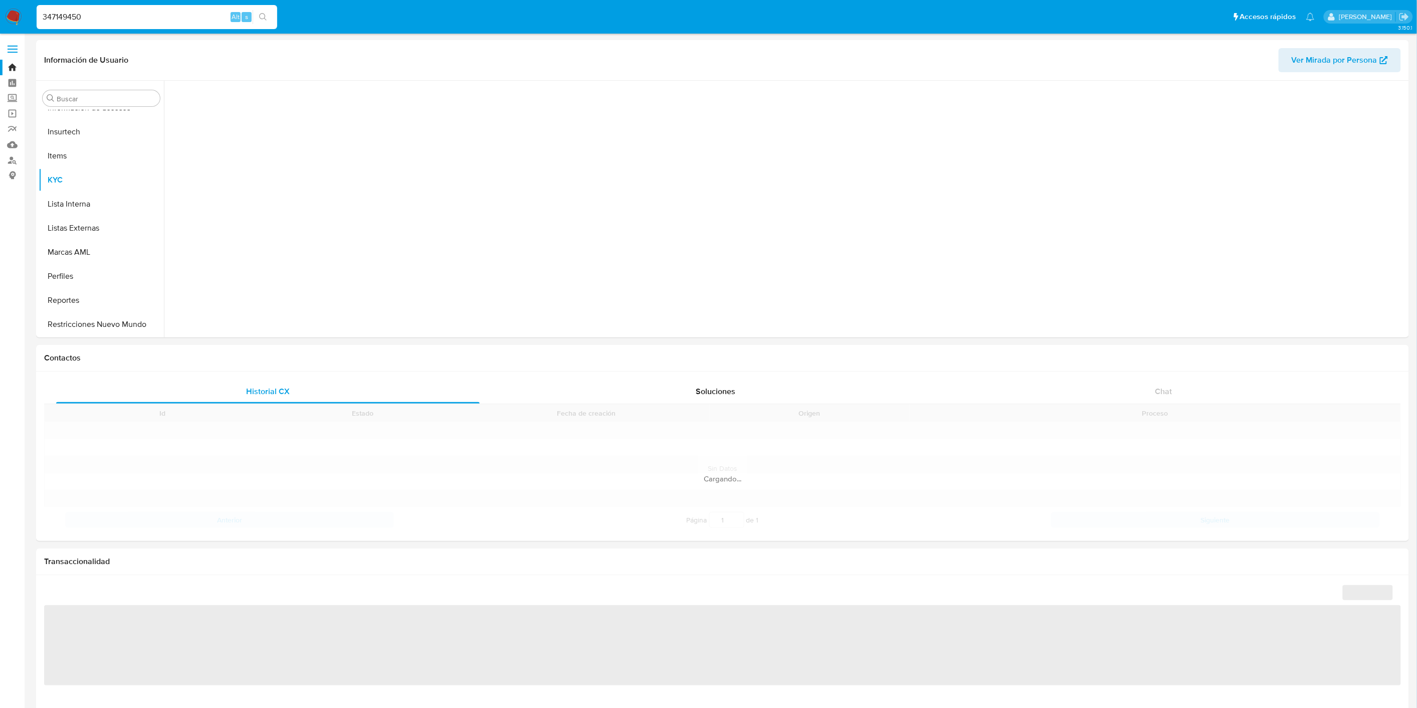
scroll to position [423, 0]
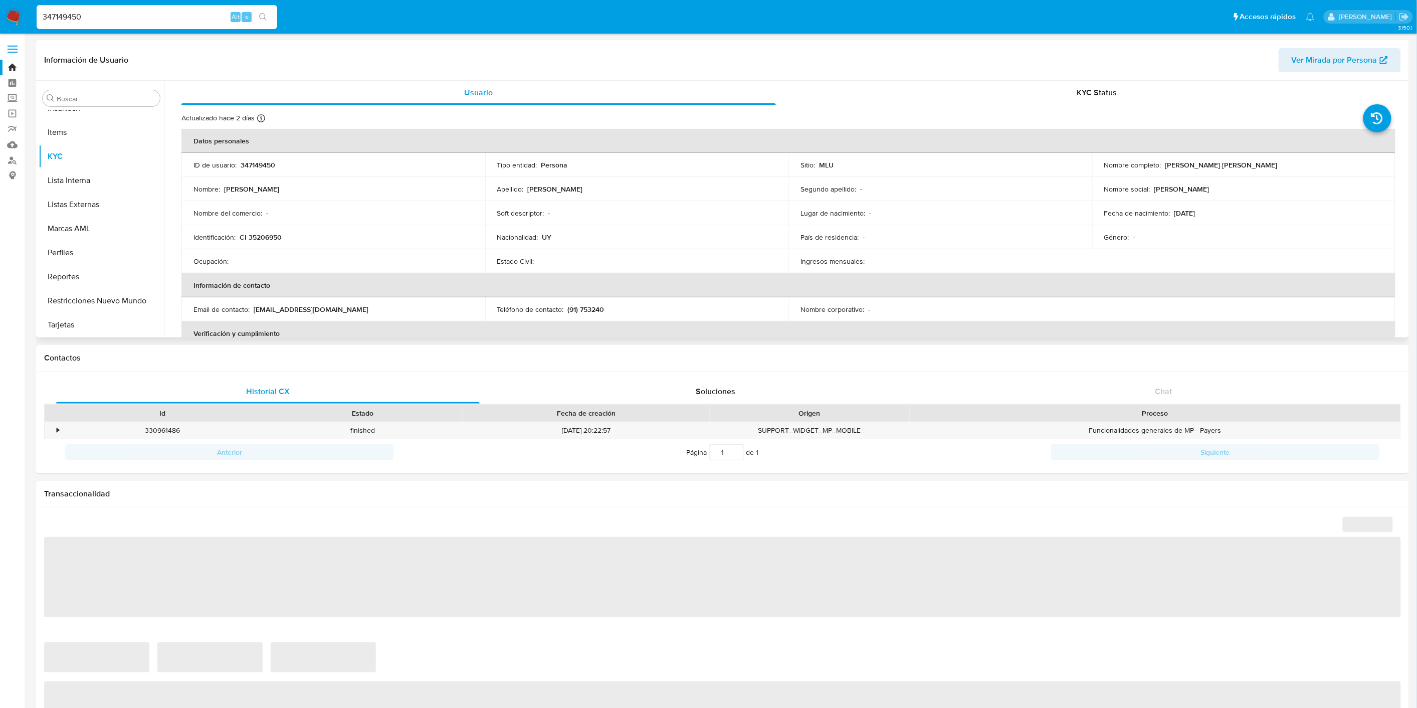
select select "10"
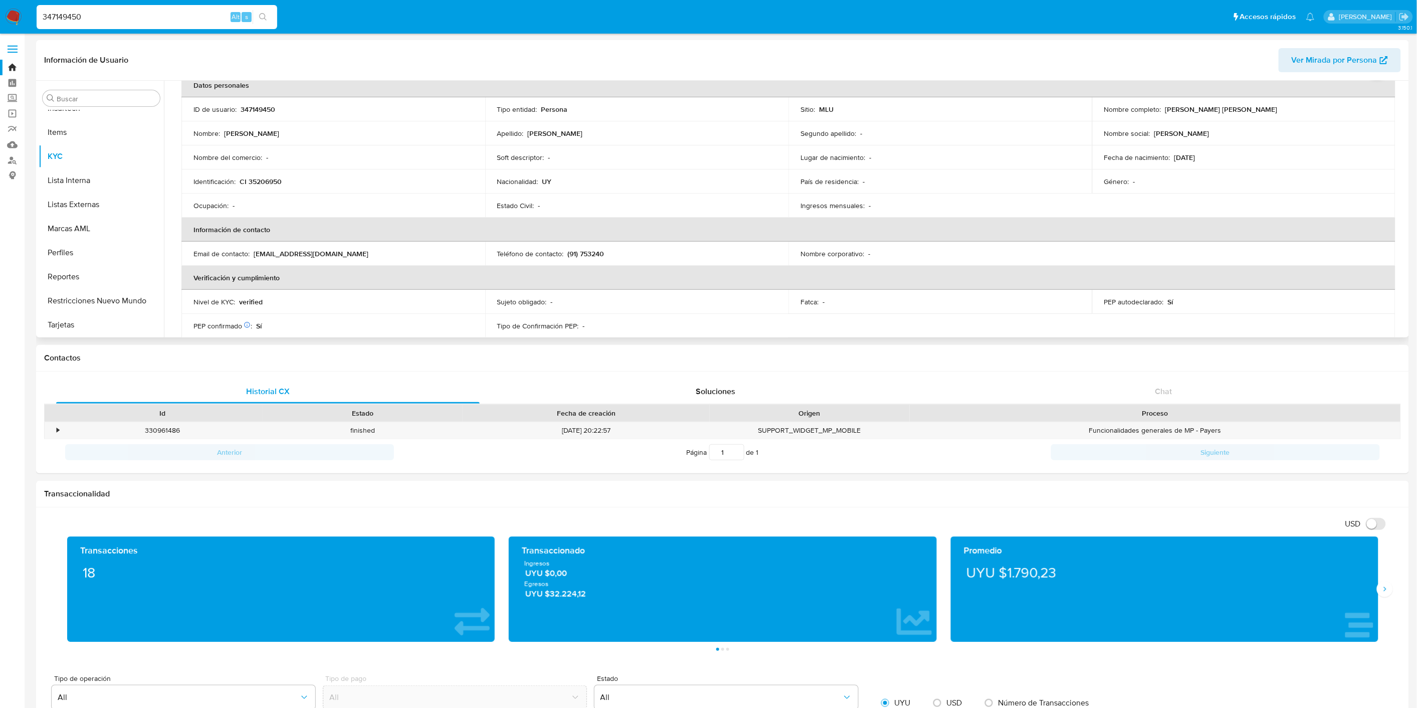
scroll to position [0, 0]
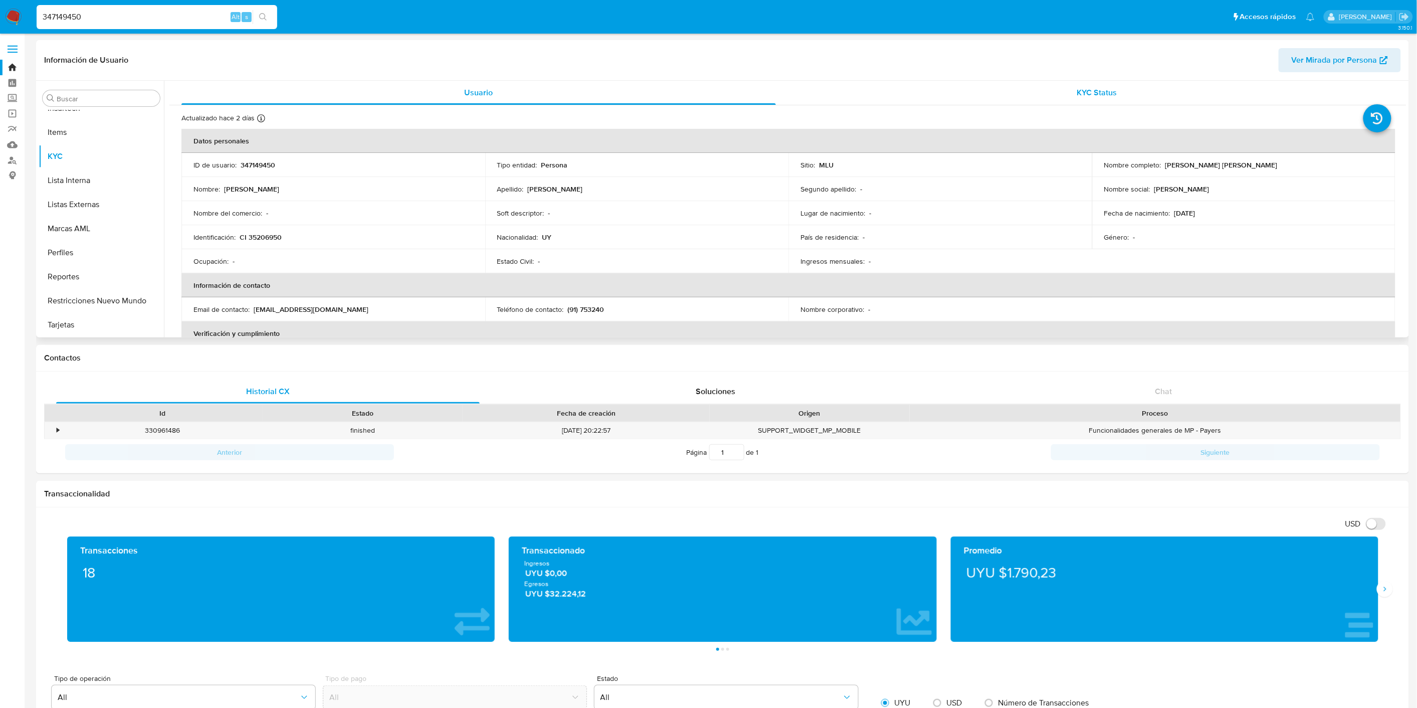
click at [1173, 84] on div "KYC Status" at bounding box center [1097, 93] width 594 height 24
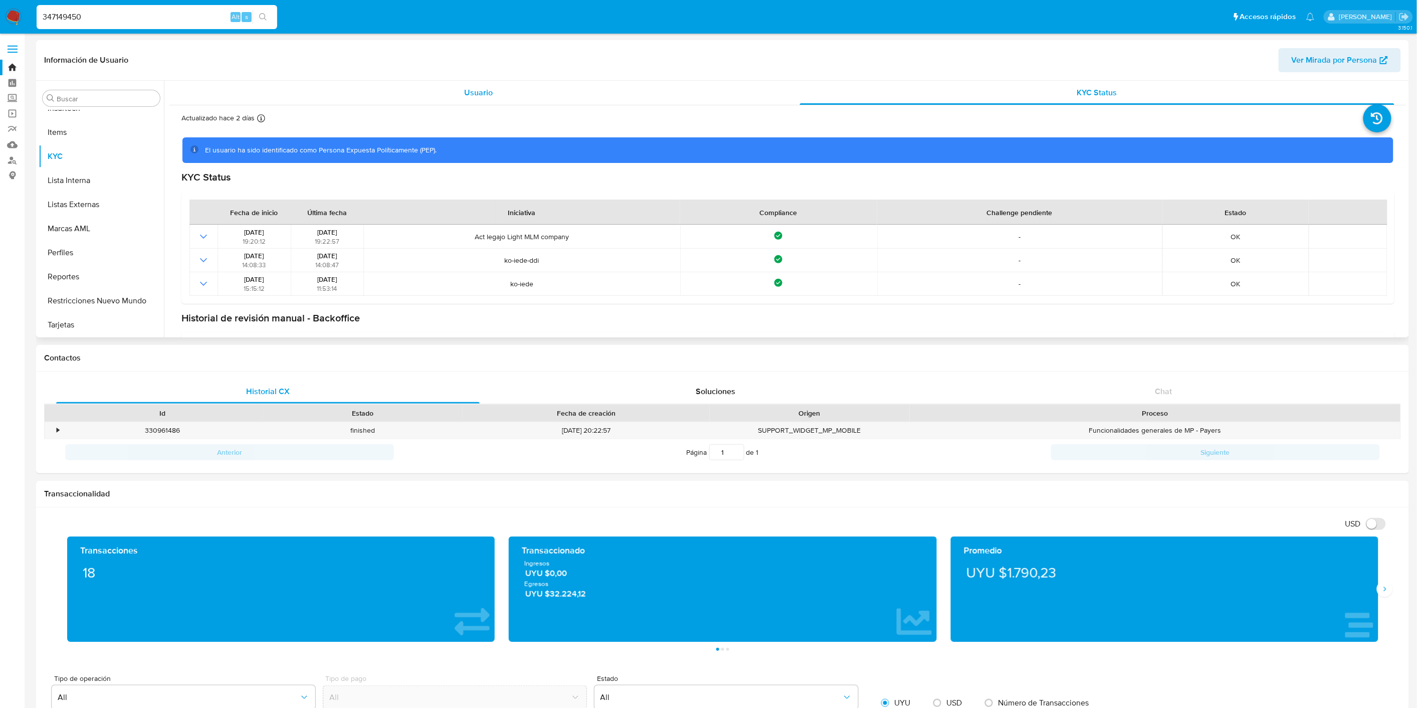
click at [568, 89] on div "Usuario" at bounding box center [478, 93] width 594 height 24
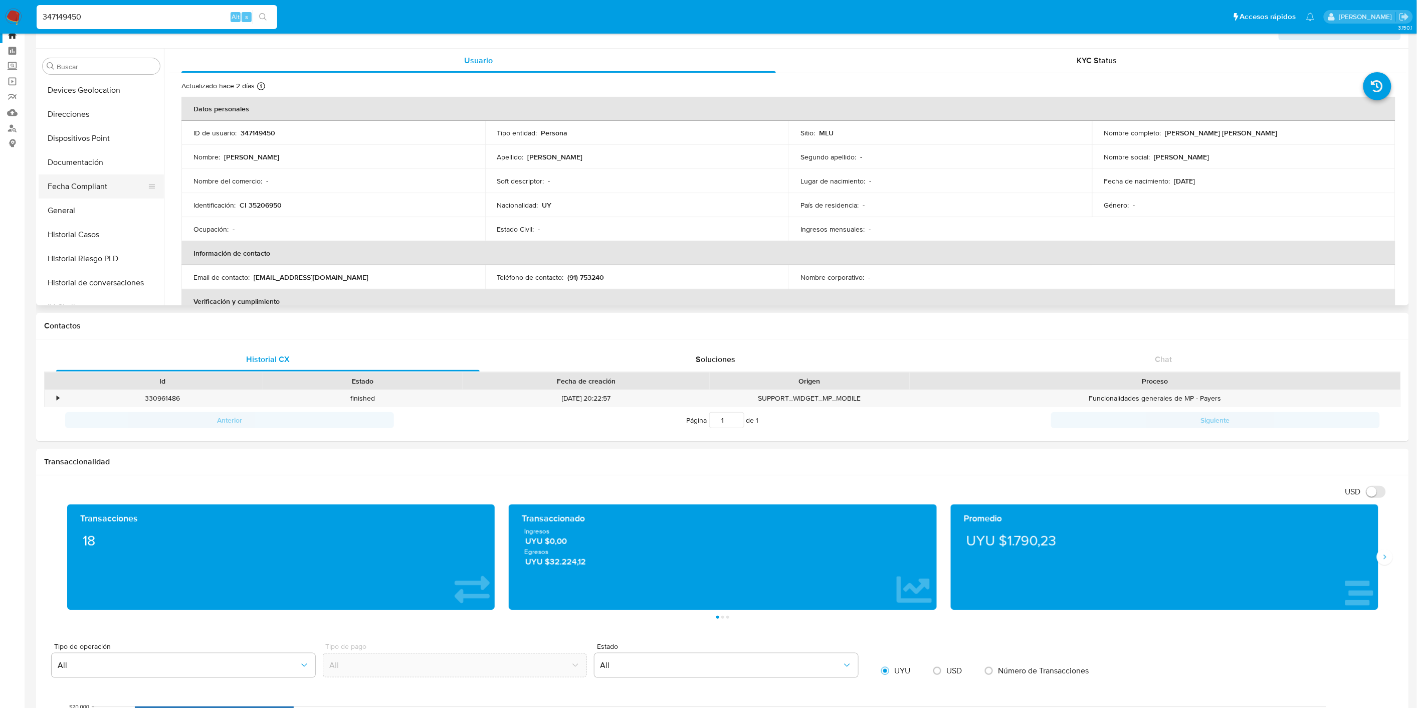
scroll to position [33, 0]
click at [114, 176] on button "Datos Modificados" at bounding box center [97, 177] width 117 height 24
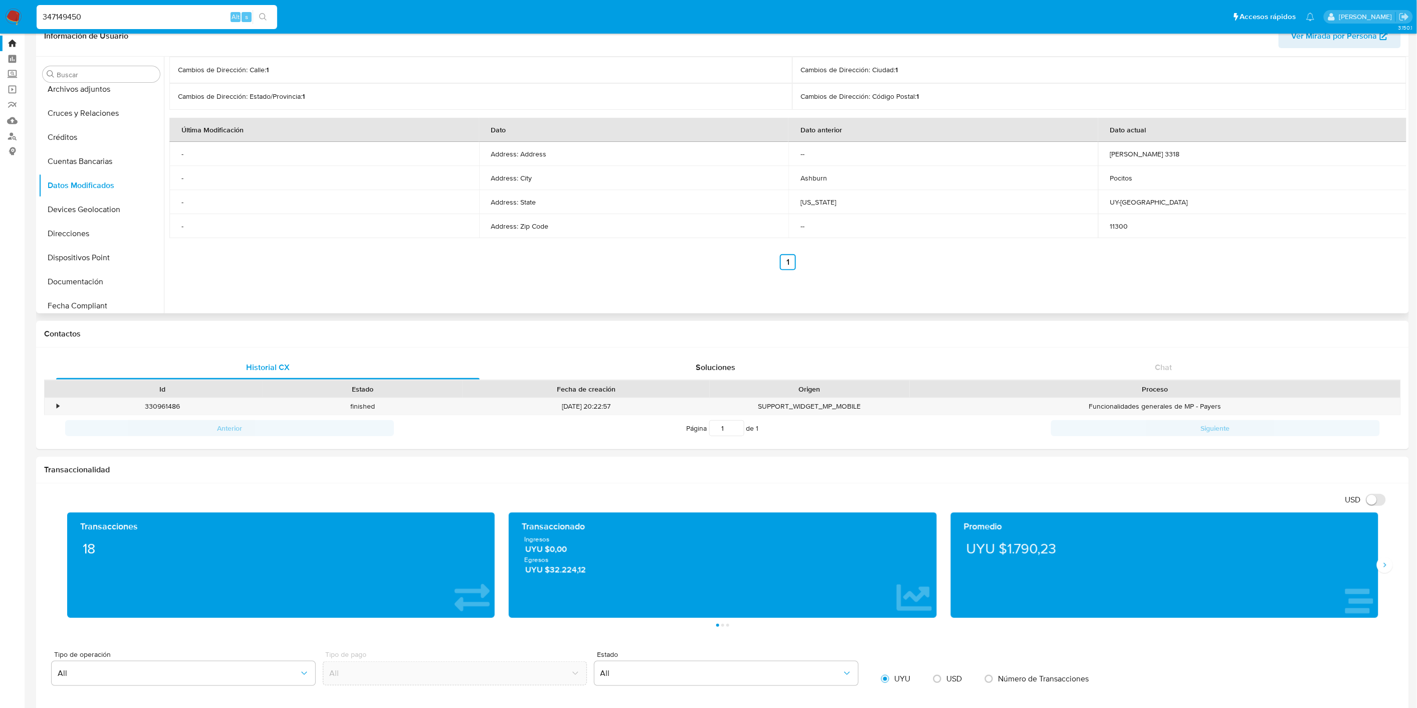
scroll to position [0, 0]
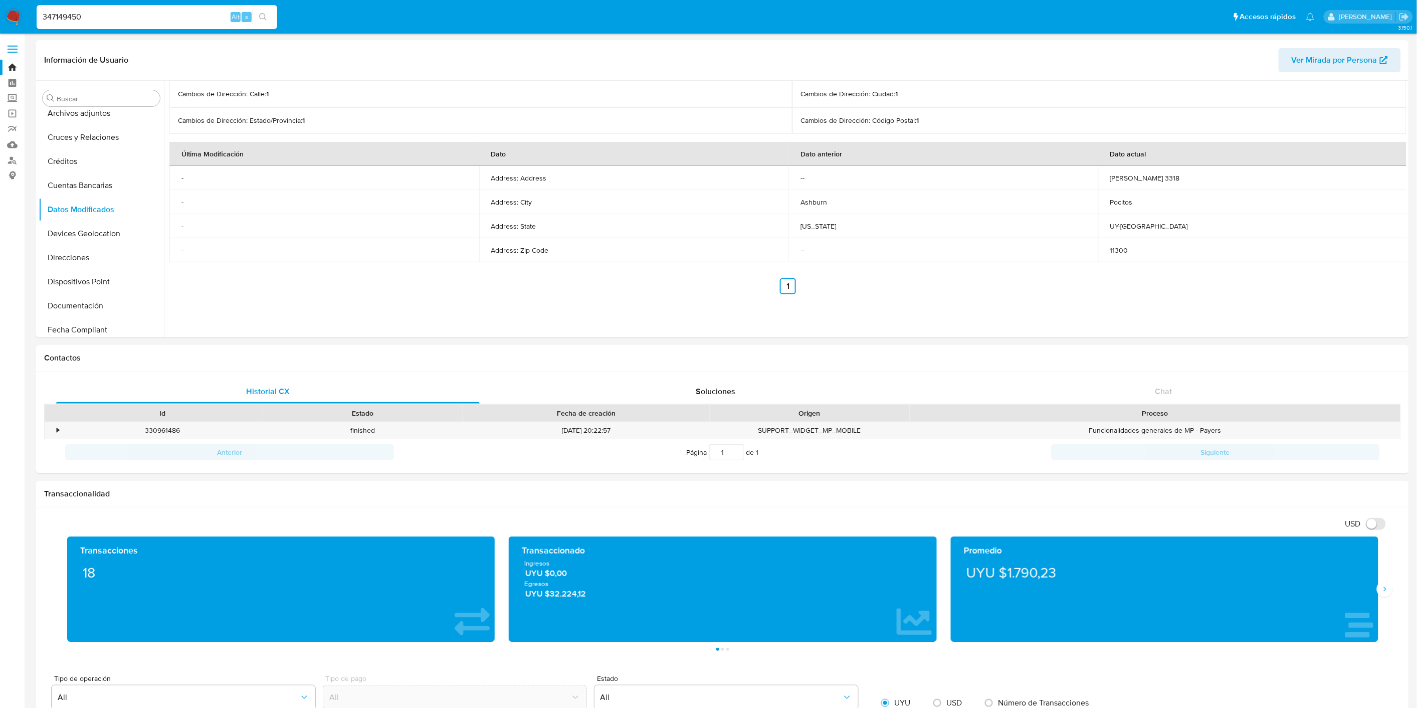
click at [138, 14] on input "347149450" at bounding box center [157, 17] width 241 height 13
paste input "673594797"
type input "673594797"
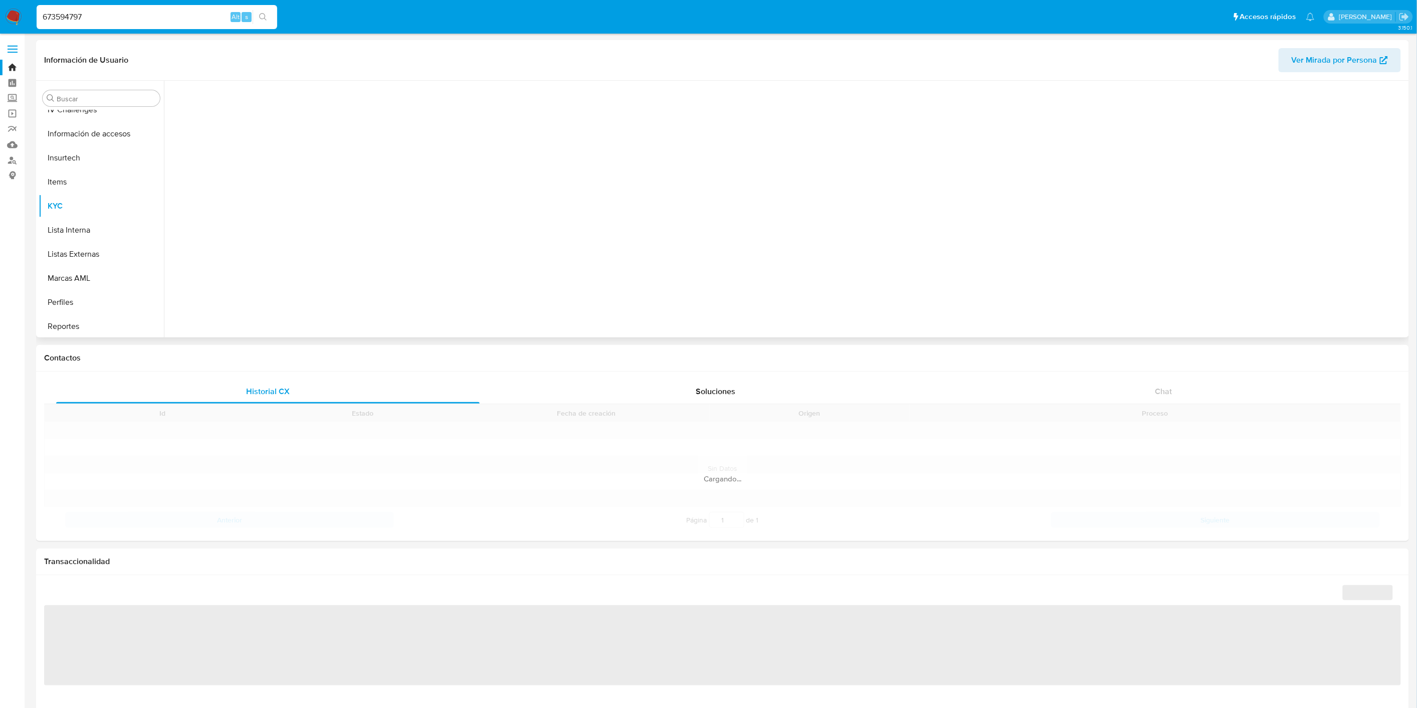
scroll to position [423, 0]
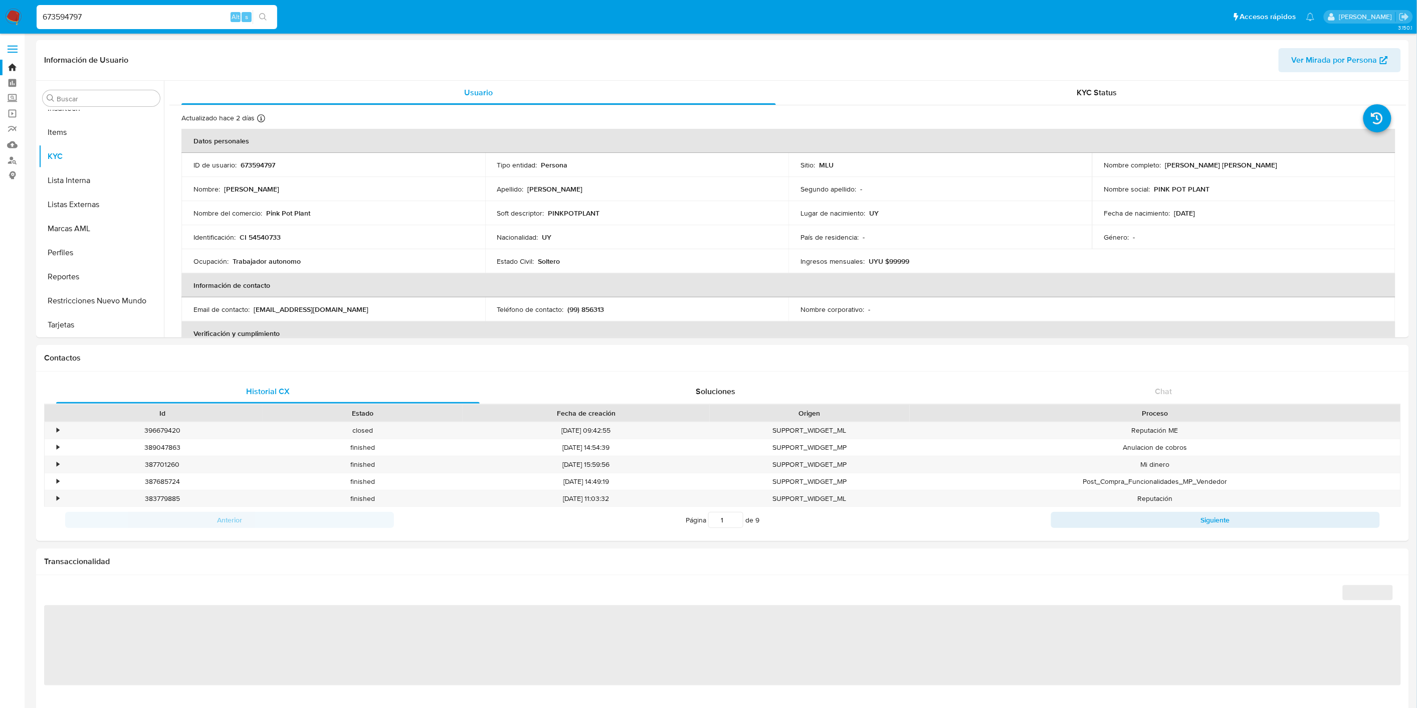
select select "10"
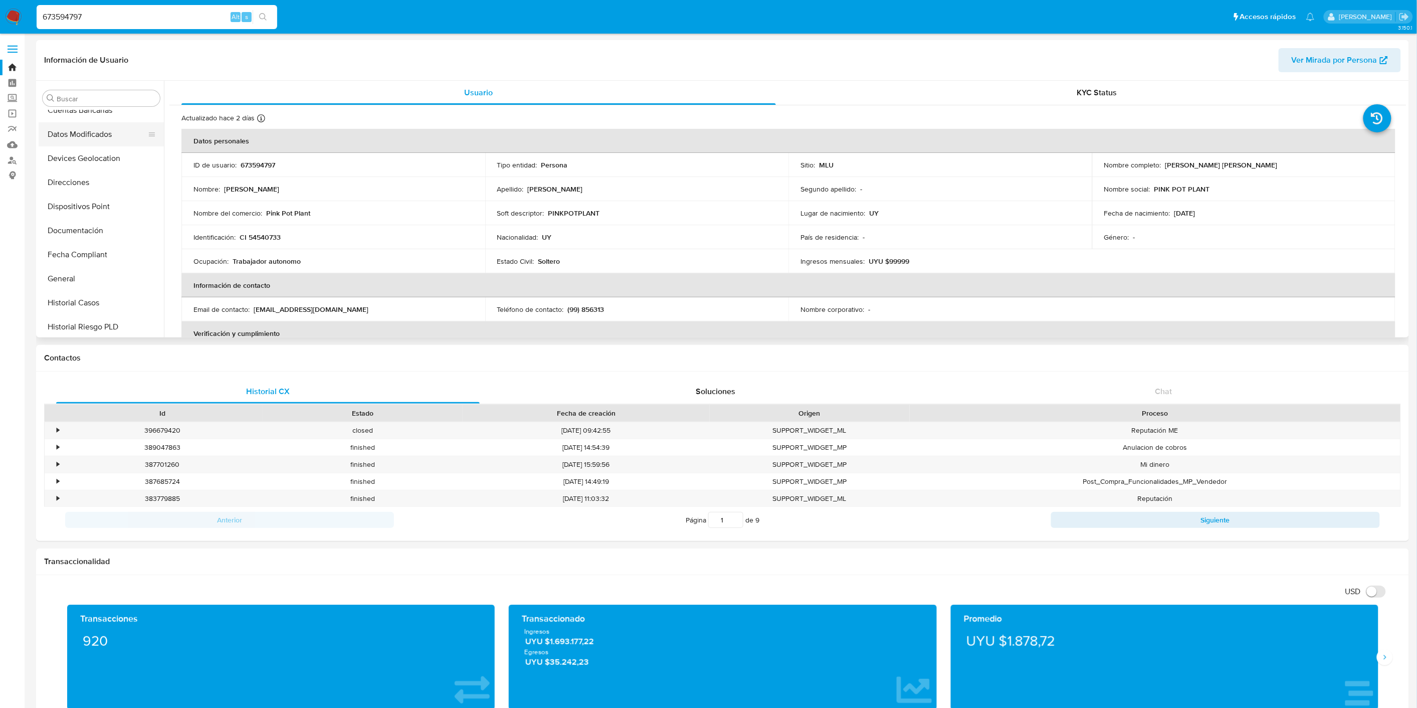
scroll to position [89, 0]
click at [110, 145] on button "Datos Modificados" at bounding box center [97, 154] width 117 height 24
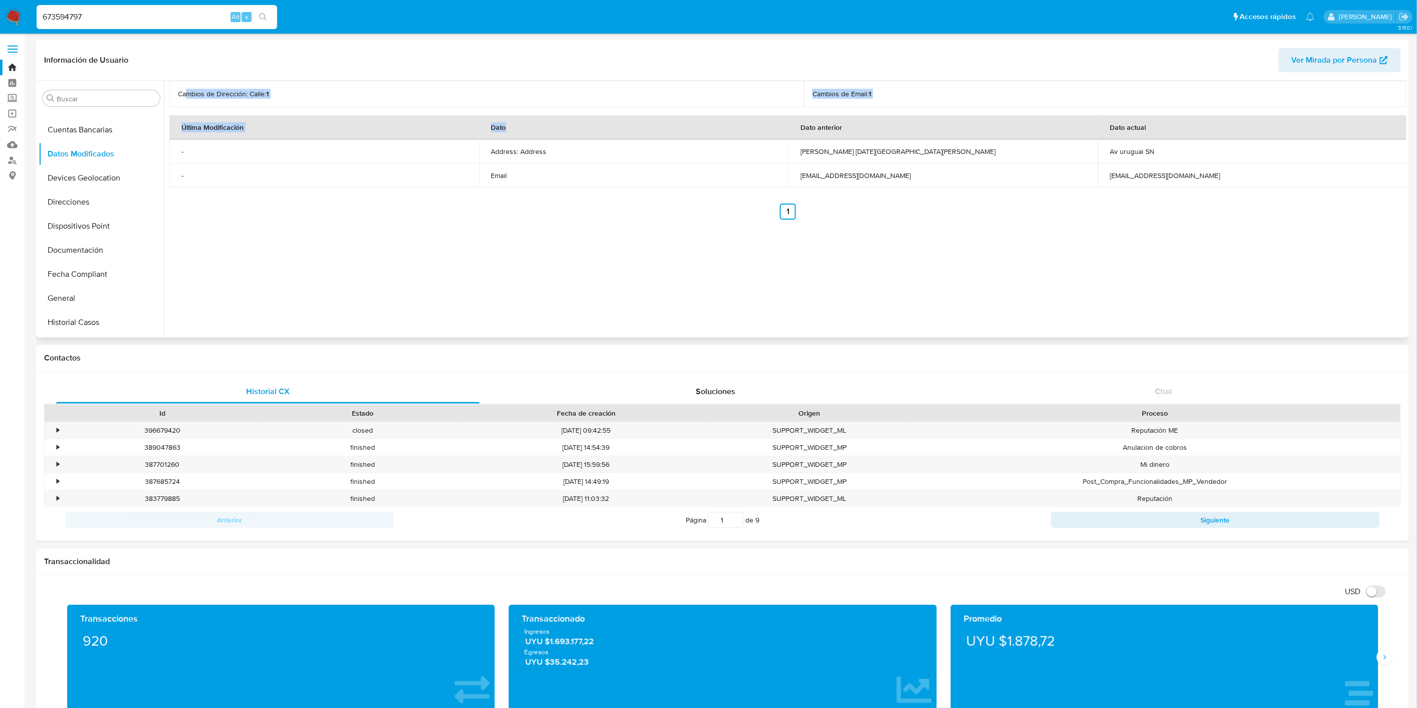
drag, startPoint x: 196, startPoint y: 99, endPoint x: 650, endPoint y: 133, distance: 454.9
click at [618, 133] on div "Cambios de Dirección: Calle : 1 Cambios de Email : 1 Última Modificación Dato D…" at bounding box center [787, 150] width 1237 height 139
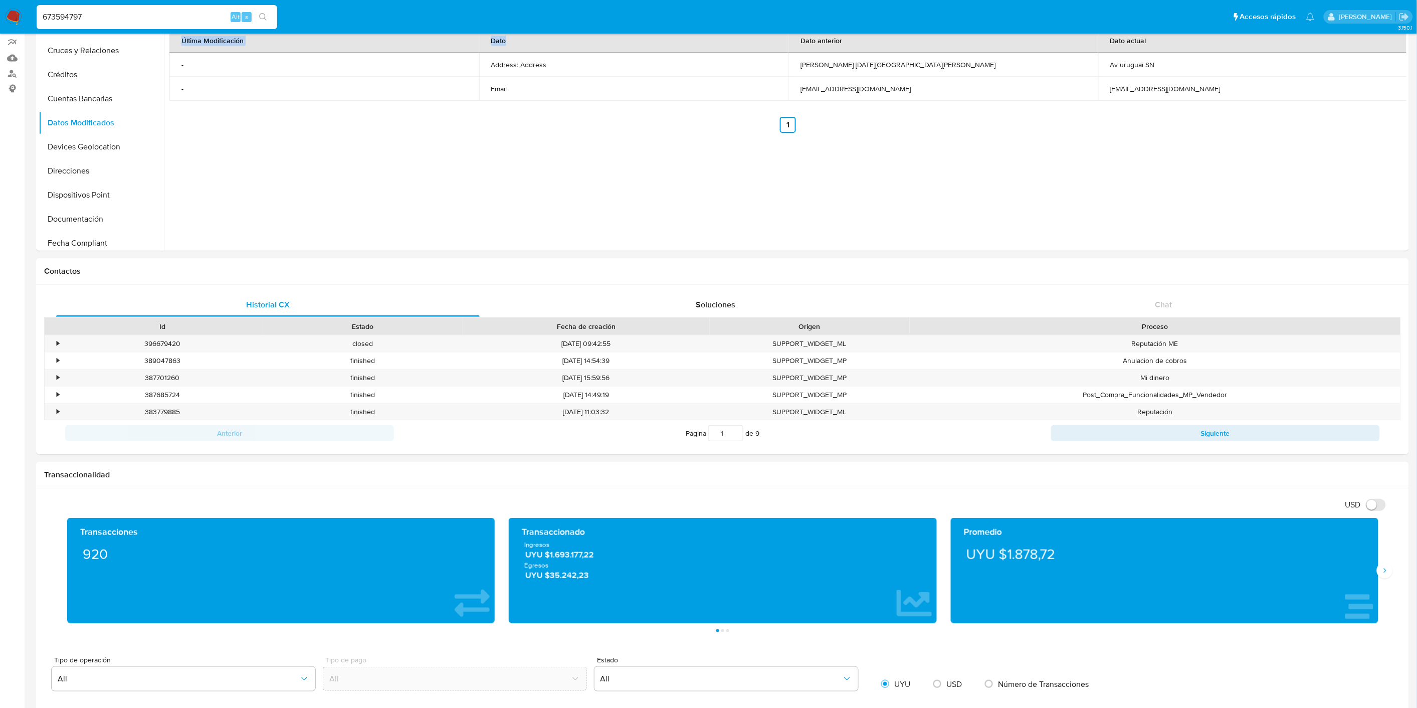
scroll to position [0, 0]
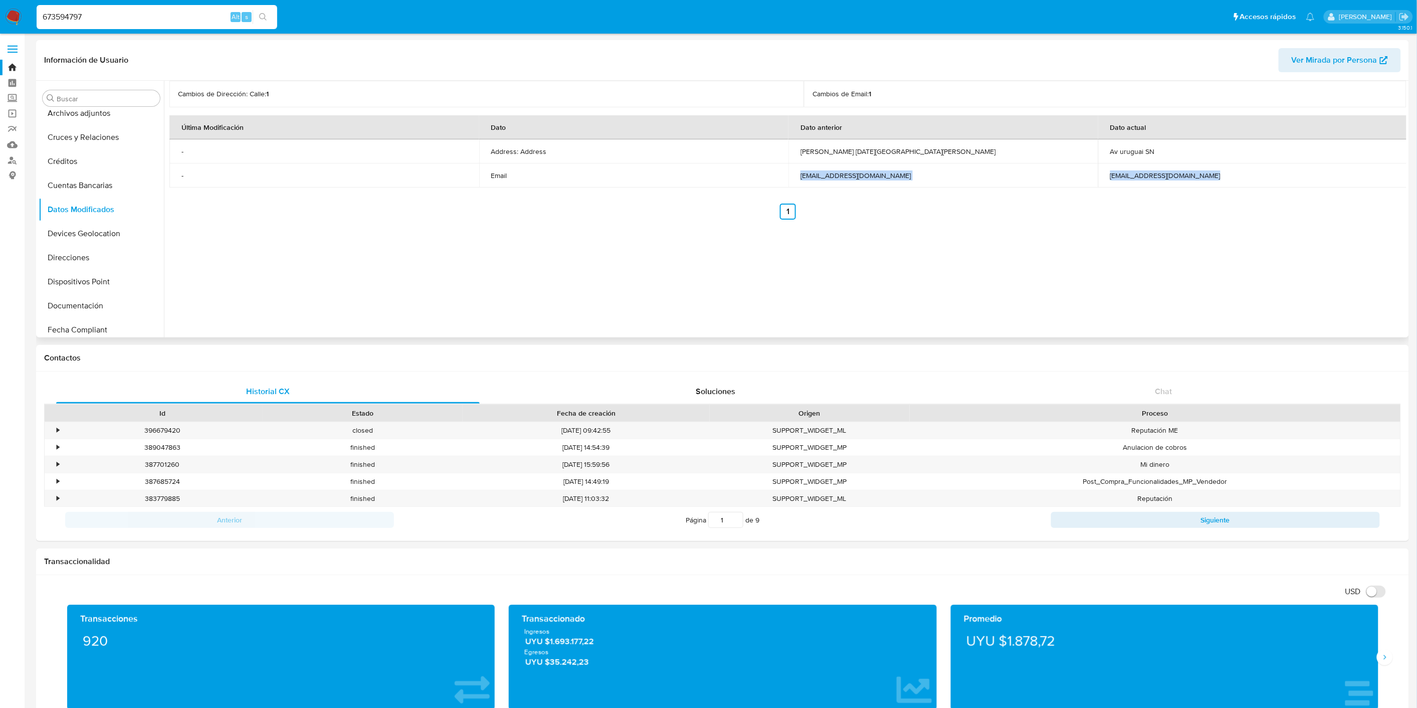
click at [520, 187] on div "Cambios de Dirección: Calle : 1 Cambios de Email : 1 Última Modificación Dato D…" at bounding box center [787, 150] width 1237 height 139
click at [92, 238] on button "General" at bounding box center [97, 243] width 117 height 24
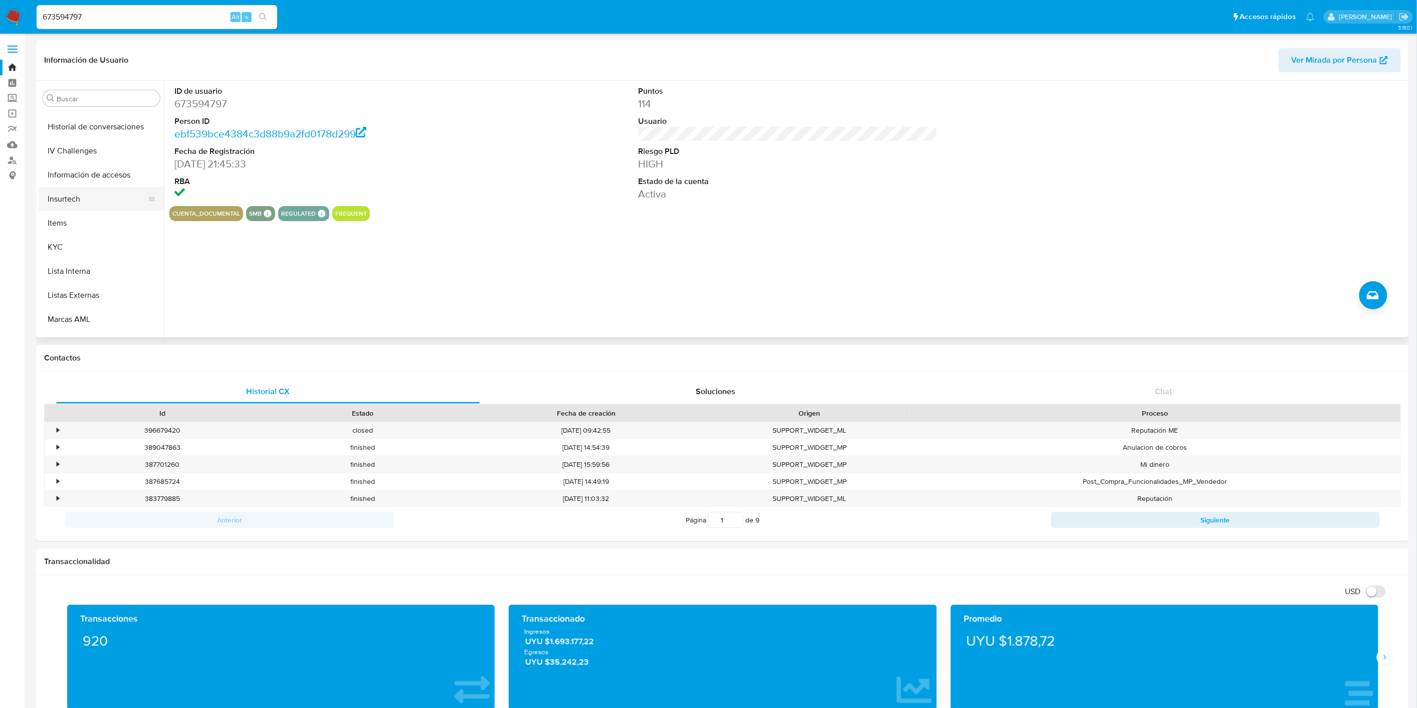
scroll to position [333, 0]
click at [68, 246] on button "KYC" at bounding box center [97, 246] width 117 height 24
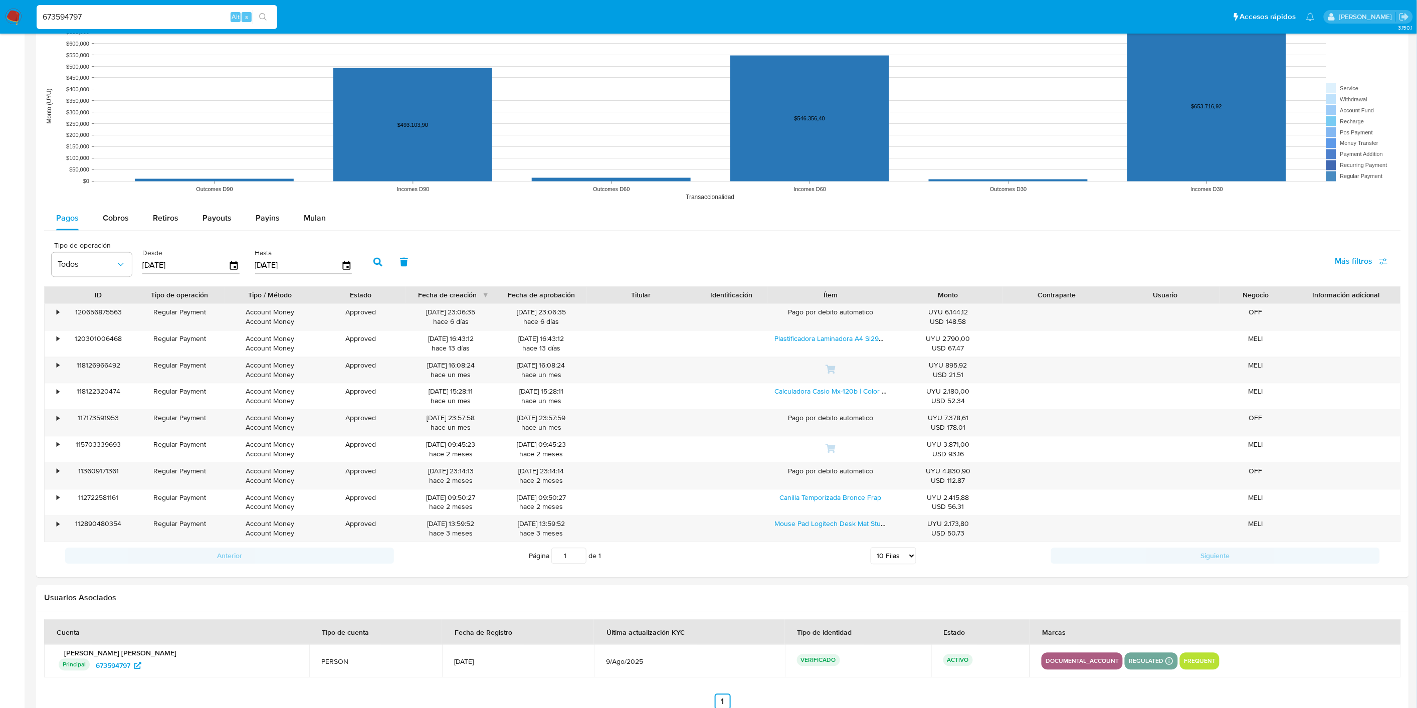
scroll to position [800, 0]
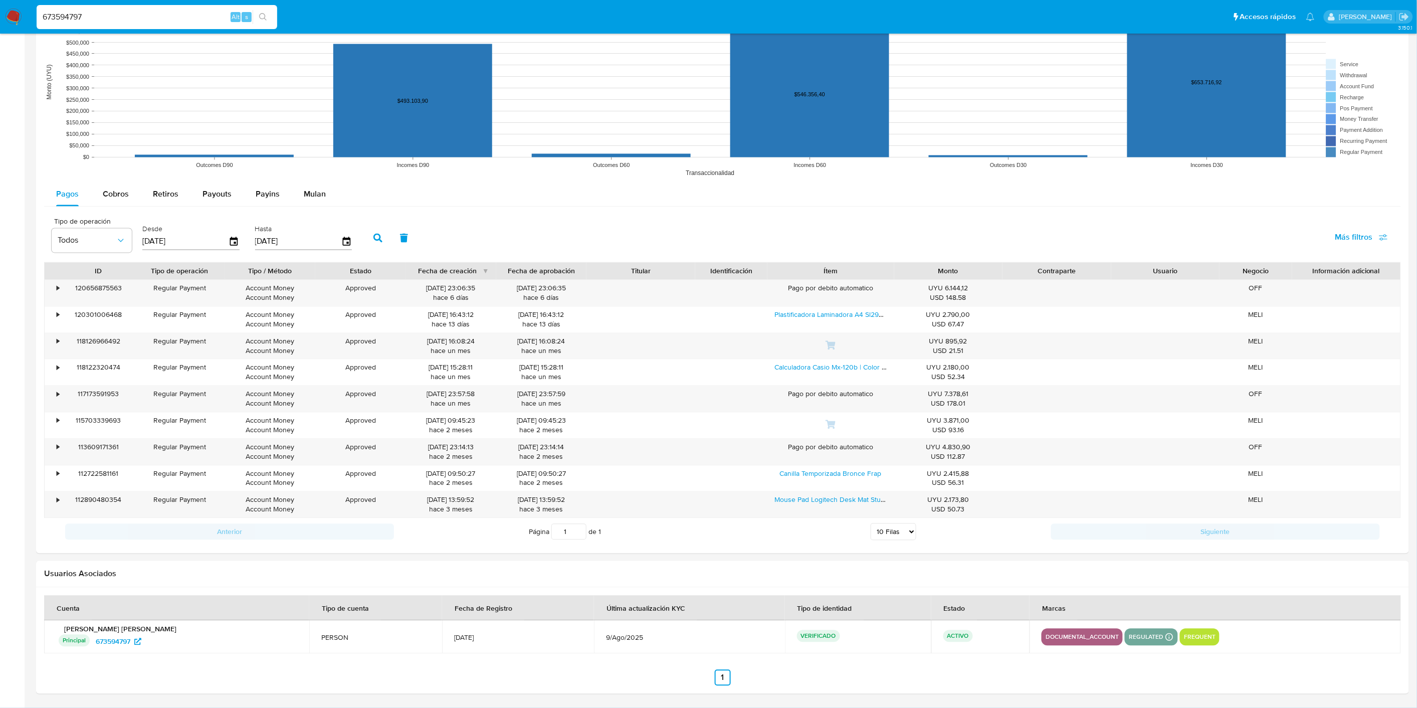
click at [15, 9] on img at bounding box center [13, 17] width 17 height 17
